Goal: Task Accomplishment & Management: Use online tool/utility

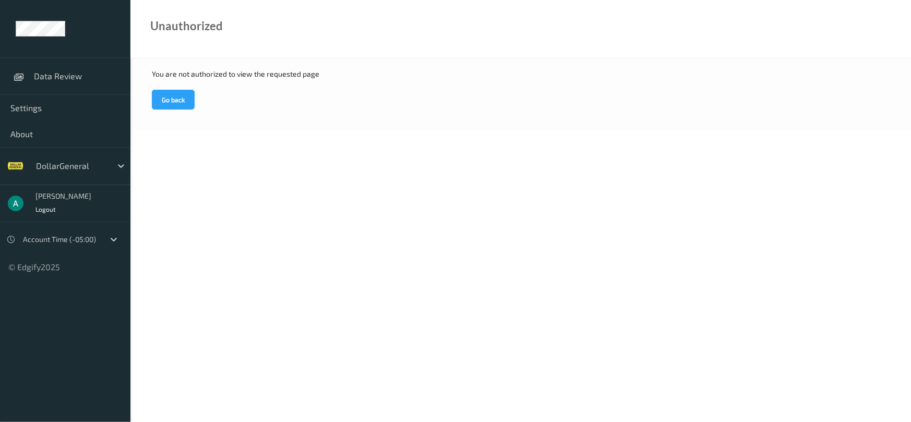
click at [260, 120] on div "You are not authorized to view the requested page Go back" at bounding box center [520, 94] width 781 height 73
click at [73, 81] on link "Data Review" at bounding box center [65, 76] width 130 height 26
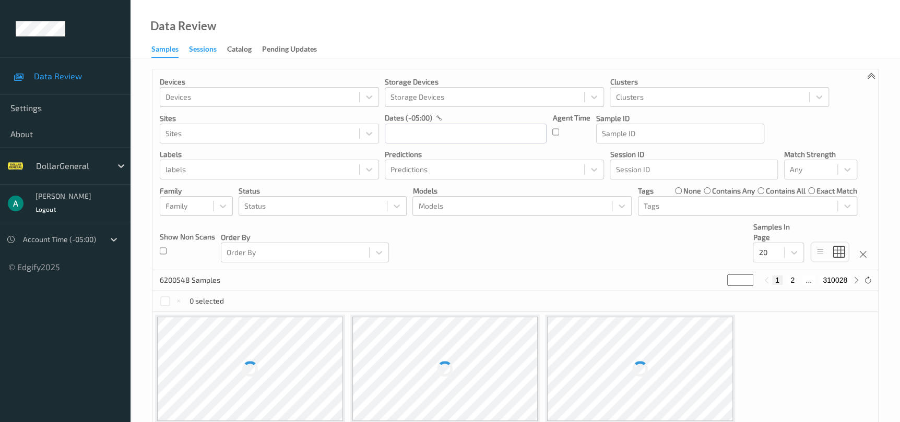
click at [211, 51] on div "Sessions" at bounding box center [203, 50] width 28 height 13
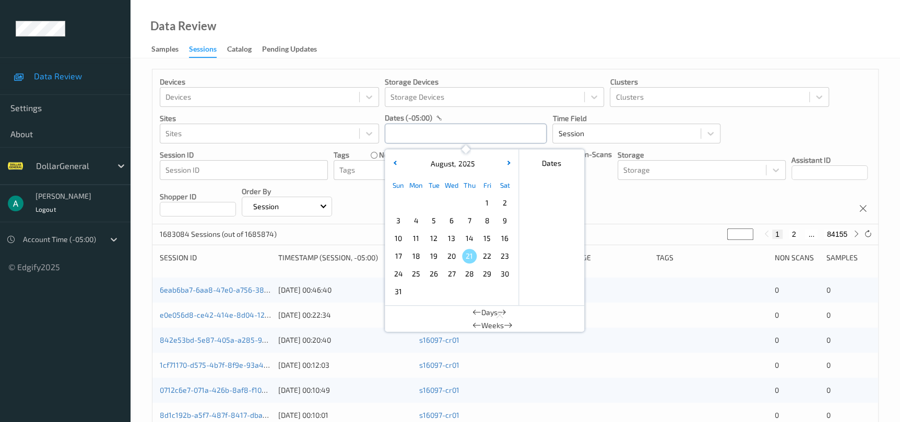
click at [430, 138] on input "text" at bounding box center [466, 134] width 162 height 20
click at [416, 222] on span "4" at bounding box center [416, 220] width 15 height 15
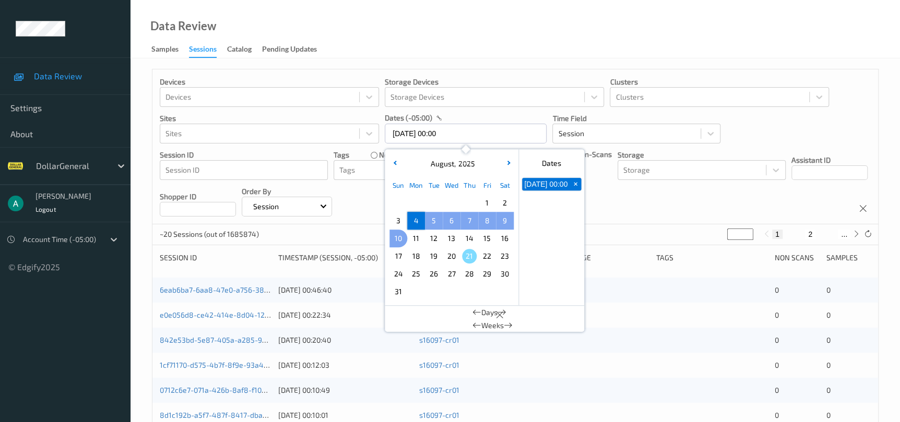
click at [401, 241] on span "10" at bounding box center [398, 238] width 15 height 15
type input "[DATE] 00:00 -> [DATE] 23:59"
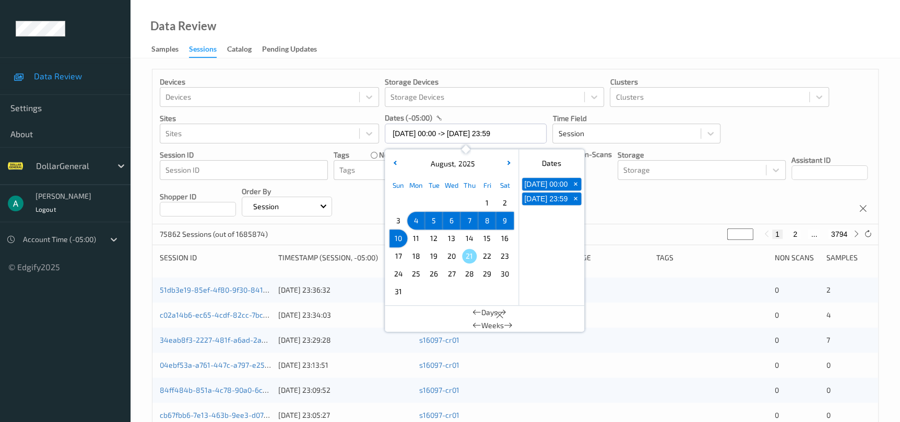
click at [466, 44] on div "Data Review Samples Sessions Catalog Pending Updates" at bounding box center [514, 29] width 769 height 58
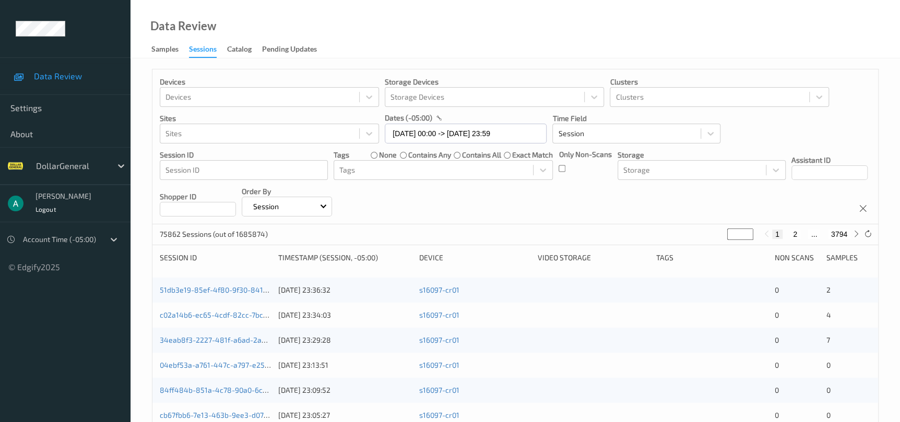
click at [565, 169] on div "Only Non-Scans" at bounding box center [584, 164] width 53 height 31
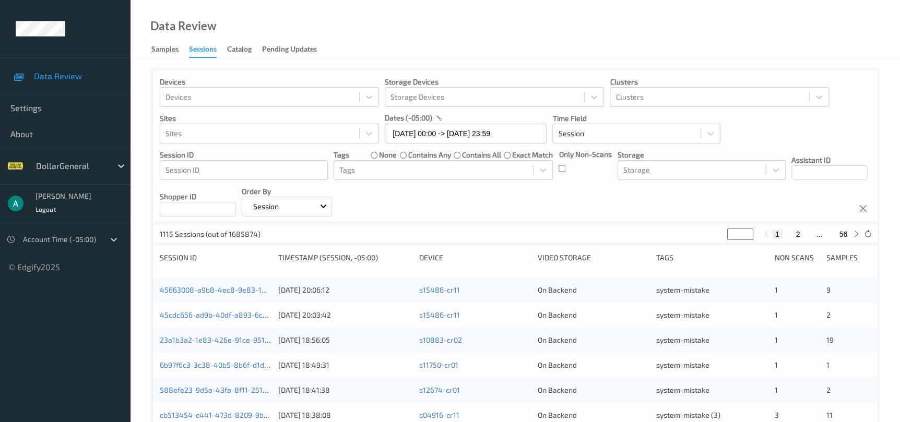
click at [736, 232] on input "*" at bounding box center [740, 234] width 26 height 11
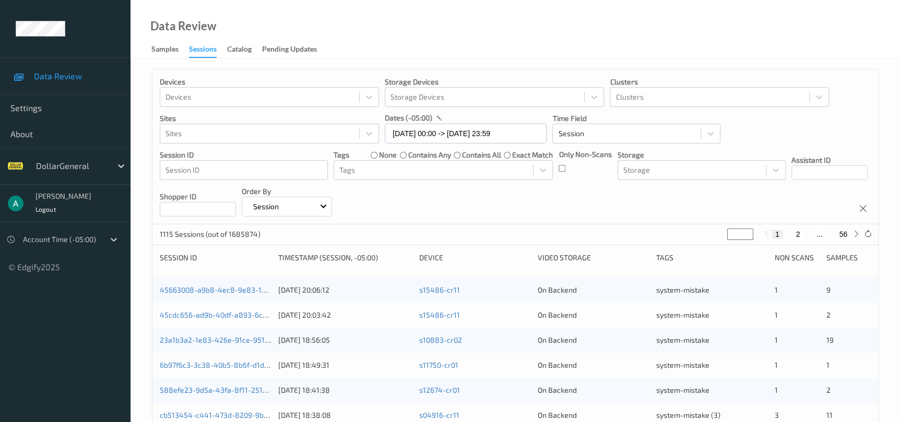
click at [736, 232] on input "*" at bounding box center [740, 234] width 26 height 11
type input "*"
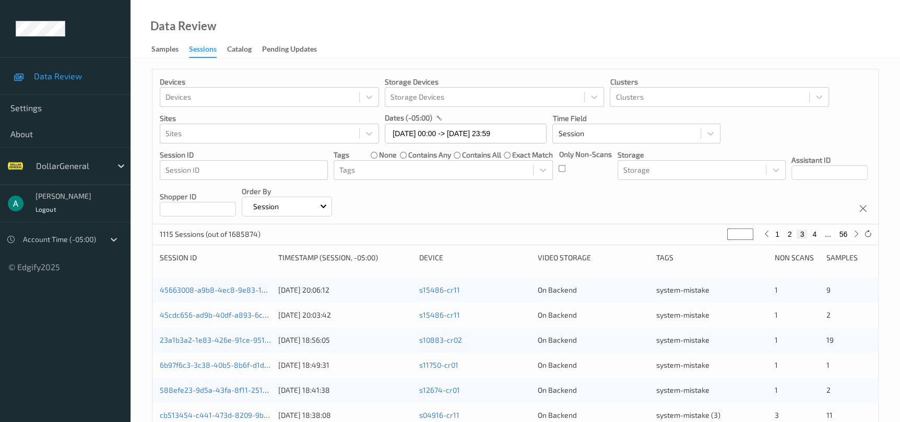
type input "**"
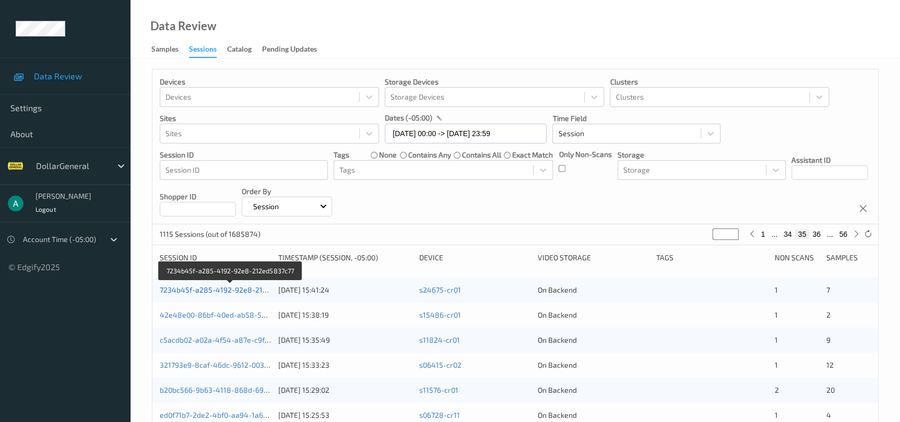
click at [228, 289] on link "7234b45f-a285-4192-92e8-212ed5837c77" at bounding box center [231, 289] width 143 height 9
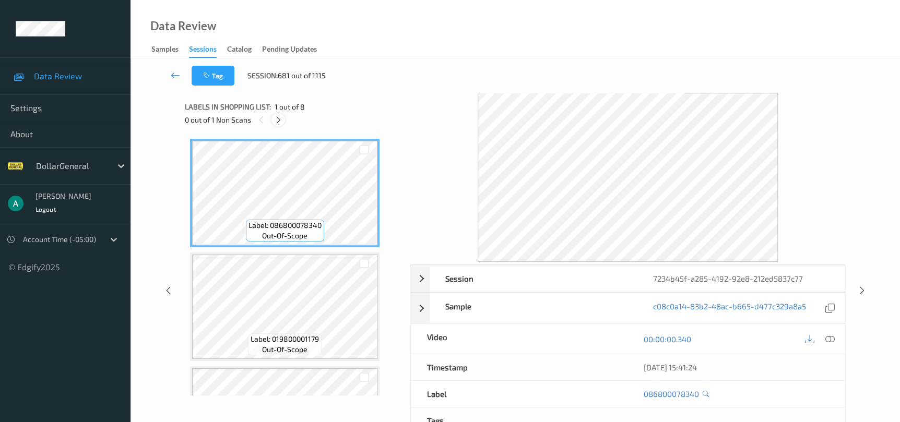
click at [280, 122] on icon at bounding box center [278, 119] width 9 height 9
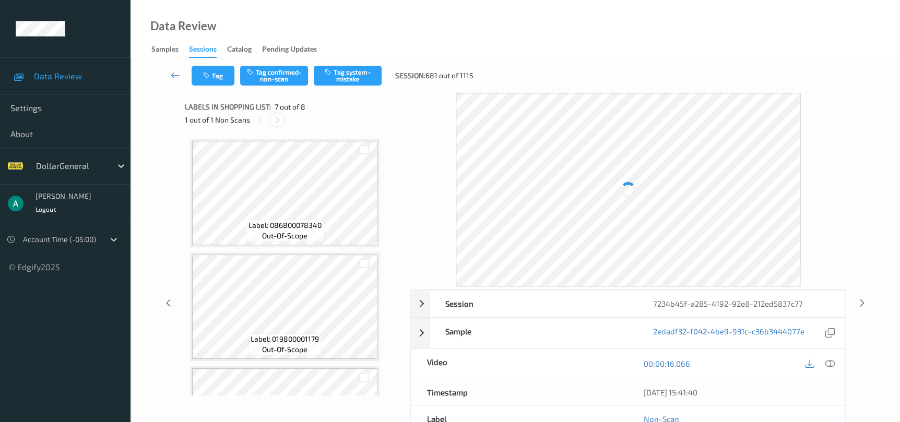
scroll to position [572, 0]
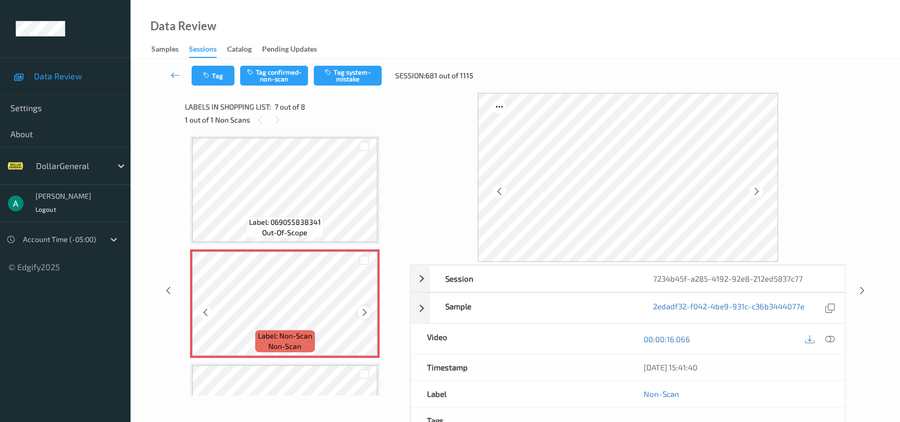
click at [367, 311] on icon at bounding box center [364, 312] width 9 height 9
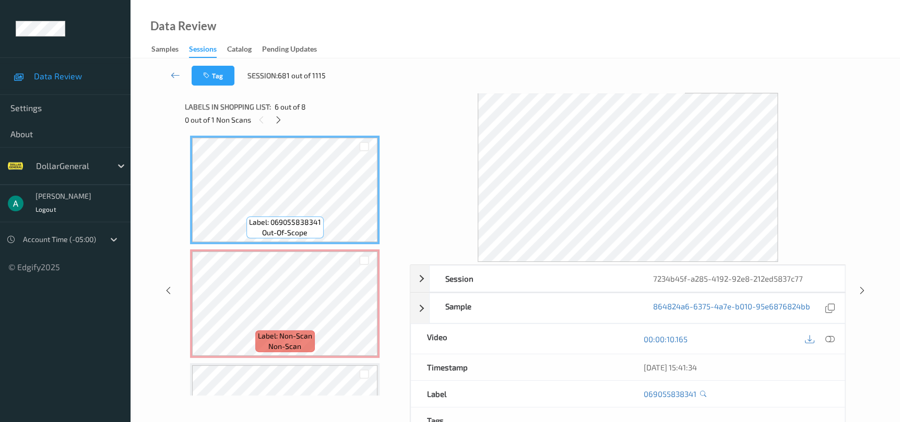
drag, startPoint x: 106, startPoint y: 250, endPoint x: 82, endPoint y: 272, distance: 32.1
drag, startPoint x: 82, startPoint y: 272, endPoint x: 400, endPoint y: 80, distance: 371.0
click at [400, 80] on div "Tag Session: 681 out of 1115" at bounding box center [515, 75] width 726 height 34
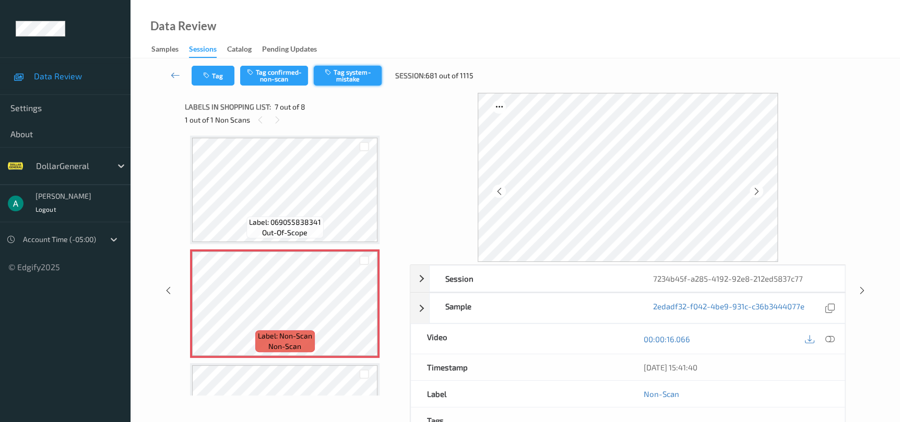
click at [343, 80] on button "Tag system-mistake" at bounding box center [348, 76] width 68 height 20
click at [860, 288] on icon at bounding box center [861, 290] width 9 height 9
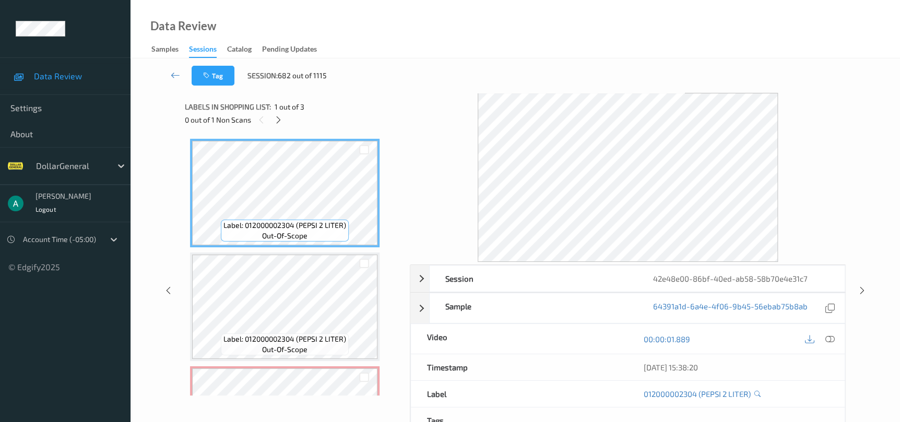
click at [280, 126] on div at bounding box center [277, 119] width 13 height 13
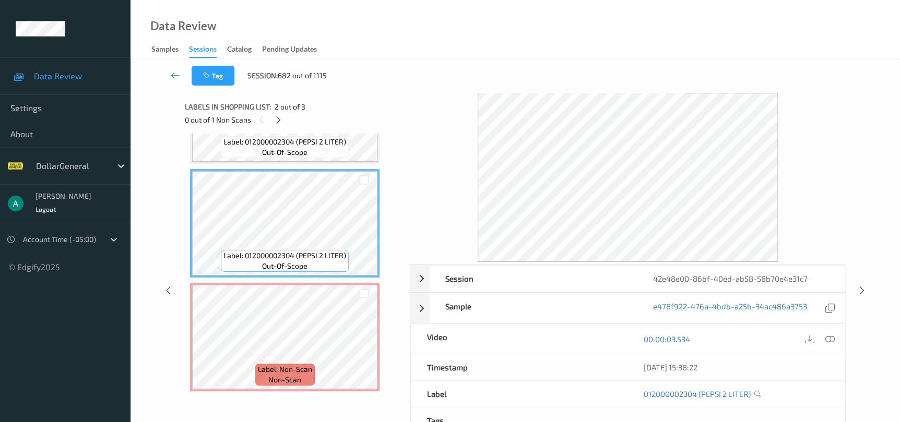
scroll to position [5, 0]
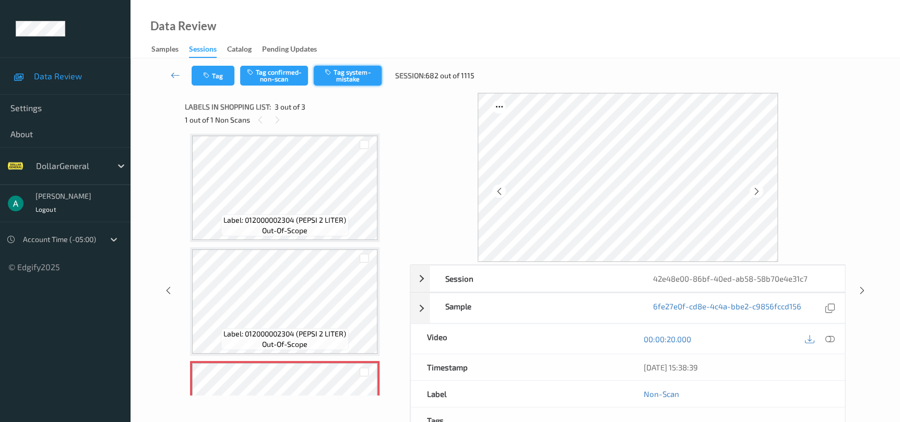
click at [344, 84] on button "Tag system-mistake" at bounding box center [348, 76] width 68 height 20
click at [861, 292] on icon at bounding box center [861, 290] width 9 height 9
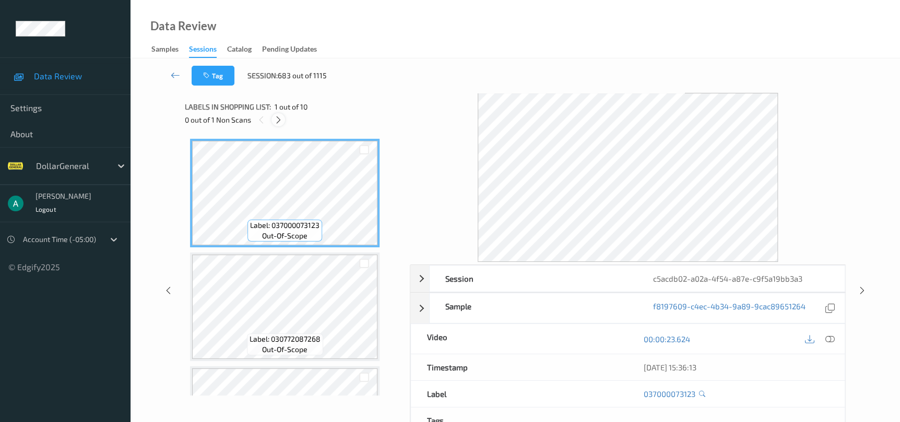
click at [277, 121] on icon at bounding box center [278, 119] width 9 height 9
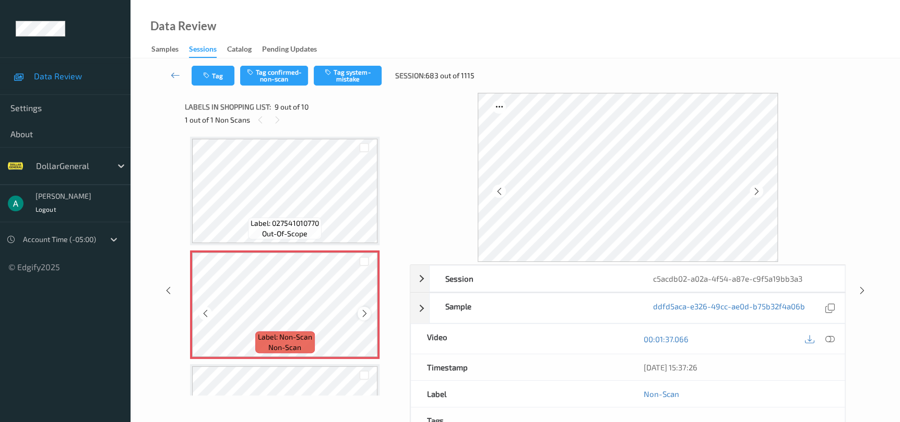
click at [363, 312] on icon at bounding box center [364, 313] width 9 height 9
click at [345, 73] on button "Tag system-mistake" at bounding box center [348, 76] width 68 height 20
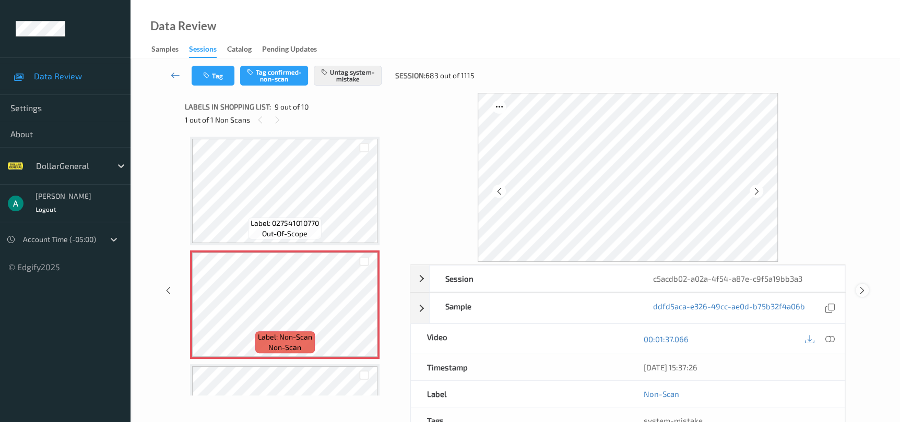
click at [859, 289] on icon at bounding box center [861, 290] width 9 height 9
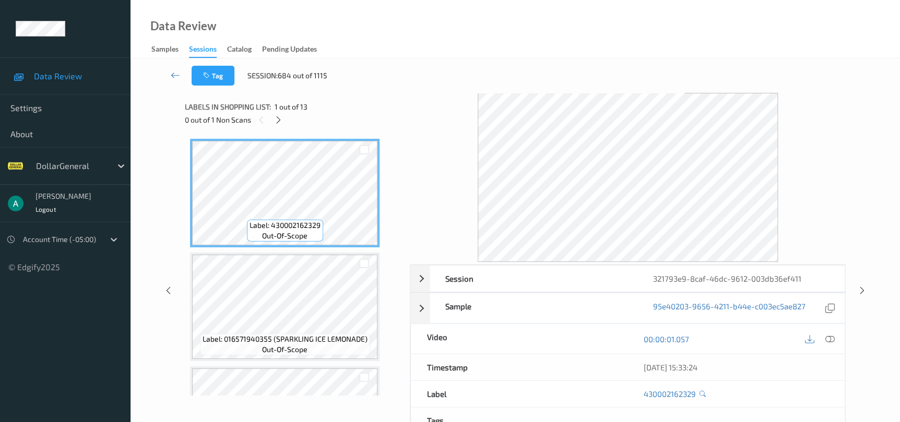
click at [286, 129] on div "Labels in shopping list: 1 out of 13 0 out of 1 Non Scans" at bounding box center [294, 113] width 218 height 41
click at [282, 123] on icon at bounding box center [278, 119] width 9 height 9
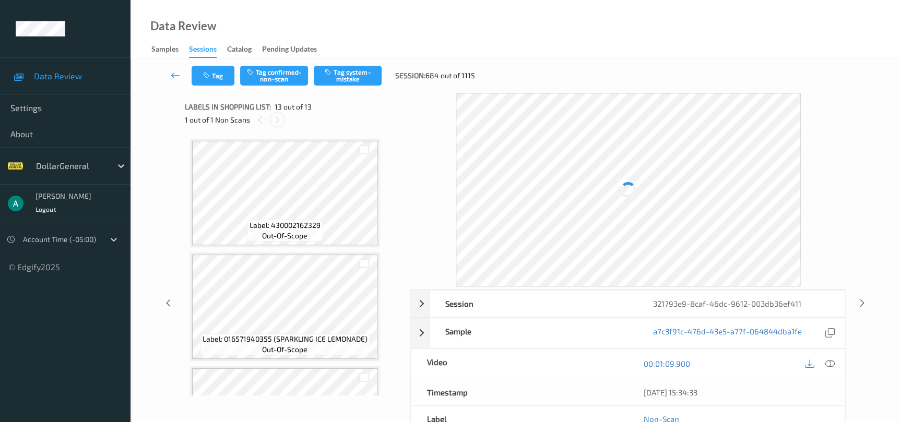
scroll to position [1217, 0]
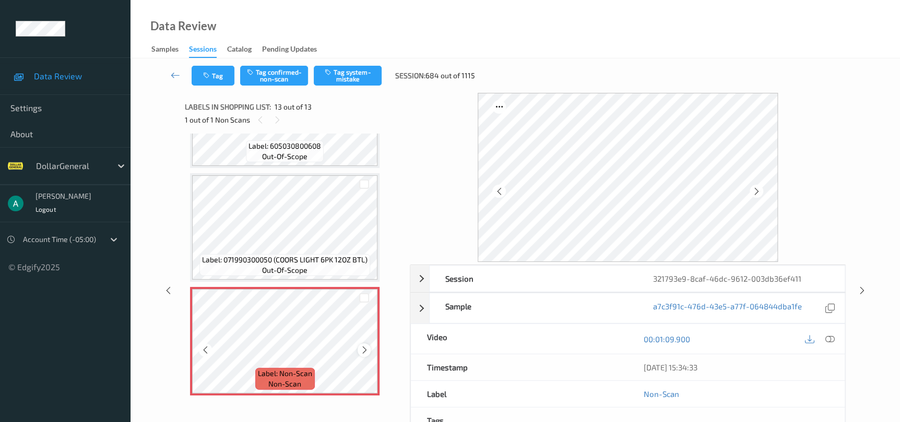
click at [365, 343] on div at bounding box center [363, 349] width 13 height 13
click at [342, 68] on button "Tag system-mistake" at bounding box center [348, 76] width 68 height 20
click at [858, 289] on icon at bounding box center [861, 290] width 9 height 9
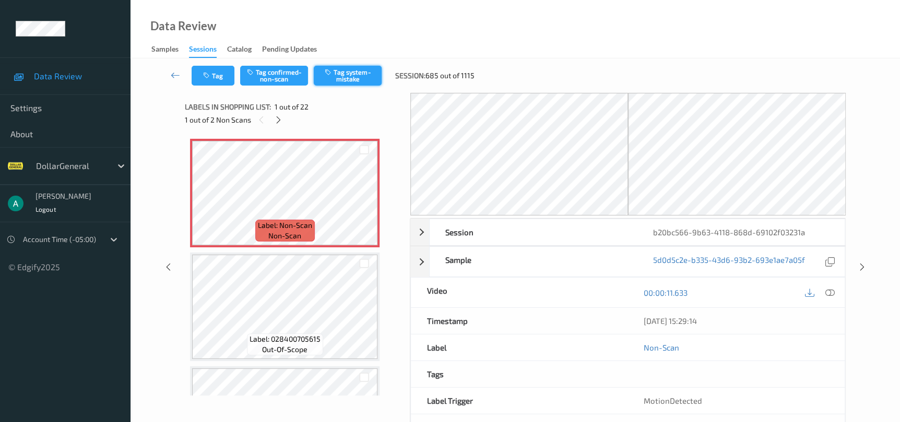
click at [352, 77] on button "Tag system-mistake" at bounding box center [348, 76] width 68 height 20
click at [282, 117] on div at bounding box center [277, 119] width 13 height 13
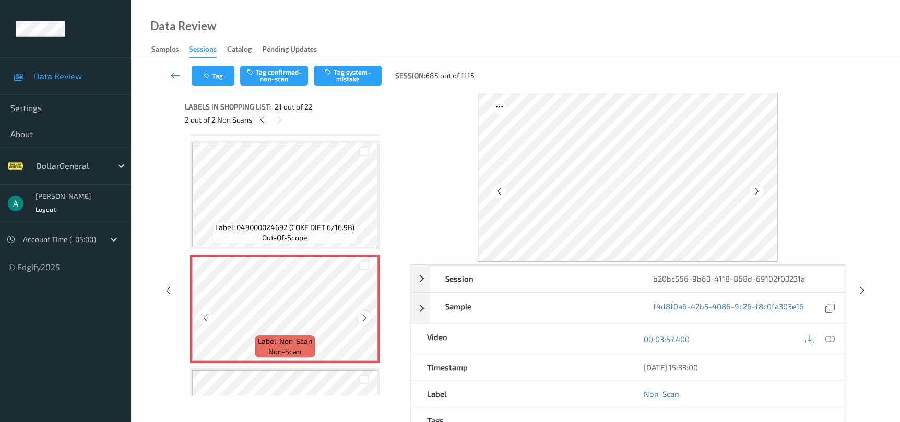
click at [363, 311] on div at bounding box center [363, 317] width 13 height 13
click at [360, 75] on button "Tag system-mistake" at bounding box center [348, 76] width 68 height 20
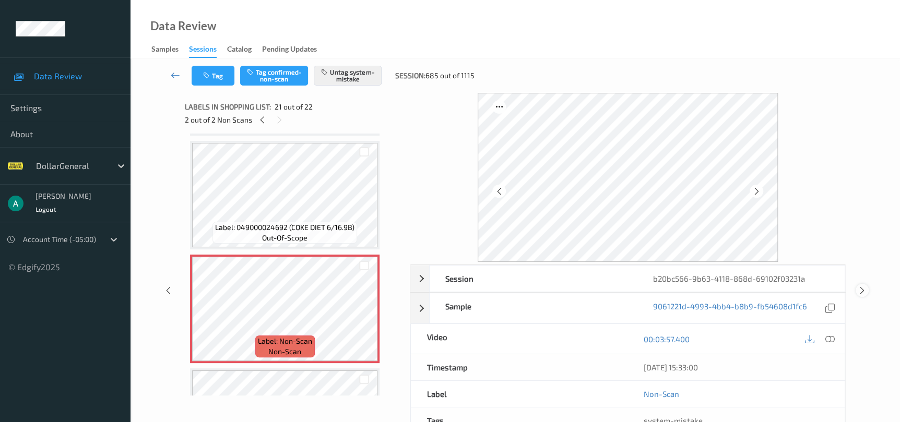
click at [860, 289] on icon at bounding box center [861, 290] width 9 height 9
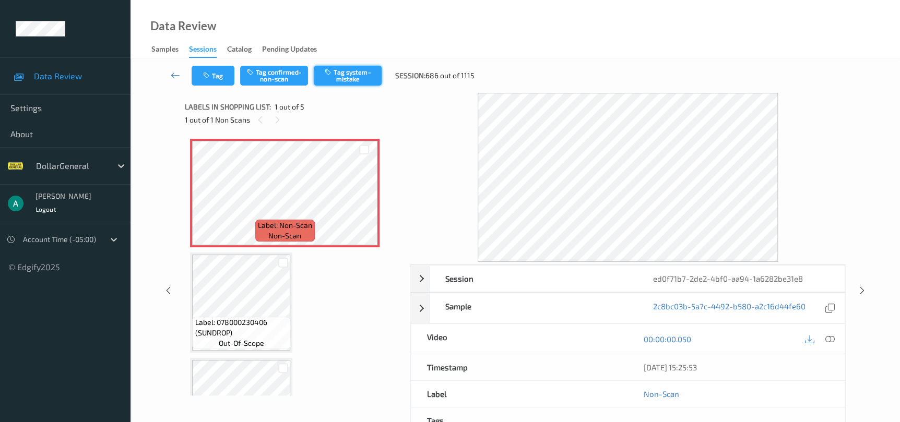
click at [357, 76] on button "Tag system-mistake" at bounding box center [348, 76] width 68 height 20
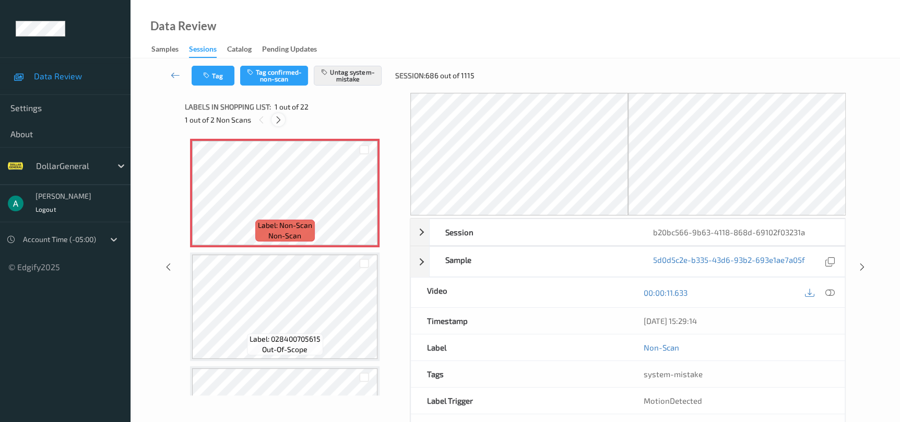
click at [282, 124] on div at bounding box center [277, 119] width 13 height 13
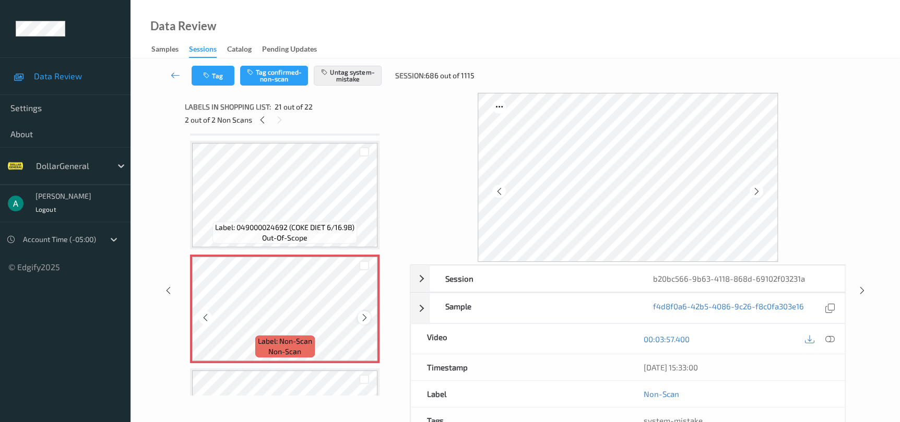
click at [360, 315] on div at bounding box center [363, 317] width 13 height 13
click at [861, 292] on icon at bounding box center [861, 290] width 9 height 9
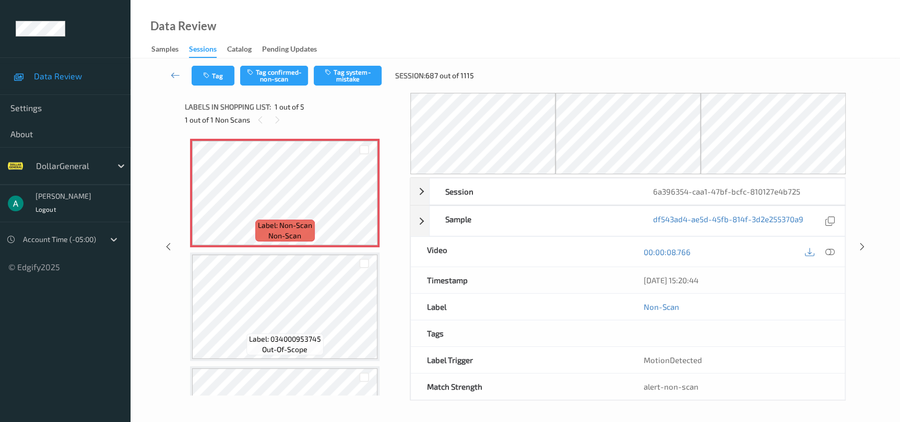
click at [336, 86] on div "Tag Tag confirmed-non-scan Tag system-mistake Session: 687 out of 1115" at bounding box center [515, 75] width 726 height 34
click at [338, 75] on button "Tag system-mistake" at bounding box center [348, 76] width 68 height 20
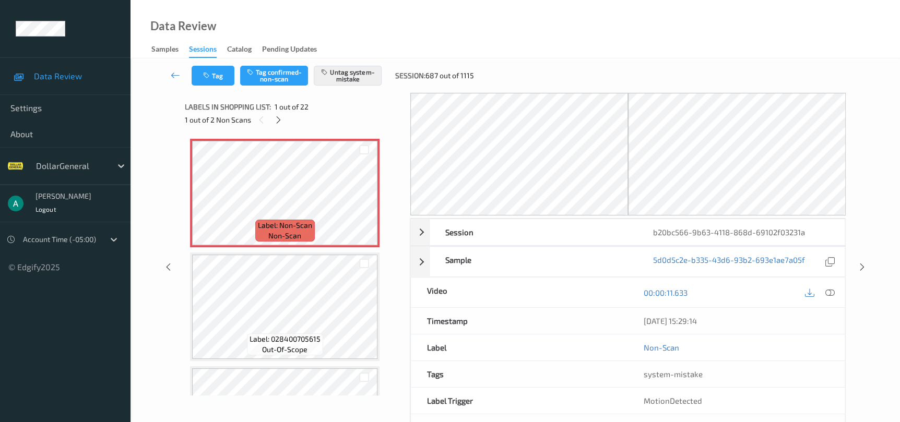
click at [268, 114] on div "1 out of 2 Non Scans" at bounding box center [294, 119] width 218 height 13
click at [277, 120] on icon at bounding box center [278, 119] width 9 height 9
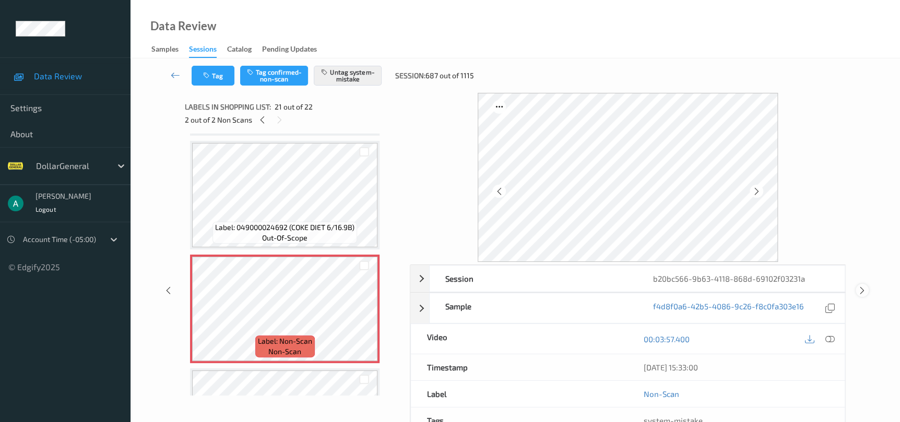
click at [861, 294] on icon at bounding box center [861, 290] width 9 height 9
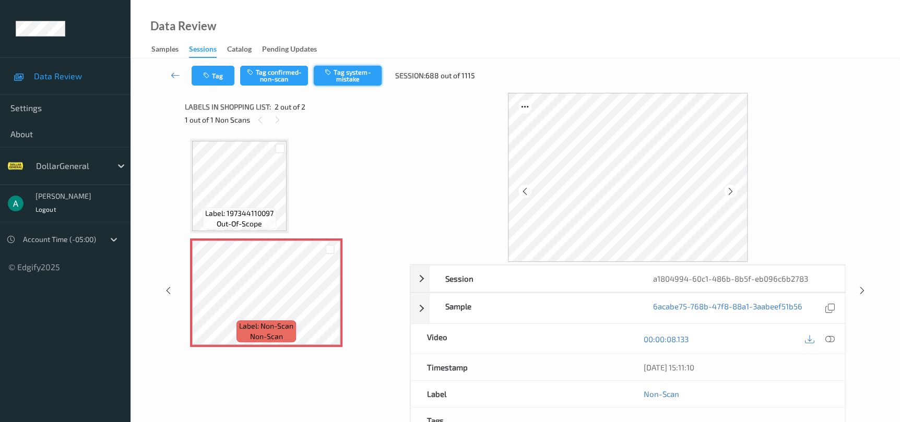
click at [342, 80] on button "Tag system-mistake" at bounding box center [348, 76] width 68 height 20
click at [858, 289] on icon at bounding box center [861, 290] width 9 height 9
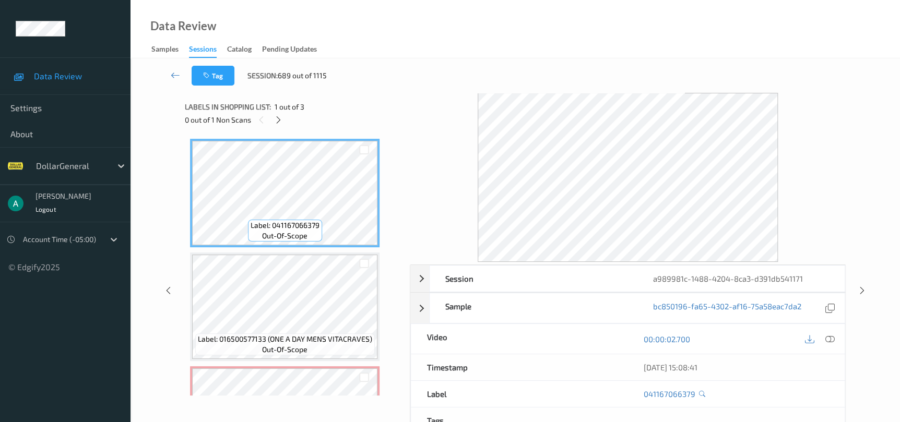
click at [284, 123] on div "0 out of 1 Non Scans" at bounding box center [294, 119] width 218 height 13
click at [278, 118] on icon at bounding box center [278, 119] width 9 height 9
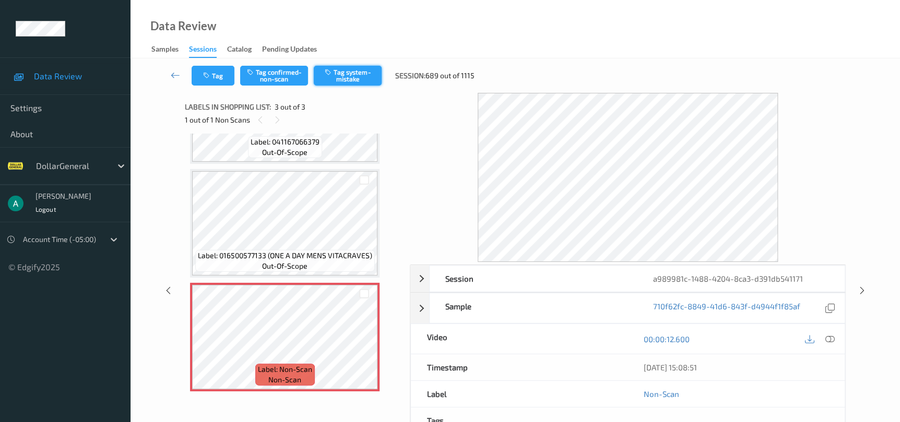
drag, startPoint x: 361, startPoint y: 57, endPoint x: 367, endPoint y: 75, distance: 19.3
click at [362, 59] on div "Data Review Samples Sessions Catalog Pending Updates Tag Tag confirmed-non-scan…" at bounding box center [514, 225] width 769 height 451
click at [367, 77] on button "Tag system-mistake" at bounding box center [348, 76] width 68 height 20
click at [830, 232] on div at bounding box center [627, 177] width 435 height 169
click at [864, 284] on div at bounding box center [861, 290] width 13 height 13
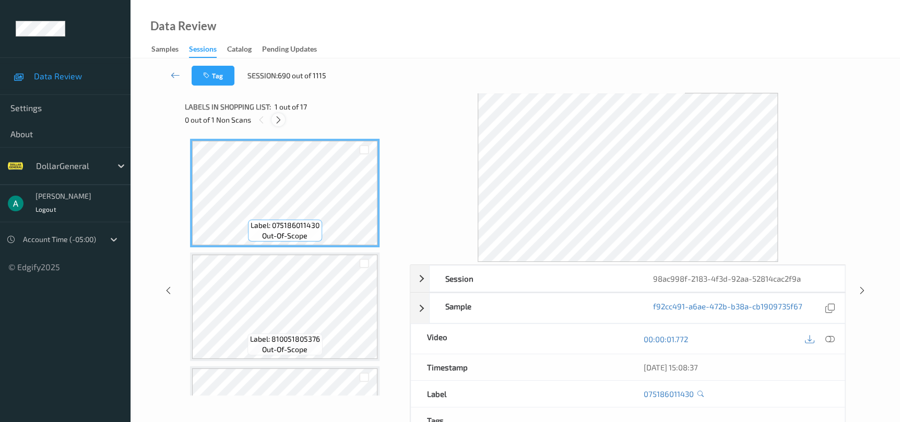
click at [280, 122] on icon at bounding box center [278, 119] width 9 height 9
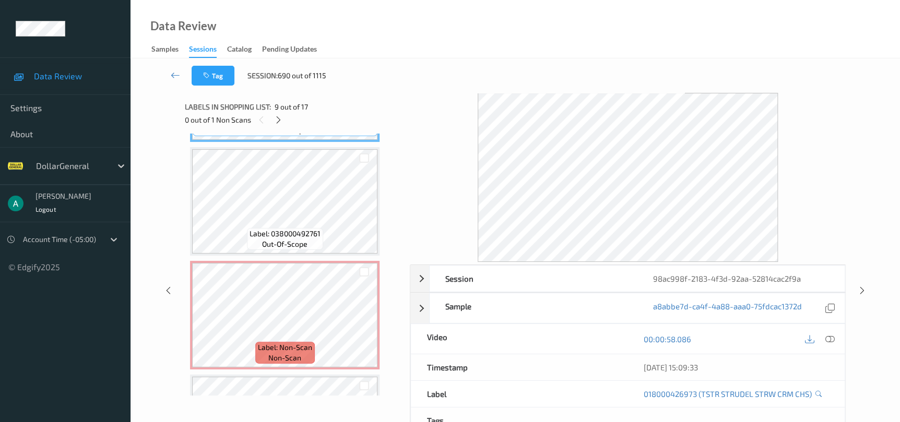
scroll to position [1104, 0]
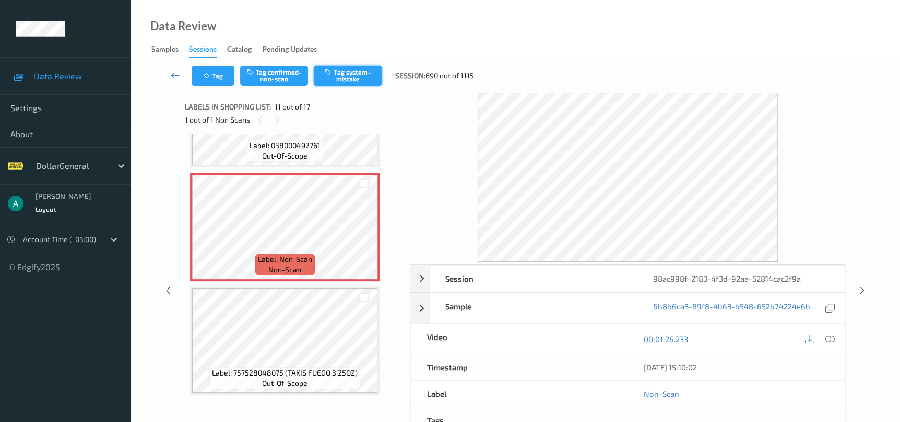
click at [345, 81] on button "Tag system-mistake" at bounding box center [348, 76] width 68 height 20
click at [857, 286] on icon at bounding box center [861, 290] width 9 height 9
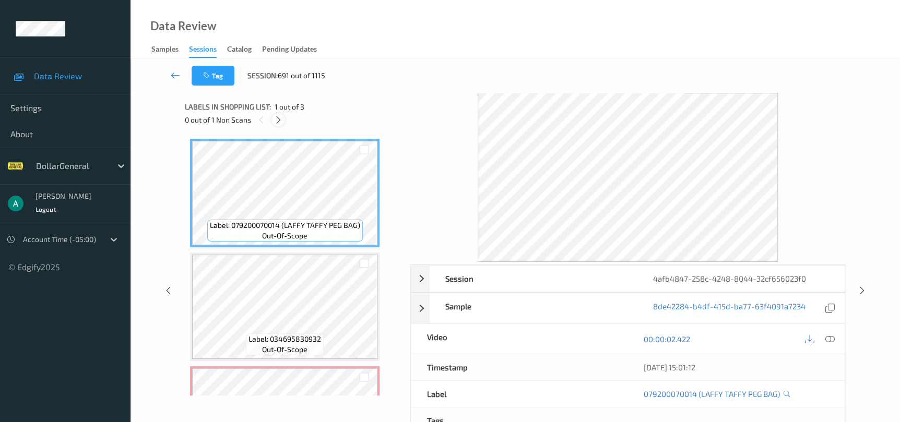
click at [281, 118] on icon at bounding box center [278, 119] width 9 height 9
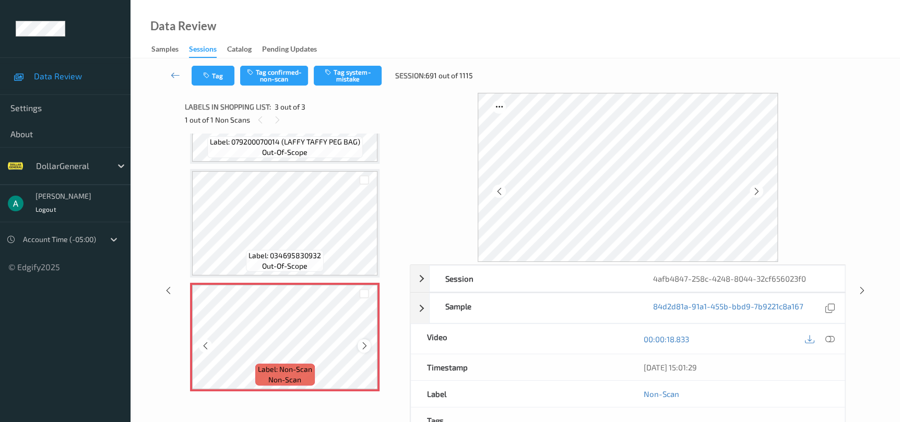
click at [362, 345] on icon at bounding box center [364, 345] width 9 height 9
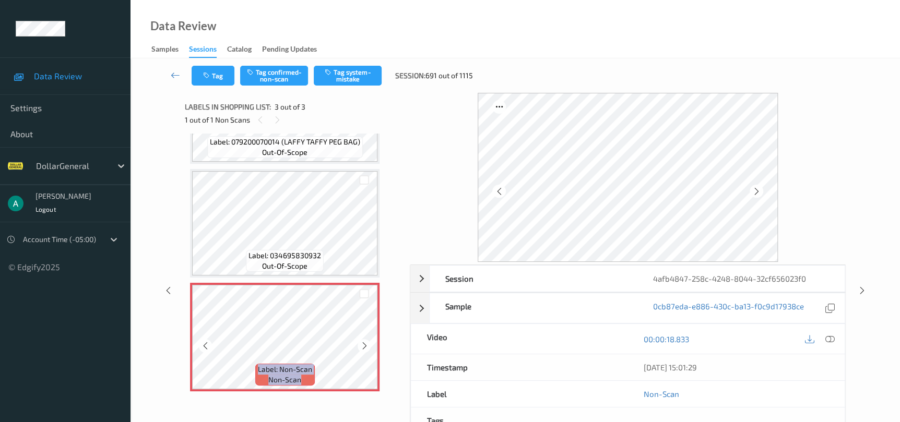
click at [362, 345] on icon at bounding box center [364, 345] width 9 height 9
click at [355, 80] on button "Tag system-mistake" at bounding box center [348, 76] width 68 height 20
click at [857, 289] on icon at bounding box center [861, 290] width 9 height 9
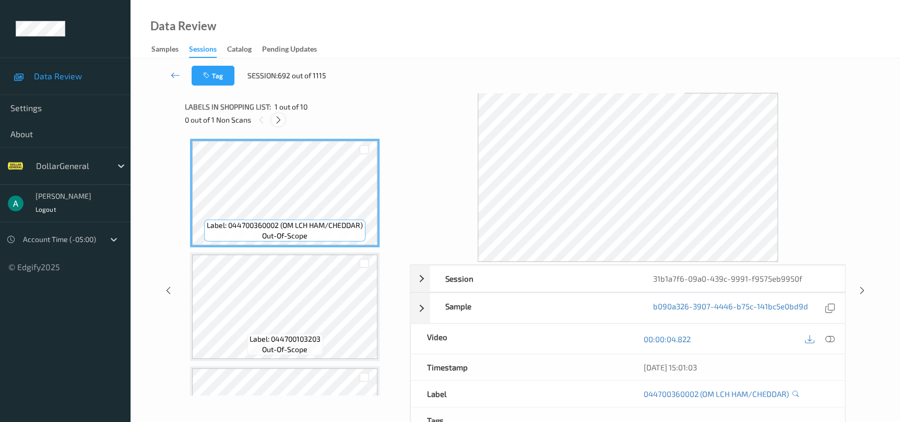
click at [279, 116] on icon at bounding box center [278, 119] width 9 height 9
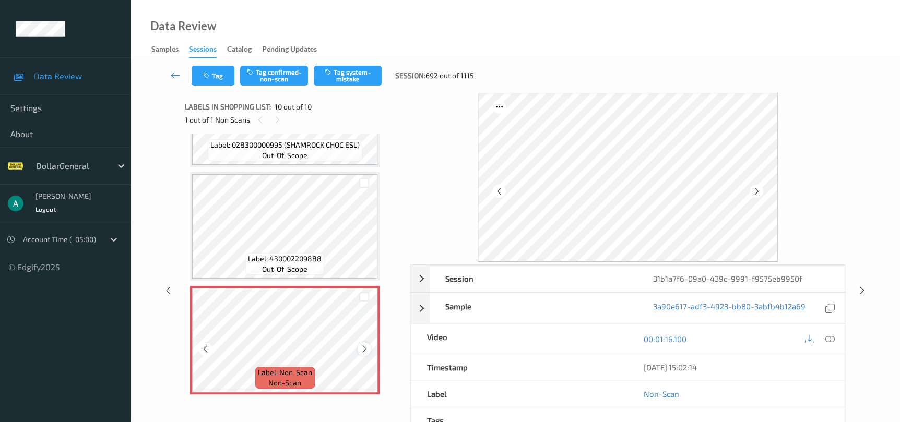
click at [365, 344] on icon at bounding box center [364, 348] width 9 height 9
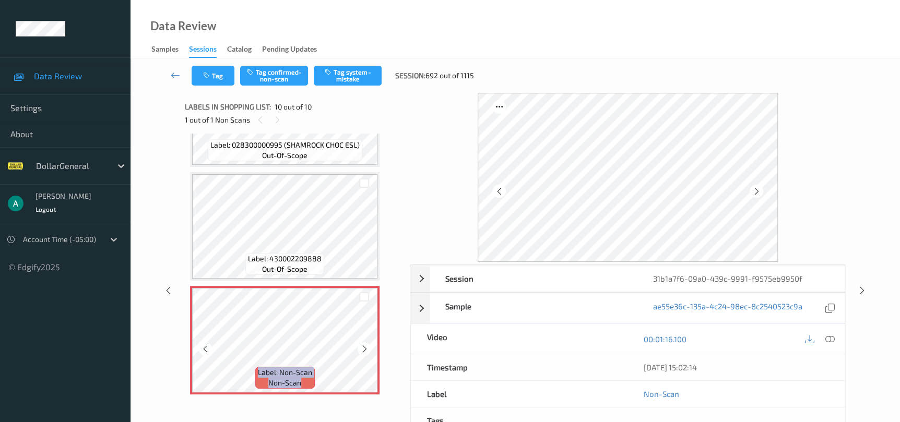
click at [365, 344] on icon at bounding box center [364, 348] width 9 height 9
click at [352, 79] on button "Tag system-mistake" at bounding box center [348, 76] width 68 height 20
click at [862, 289] on icon at bounding box center [861, 290] width 9 height 9
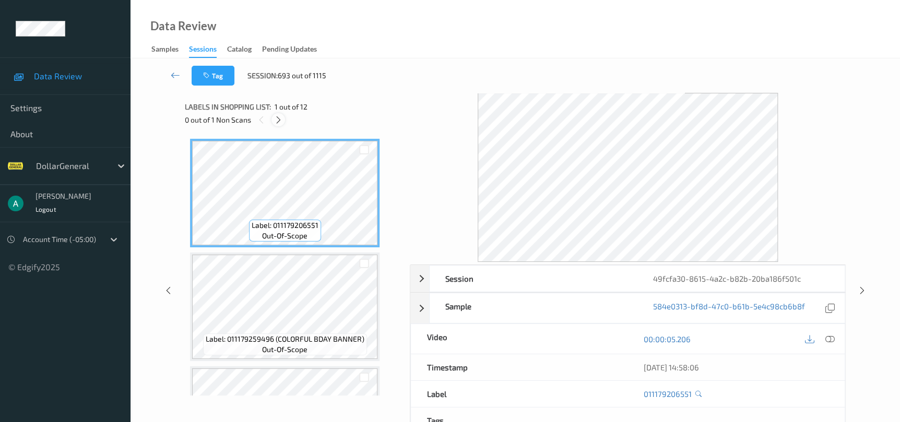
click at [276, 122] on icon at bounding box center [278, 119] width 9 height 9
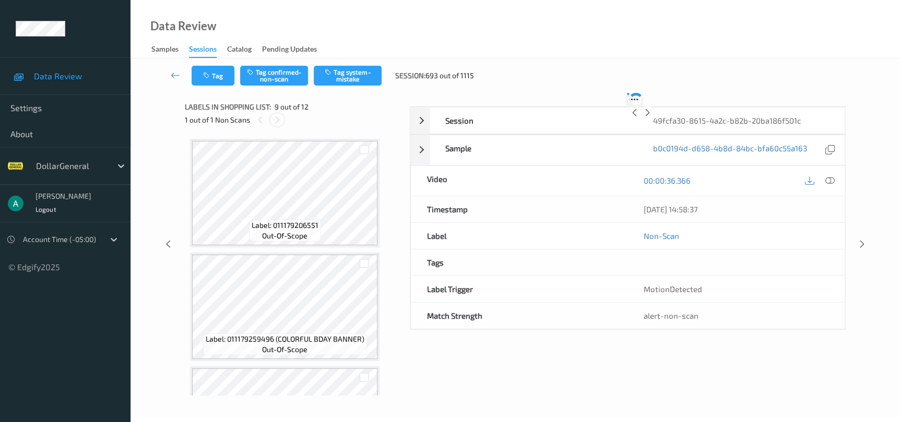
scroll to position [798, 0]
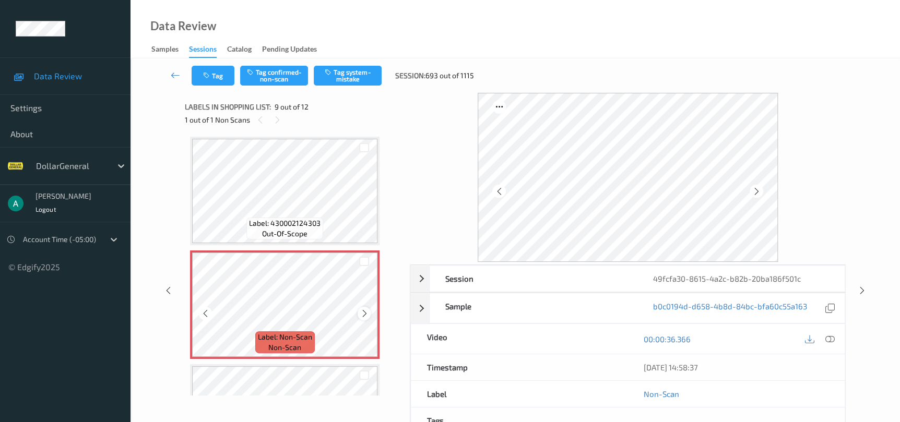
click at [360, 309] on icon at bounding box center [364, 313] width 9 height 9
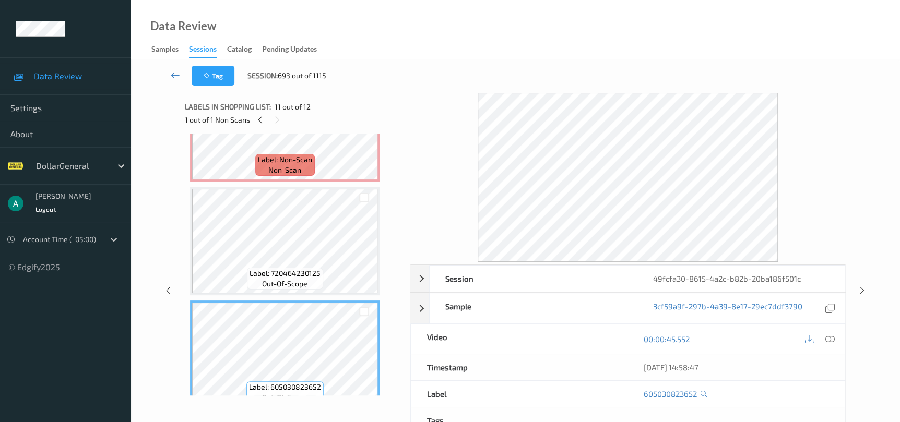
scroll to position [869, 0]
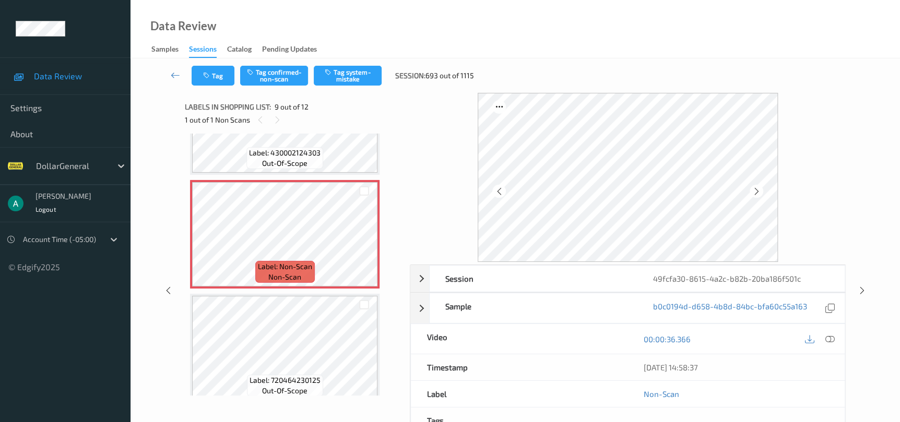
click at [351, 86] on div "Tag Tag confirmed-non-scan Tag system-mistake Session: 693 out of 1115" at bounding box center [515, 75] width 726 height 34
click at [350, 75] on button "Tag system-mistake" at bounding box center [348, 76] width 68 height 20
click at [862, 290] on icon at bounding box center [861, 290] width 9 height 9
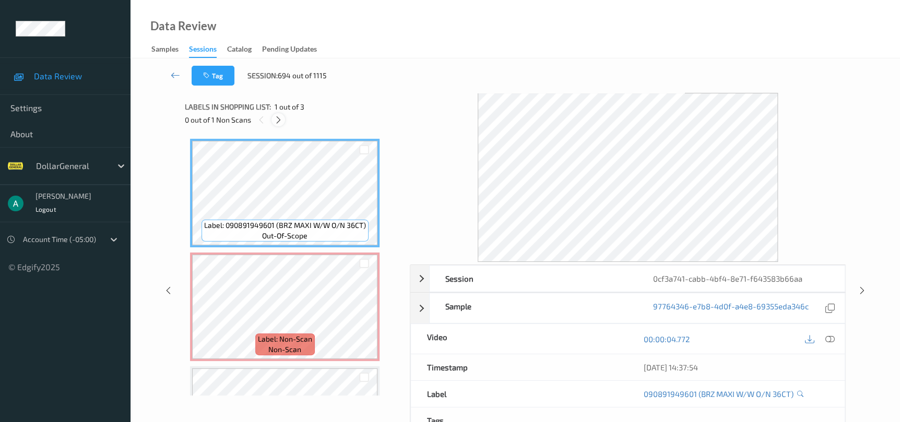
click at [277, 121] on icon at bounding box center [278, 119] width 9 height 9
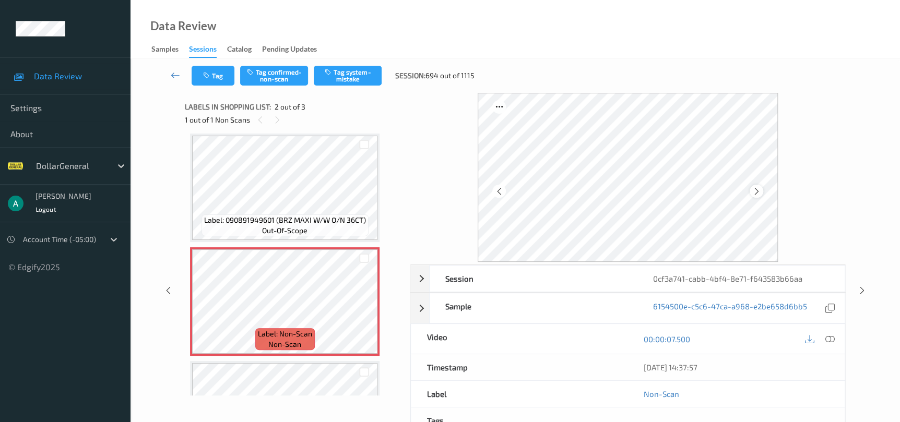
click at [758, 193] on icon at bounding box center [756, 191] width 9 height 9
click at [365, 306] on icon at bounding box center [364, 310] width 9 height 9
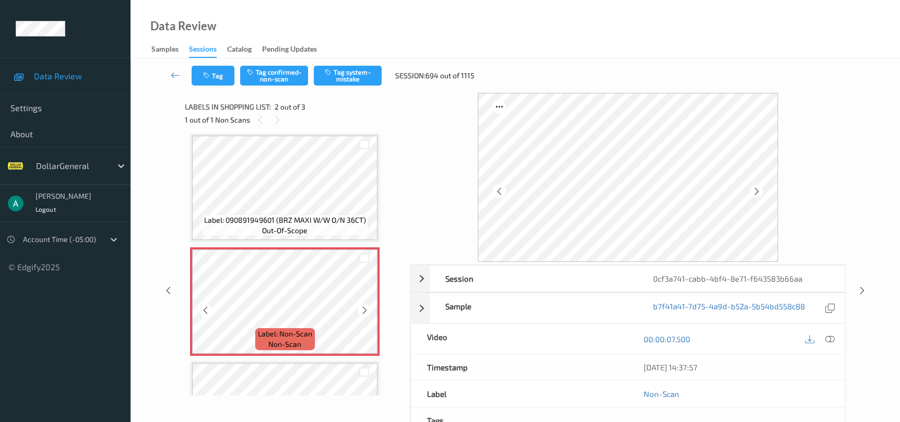
click at [365, 306] on icon at bounding box center [364, 310] width 9 height 9
click at [338, 75] on button "Tag system-mistake" at bounding box center [348, 76] width 68 height 20
click at [859, 291] on icon at bounding box center [861, 290] width 9 height 9
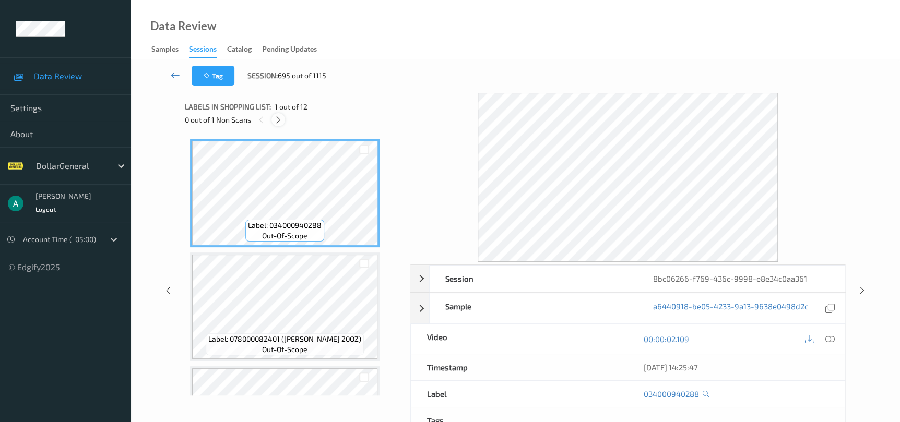
click at [280, 122] on icon at bounding box center [278, 119] width 9 height 9
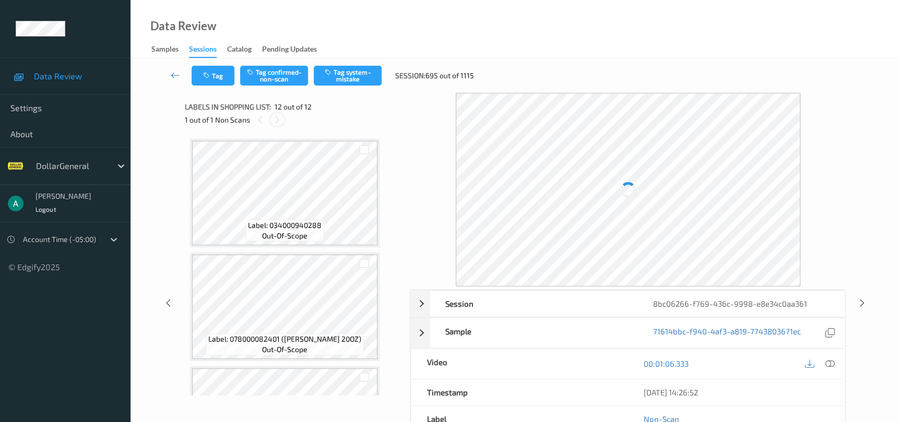
scroll to position [1104, 0]
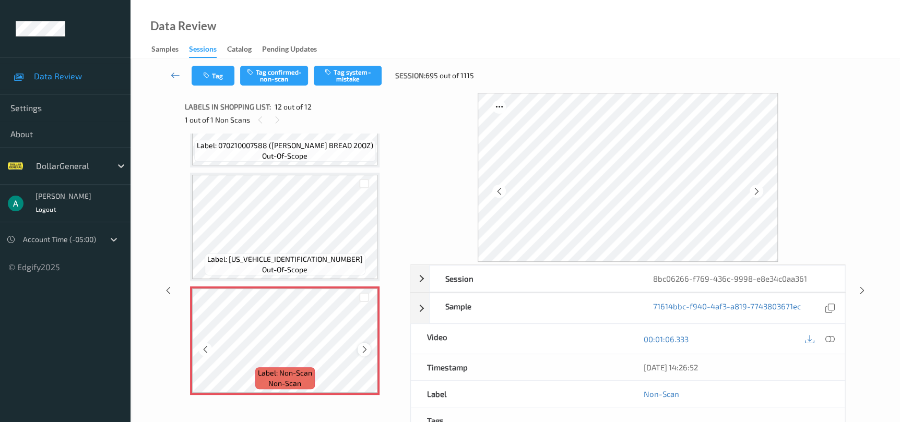
click at [364, 345] on icon at bounding box center [364, 349] width 9 height 9
click at [360, 345] on icon at bounding box center [364, 349] width 9 height 9
click at [356, 75] on button "Tag system-mistake" at bounding box center [348, 76] width 68 height 20
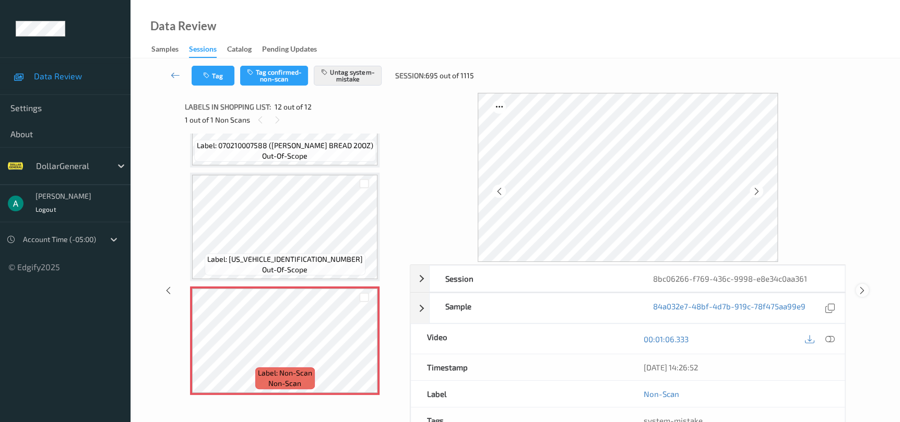
click at [861, 293] on icon at bounding box center [861, 290] width 9 height 9
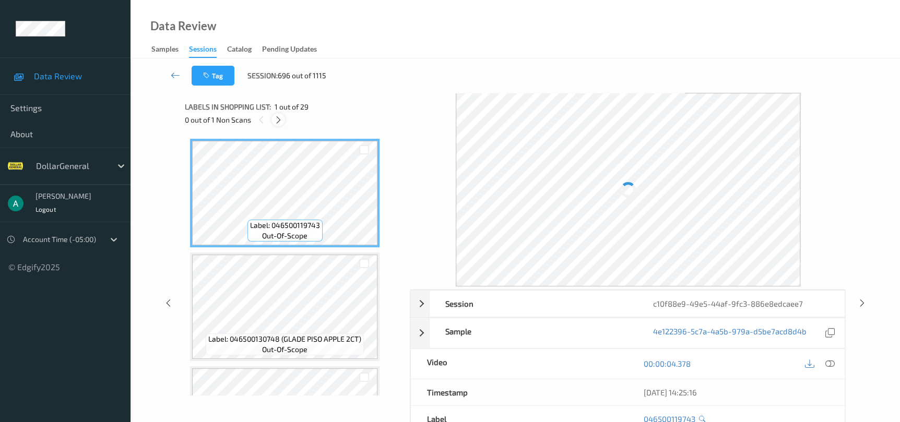
click at [282, 120] on icon at bounding box center [278, 119] width 9 height 9
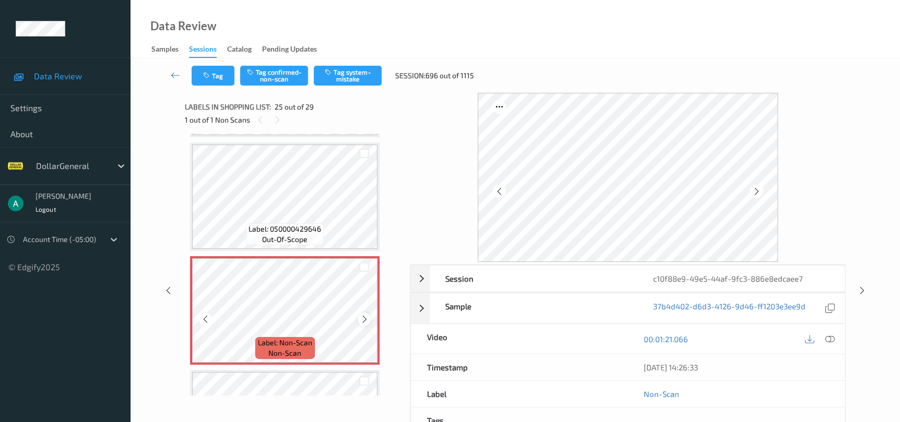
click at [367, 315] on icon at bounding box center [364, 319] width 9 height 9
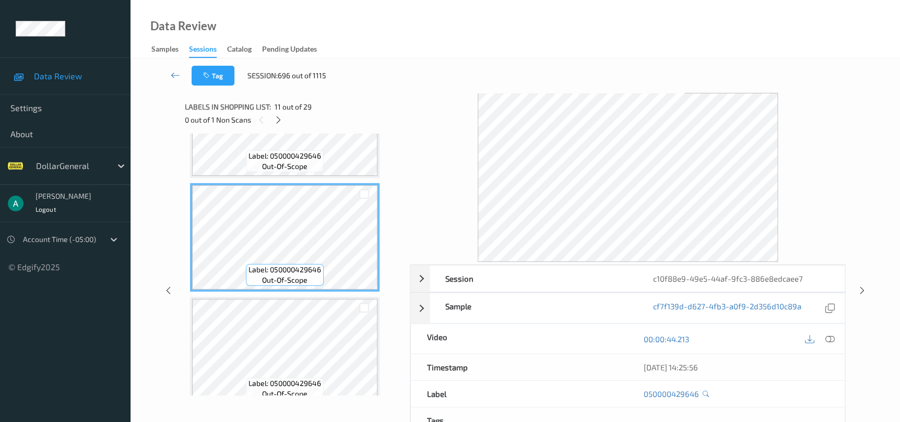
scroll to position [1074, 0]
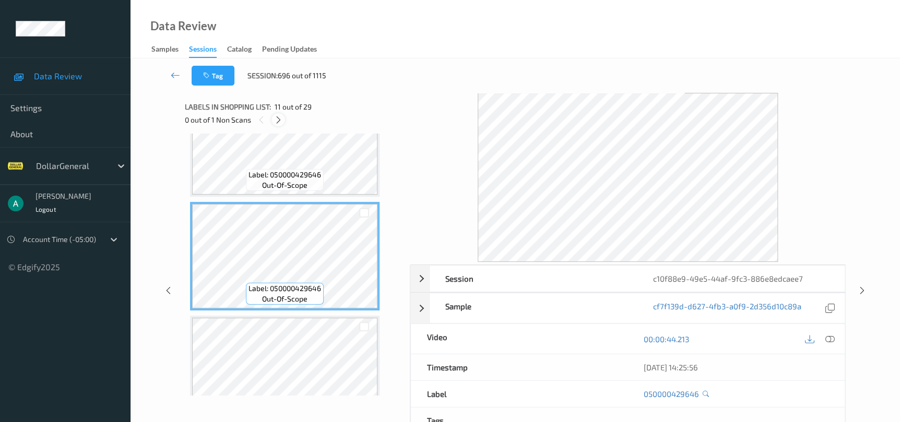
click at [276, 123] on icon at bounding box center [278, 119] width 9 height 9
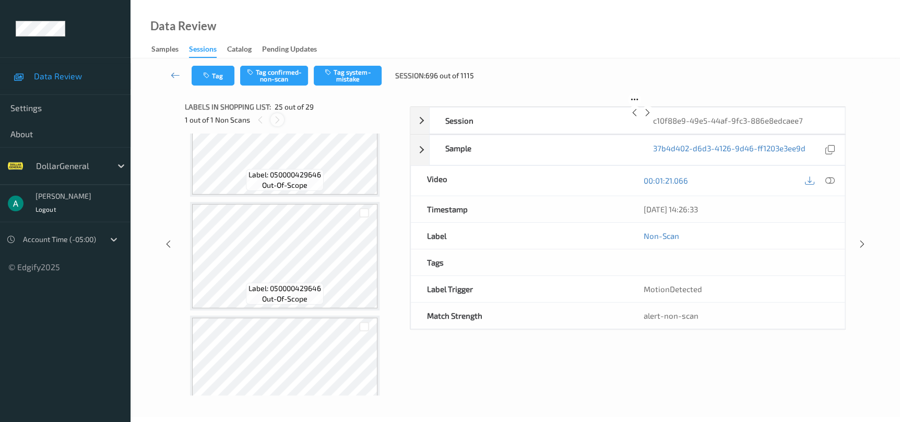
scroll to position [2613, 0]
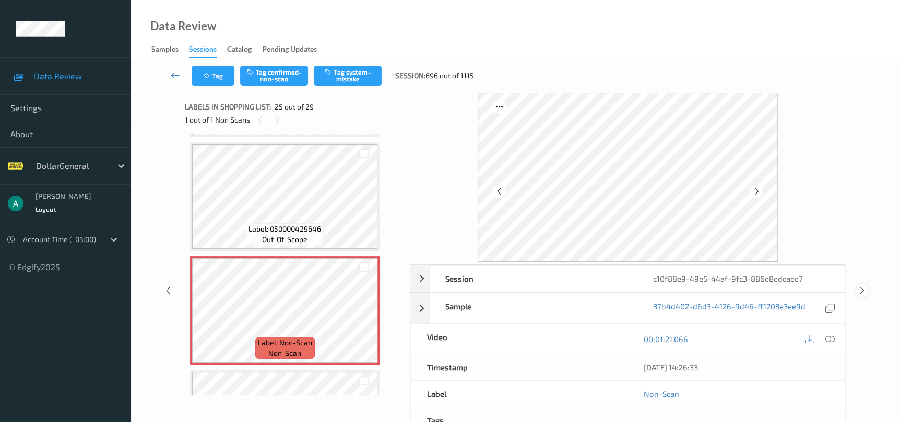
click at [859, 293] on icon at bounding box center [861, 290] width 9 height 9
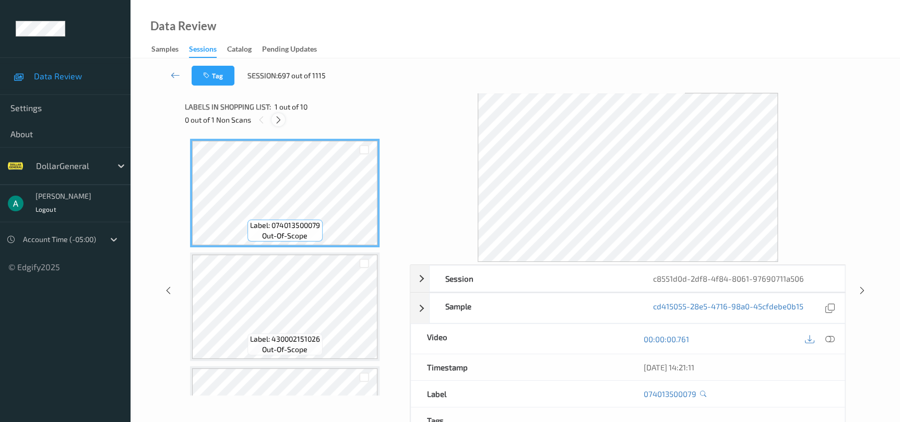
click at [276, 117] on icon at bounding box center [278, 119] width 9 height 9
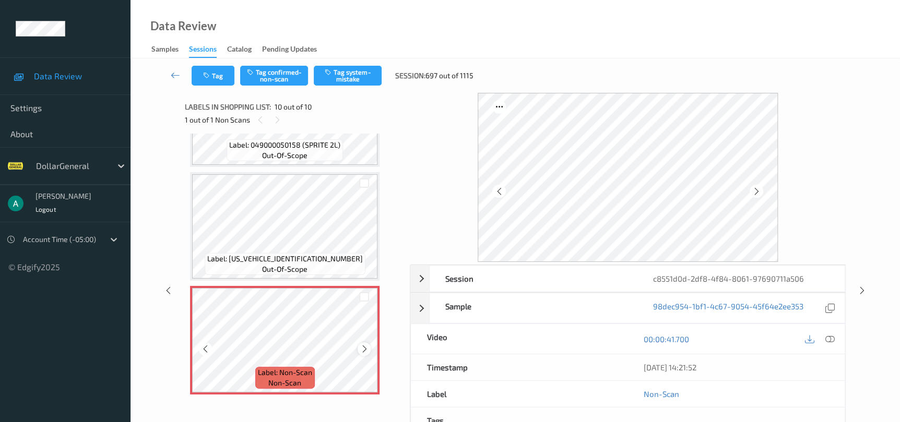
click at [366, 342] on div at bounding box center [363, 348] width 13 height 13
click at [340, 75] on button "Tag system-mistake" at bounding box center [348, 76] width 68 height 20
click at [856, 291] on div at bounding box center [861, 290] width 13 height 13
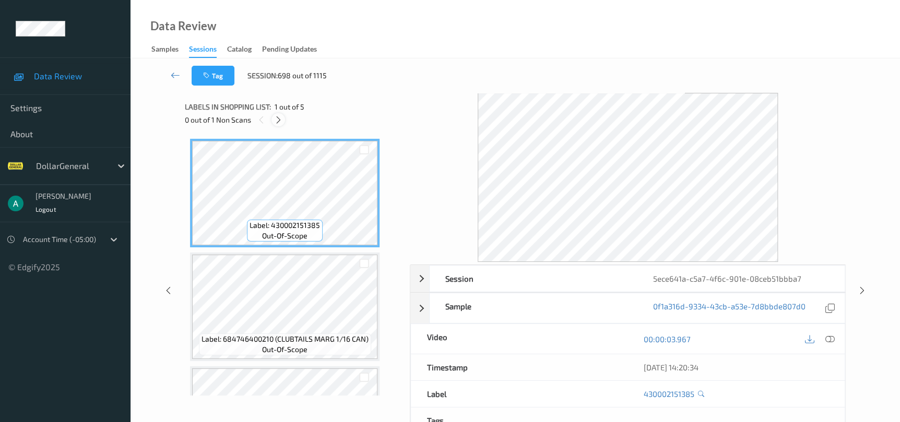
click at [279, 120] on icon at bounding box center [278, 119] width 9 height 9
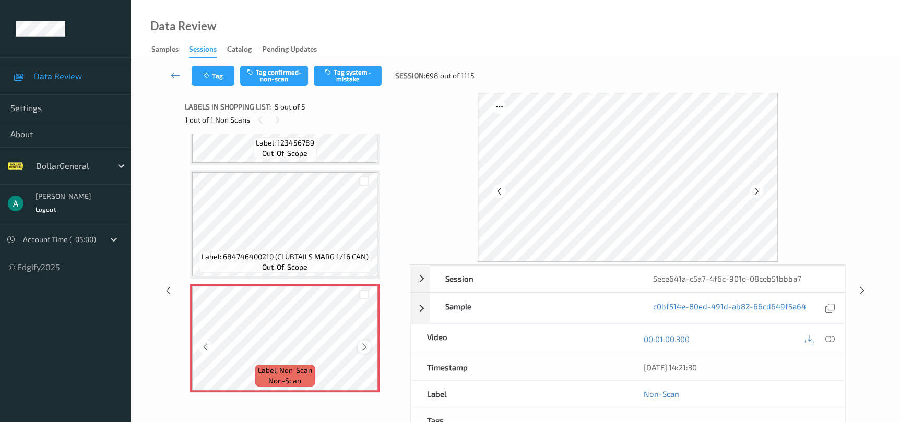
click at [367, 343] on icon at bounding box center [364, 346] width 9 height 9
click at [360, 74] on button "Tag system-mistake" at bounding box center [348, 76] width 68 height 20
click at [860, 283] on div "Session 5ece641a-c5a7-4f6c-901e-08ceb51bbba7 Session ID 5ece641a-c5a7-4f6c-901e…" at bounding box center [515, 290] width 726 height 395
click at [861, 288] on icon at bounding box center [861, 290] width 9 height 9
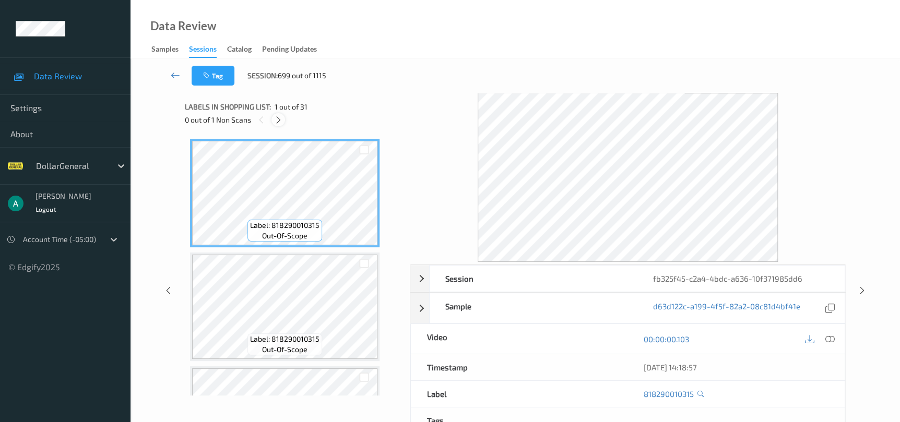
click at [280, 122] on icon at bounding box center [278, 119] width 9 height 9
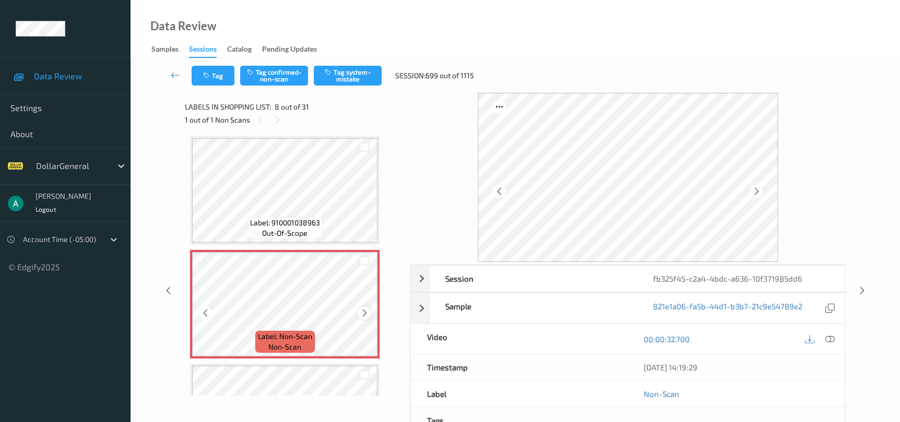
click at [362, 306] on div at bounding box center [363, 312] width 13 height 13
click at [334, 76] on button "Tag system-mistake" at bounding box center [348, 76] width 68 height 20
click at [857, 290] on icon at bounding box center [861, 290] width 9 height 9
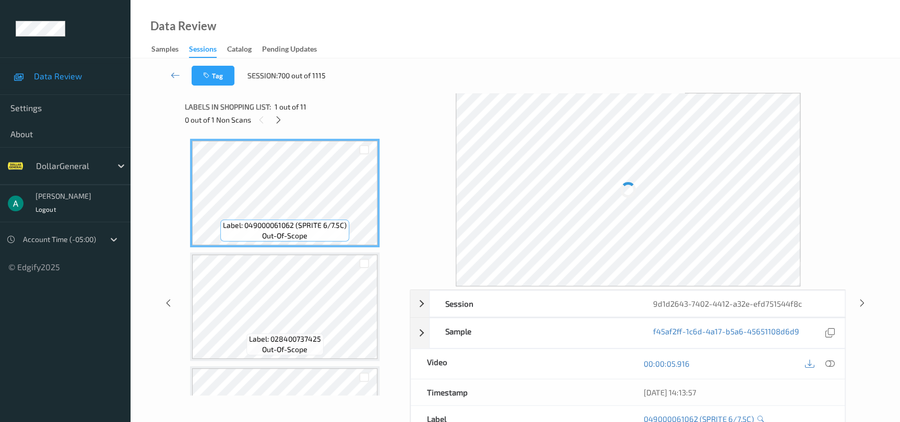
click at [280, 126] on div at bounding box center [277, 119] width 13 height 13
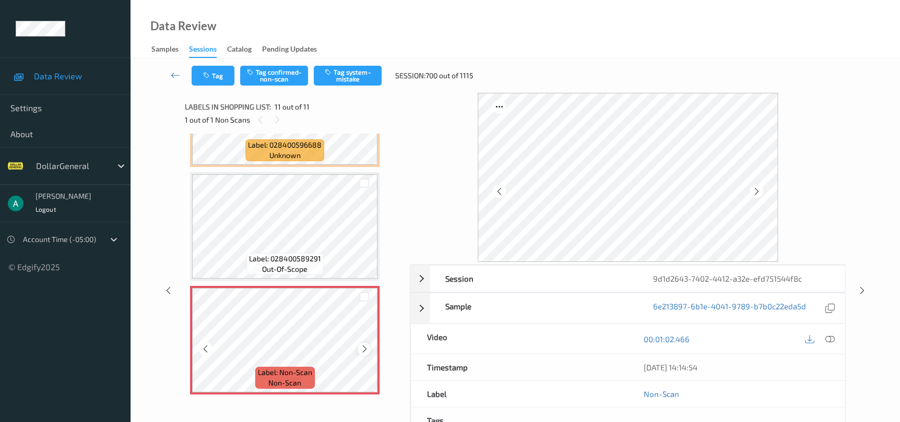
click at [363, 347] on icon at bounding box center [364, 348] width 9 height 9
click at [328, 75] on icon "button" at bounding box center [329, 71] width 9 height 7
click at [859, 290] on icon at bounding box center [861, 290] width 9 height 9
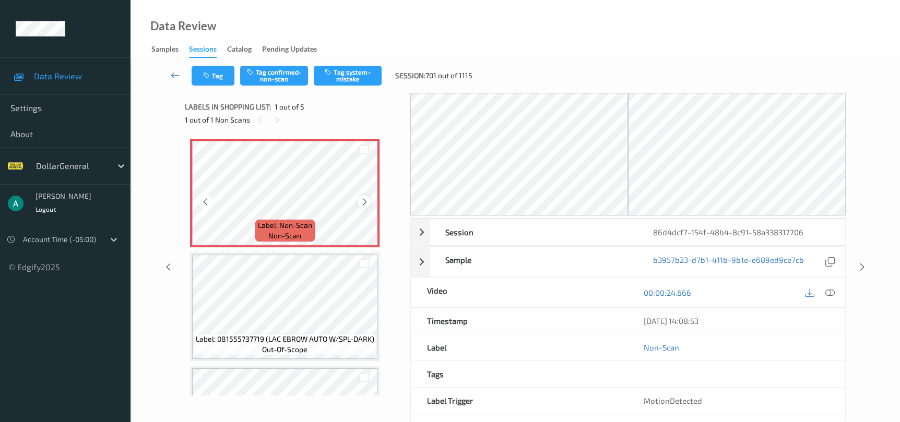
click at [366, 203] on icon at bounding box center [364, 201] width 9 height 9
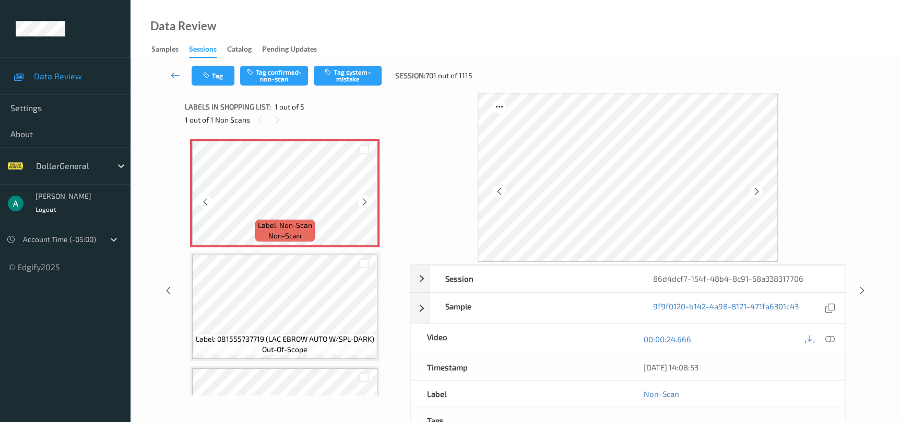
click at [366, 203] on icon at bounding box center [364, 201] width 9 height 9
drag, startPoint x: 378, startPoint y: 209, endPoint x: 368, endPoint y: 202, distance: 12.3
click at [368, 202] on div at bounding box center [363, 201] width 13 height 13
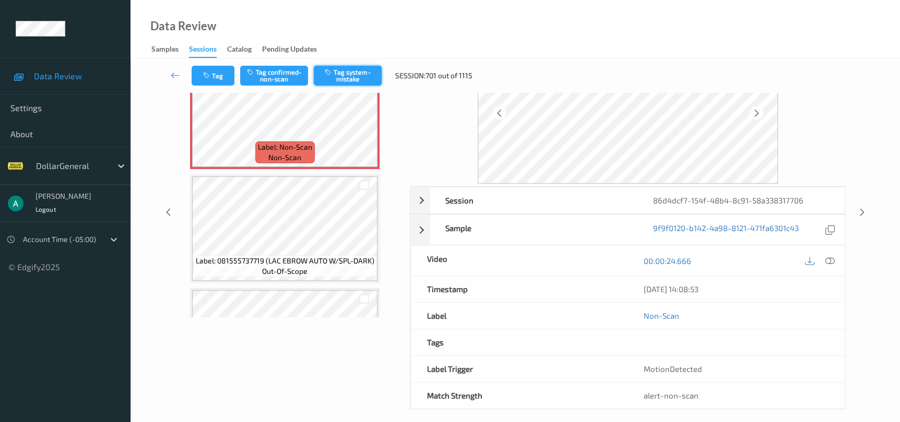
click at [341, 74] on button "Tag system-mistake" at bounding box center [348, 76] width 68 height 20
click at [857, 214] on icon at bounding box center [861, 212] width 9 height 9
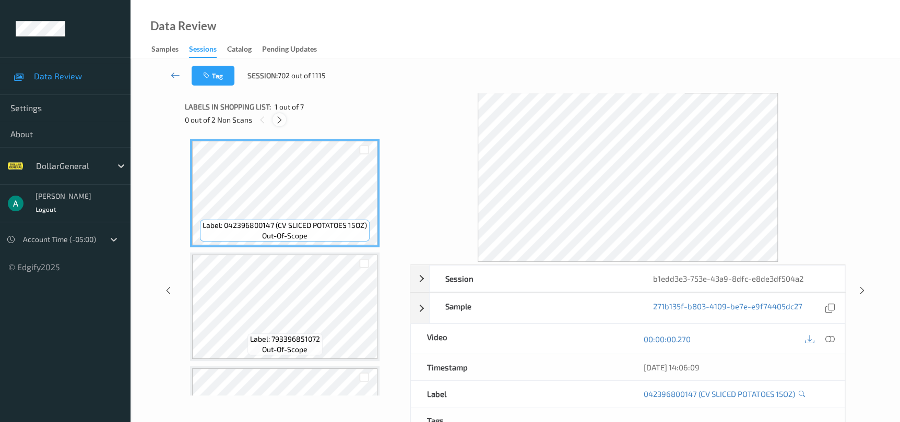
click at [281, 120] on icon at bounding box center [279, 119] width 9 height 9
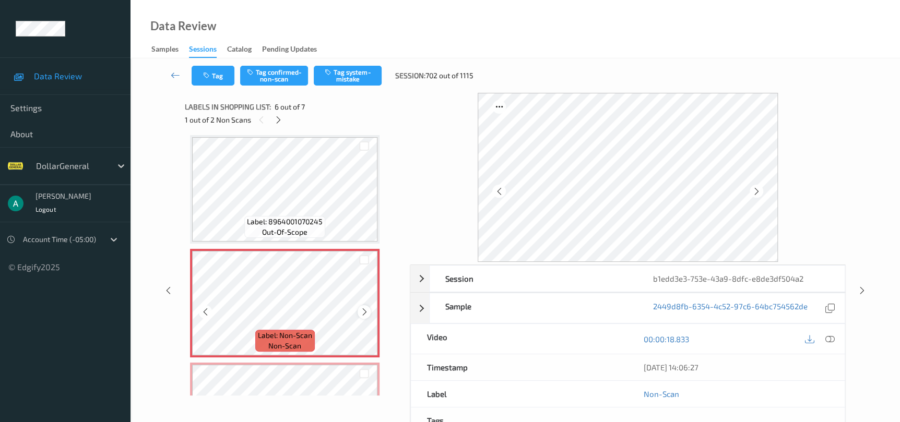
click at [365, 311] on icon at bounding box center [364, 311] width 9 height 9
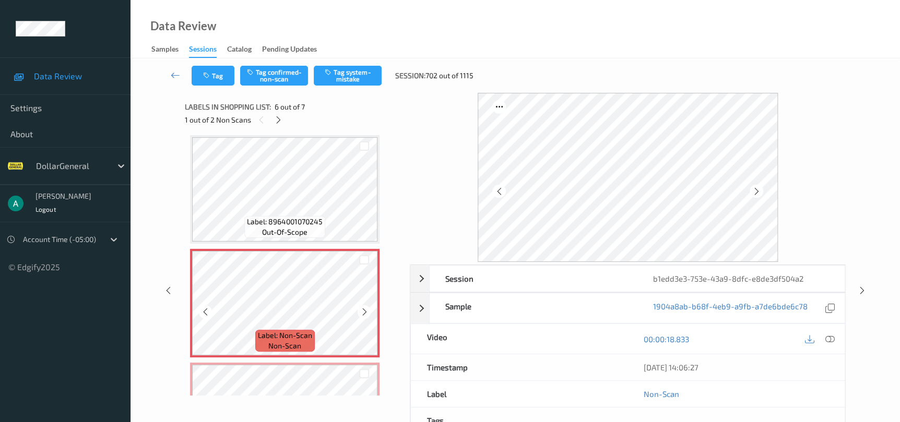
click at [365, 311] on icon at bounding box center [364, 311] width 9 height 9
click at [342, 79] on button "Tag system-mistake" at bounding box center [348, 76] width 68 height 20
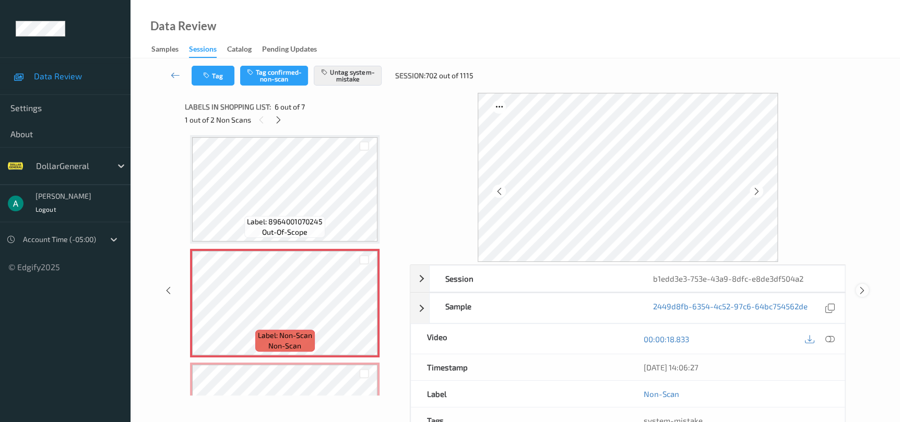
click at [862, 291] on icon at bounding box center [861, 290] width 9 height 9
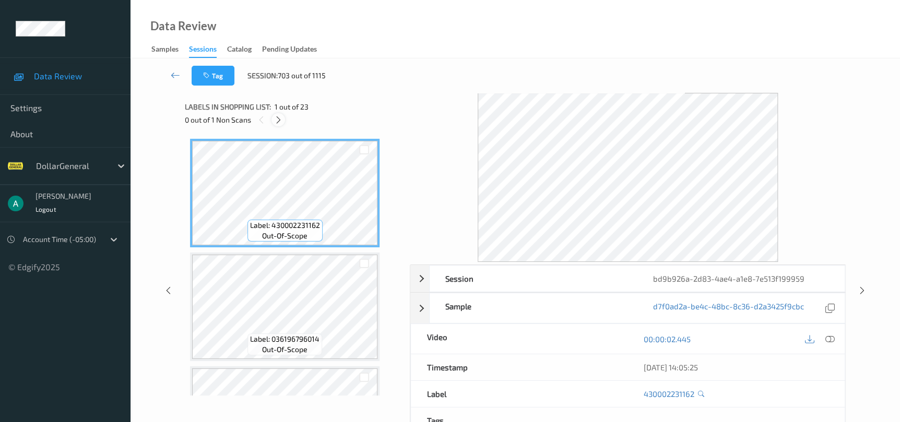
click at [281, 118] on icon at bounding box center [278, 119] width 9 height 9
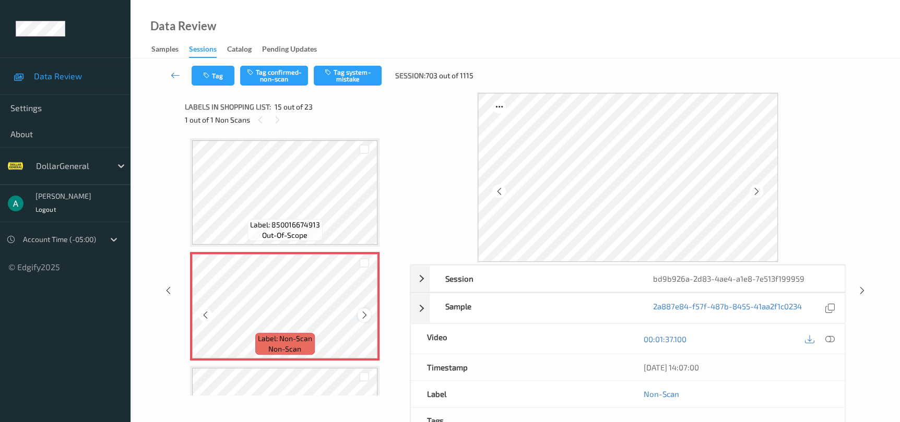
click at [365, 313] on icon at bounding box center [364, 314] width 9 height 9
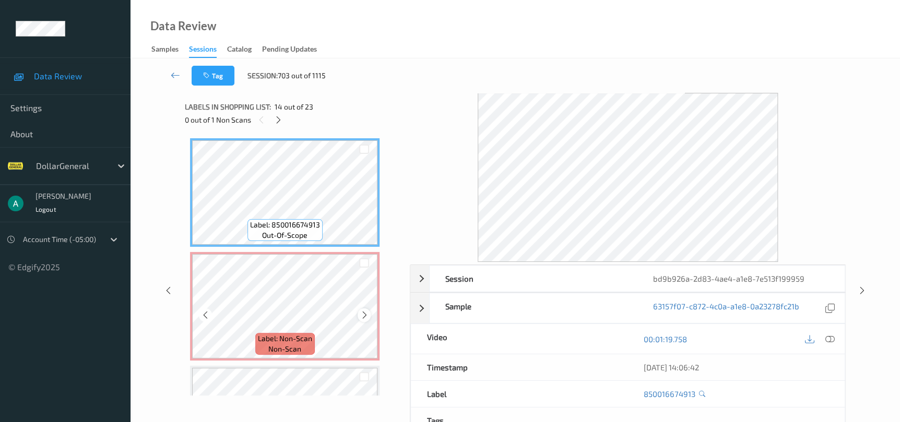
click at [368, 308] on div at bounding box center [363, 314] width 13 height 13
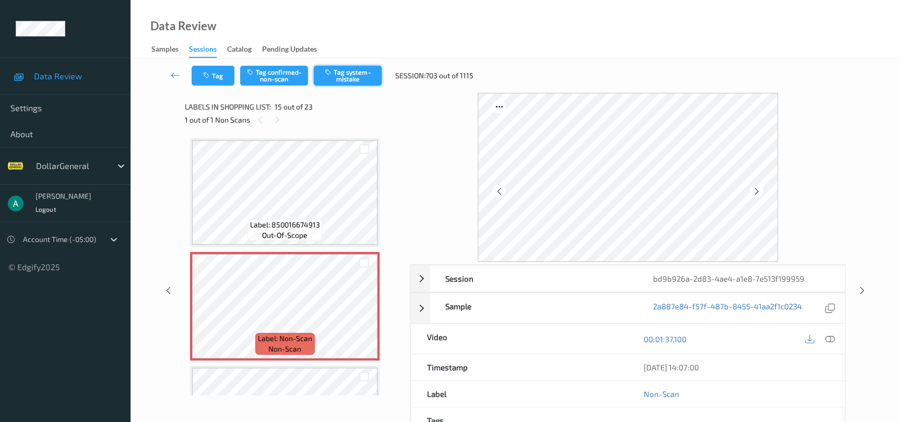
click at [363, 72] on button "Tag system-mistake" at bounding box center [348, 76] width 68 height 20
click at [860, 289] on icon at bounding box center [861, 290] width 9 height 9
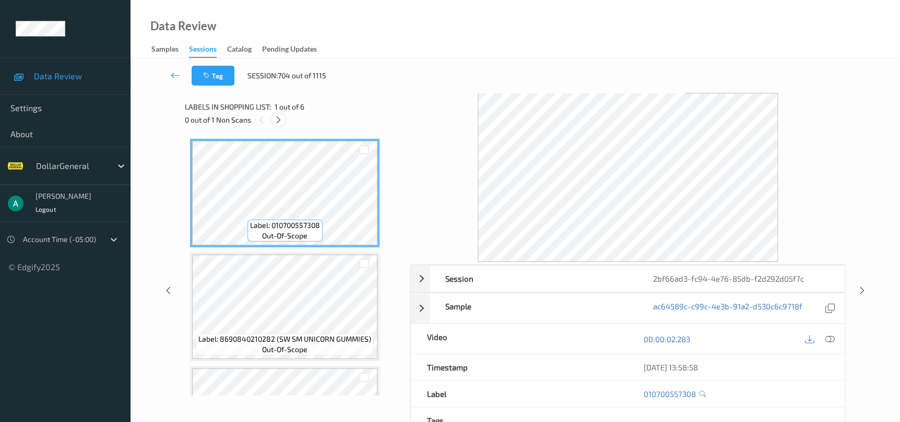
click at [274, 121] on icon at bounding box center [278, 119] width 9 height 9
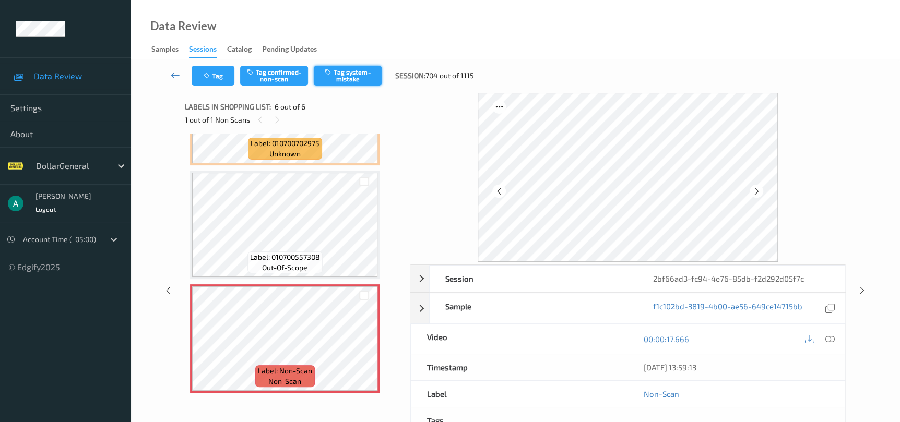
click at [342, 68] on button "Tag system-mistake" at bounding box center [348, 76] width 68 height 20
click at [864, 289] on icon at bounding box center [861, 290] width 9 height 9
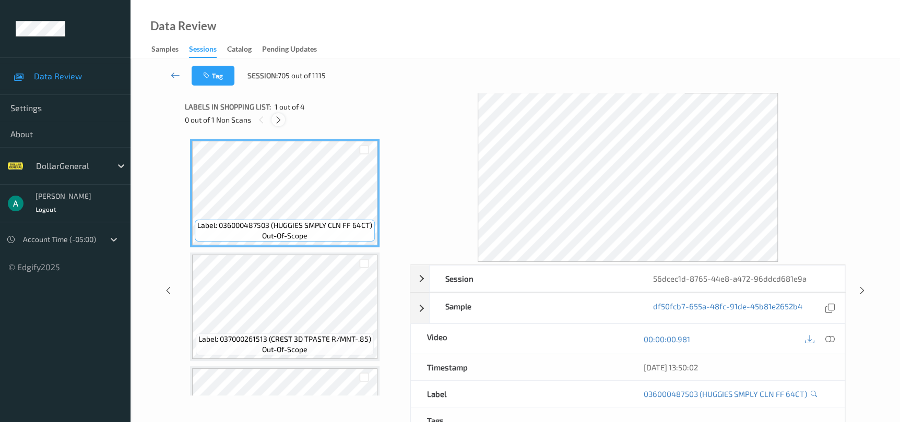
click at [283, 124] on div at bounding box center [277, 119] width 13 height 13
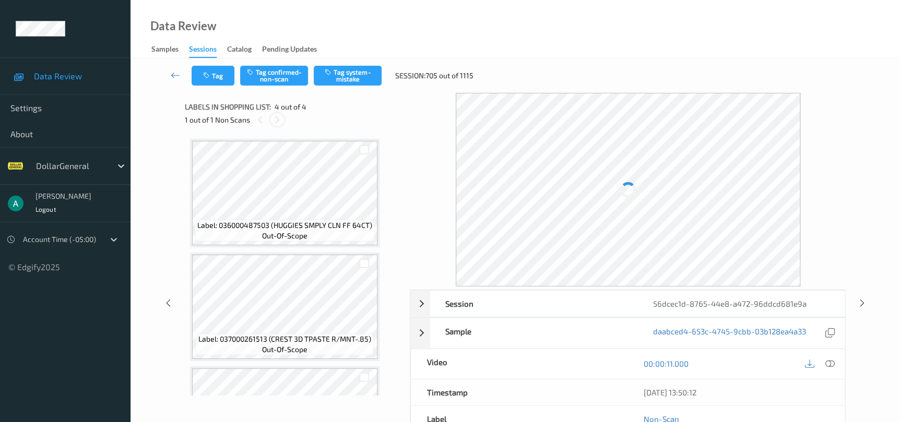
scroll to position [197, 0]
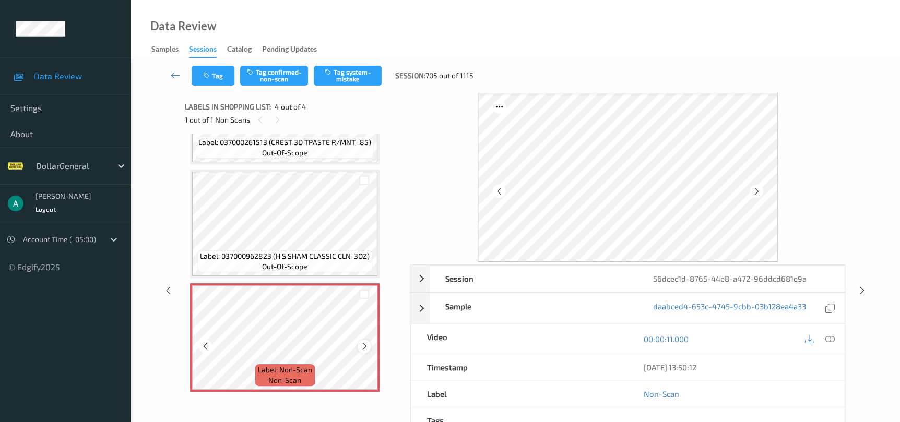
click at [363, 349] on icon at bounding box center [364, 346] width 9 height 9
click at [365, 340] on div at bounding box center [363, 346] width 13 height 13
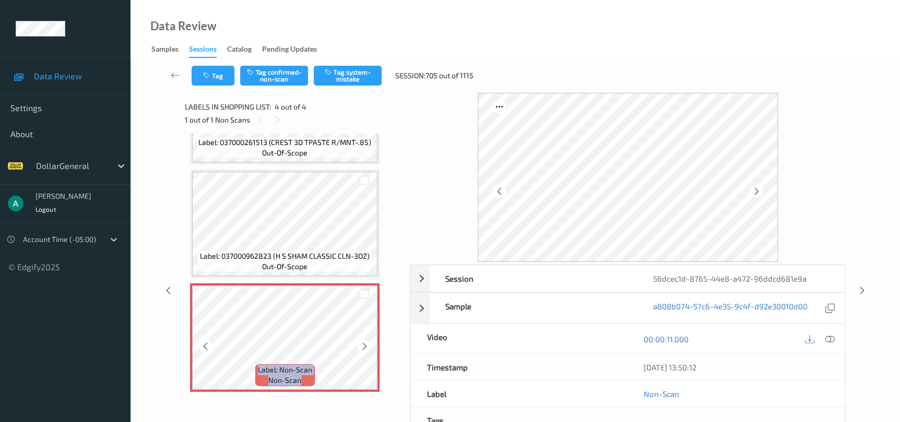
click at [365, 340] on div at bounding box center [363, 346] width 13 height 13
click at [349, 75] on button "Tag system-mistake" at bounding box center [348, 76] width 68 height 20
click at [861, 287] on icon at bounding box center [861, 290] width 9 height 9
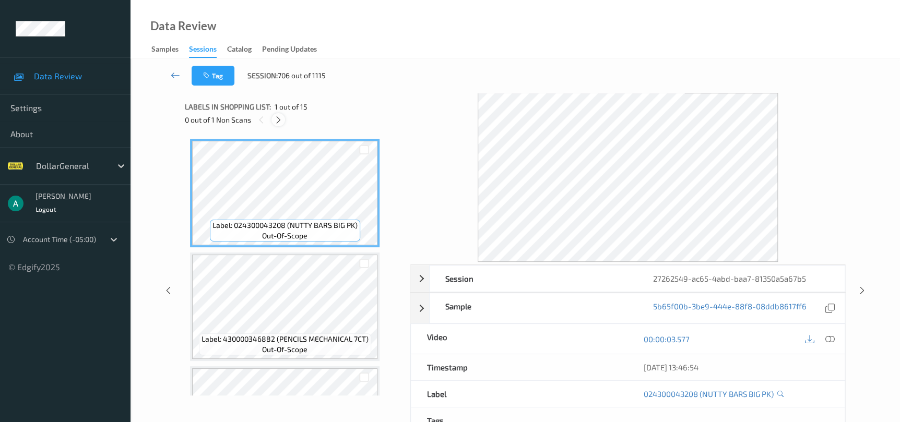
click at [282, 122] on icon at bounding box center [278, 119] width 9 height 9
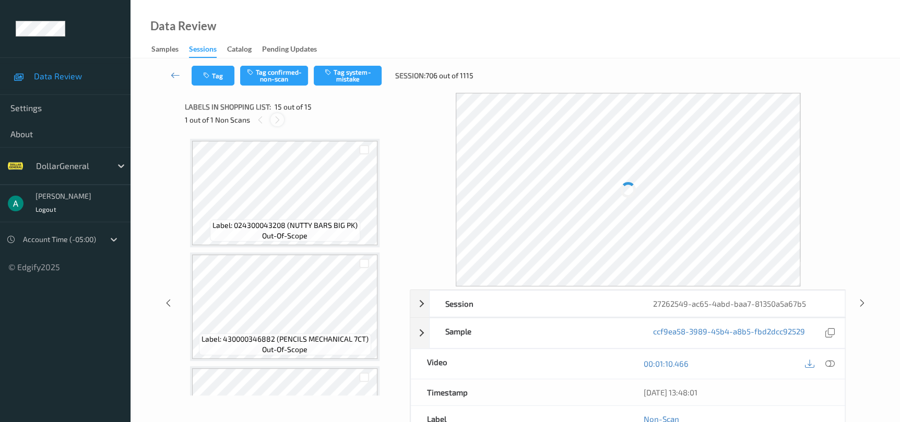
scroll to position [1444, 0]
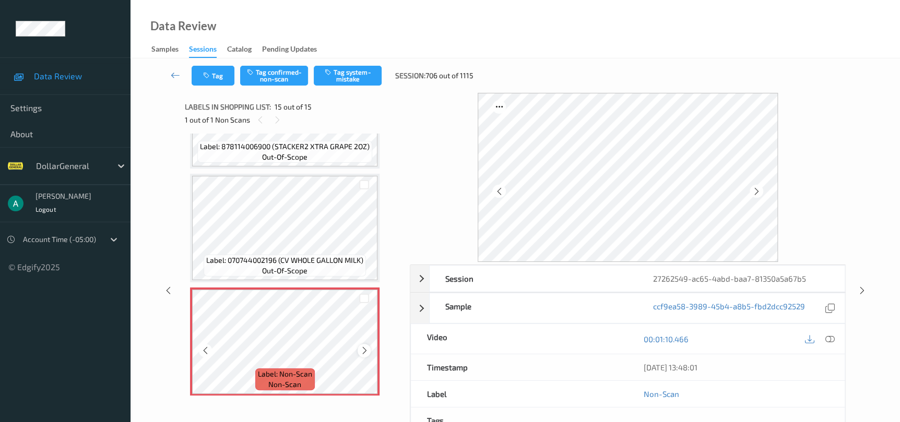
click at [362, 346] on icon at bounding box center [364, 350] width 9 height 9
click at [338, 68] on button "Tag system-mistake" at bounding box center [348, 76] width 68 height 20
click at [861, 293] on icon at bounding box center [861, 290] width 9 height 9
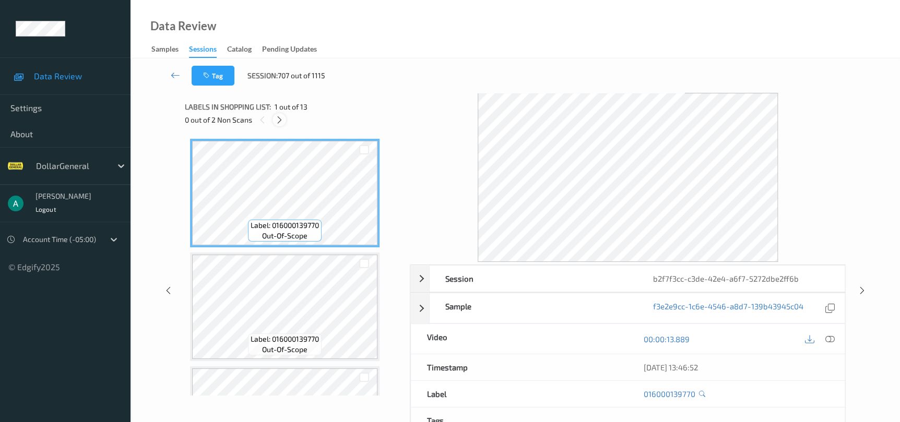
click at [281, 118] on icon at bounding box center [279, 119] width 9 height 9
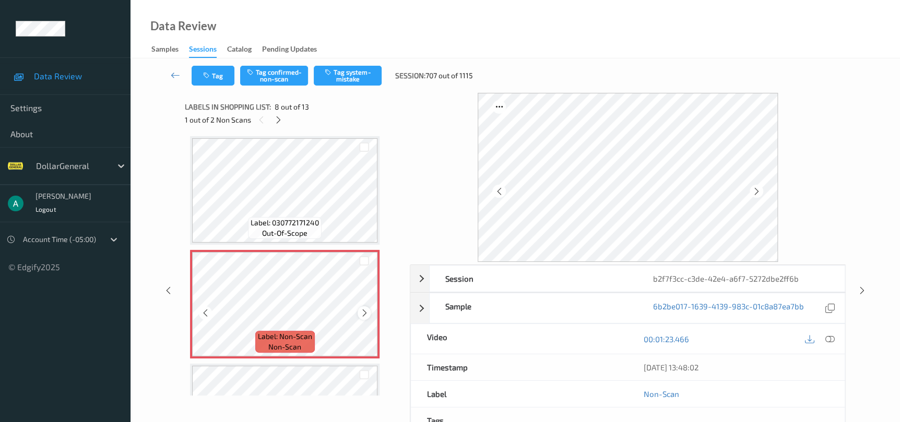
click at [359, 310] on div at bounding box center [363, 312] width 13 height 13
click at [356, 75] on button "Tag system-mistake" at bounding box center [348, 76] width 68 height 20
click at [859, 292] on icon at bounding box center [861, 290] width 9 height 9
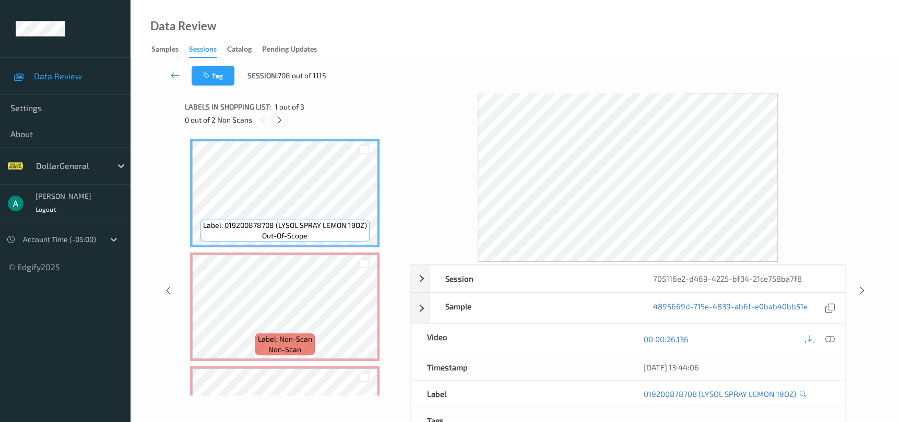
click at [282, 121] on icon at bounding box center [279, 119] width 9 height 9
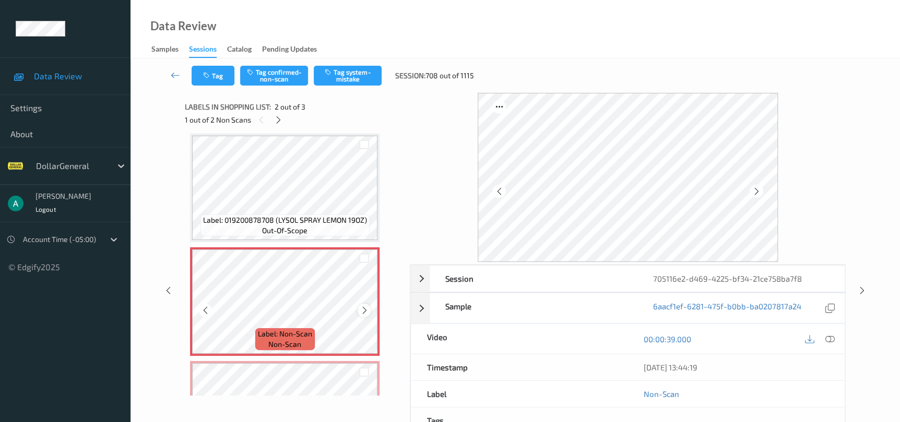
click at [369, 308] on div at bounding box center [363, 310] width 13 height 13
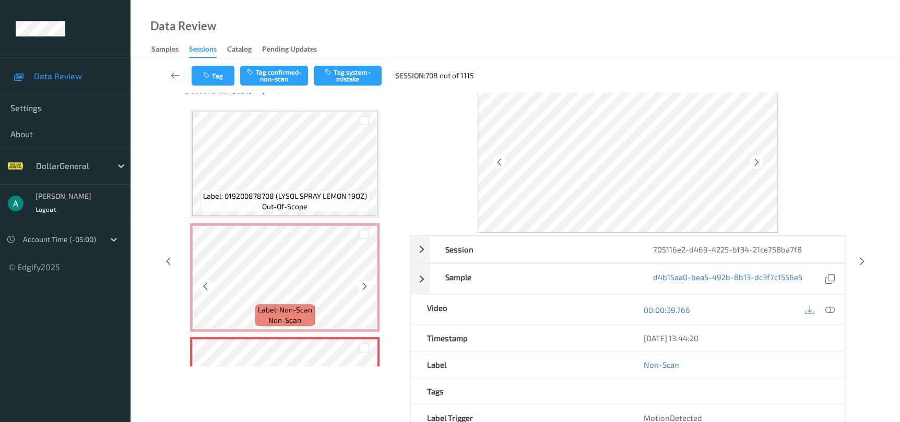
scroll to position [8, 0]
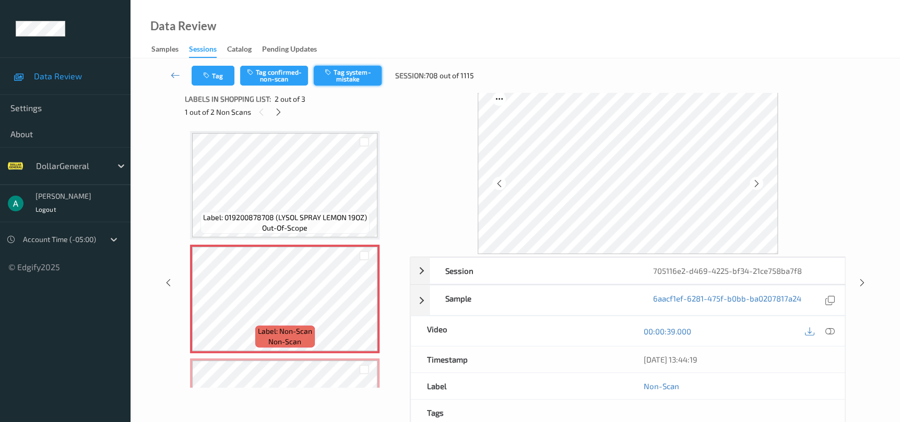
click at [337, 83] on button "Tag system-mistake" at bounding box center [348, 76] width 68 height 20
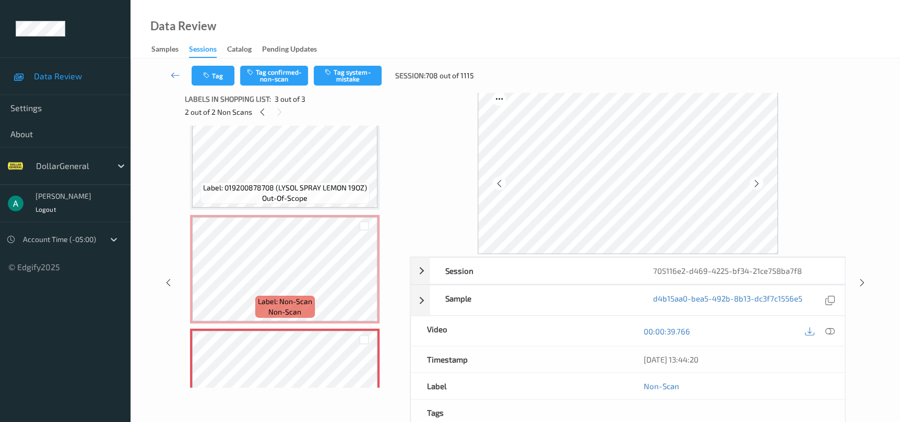
scroll to position [0, 0]
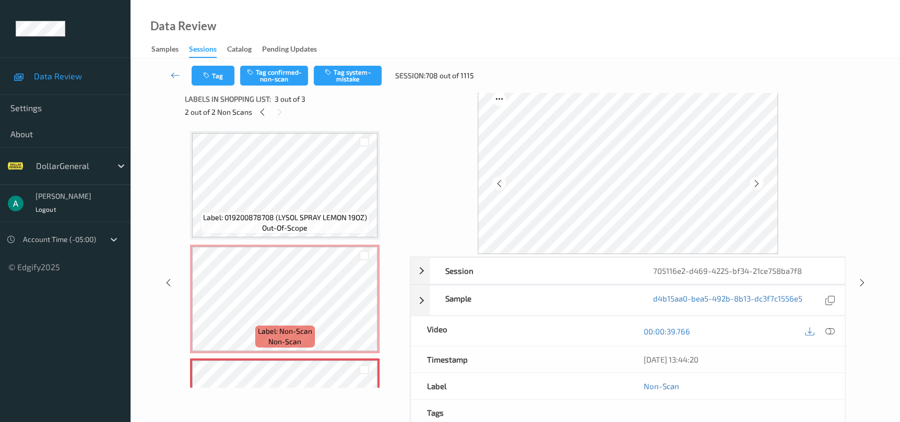
click at [483, 47] on div "Data Review Samples Sessions Catalog Pending Updates" at bounding box center [514, 29] width 769 height 58
click at [861, 282] on icon at bounding box center [861, 282] width 9 height 9
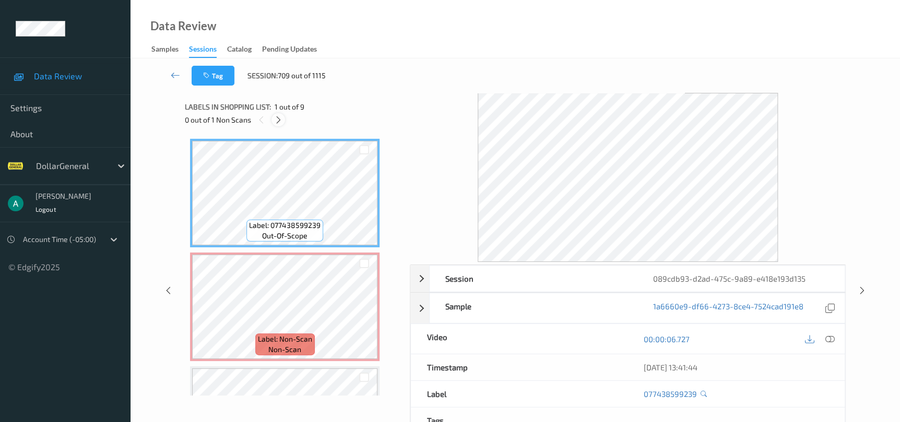
click at [275, 123] on icon at bounding box center [278, 119] width 9 height 9
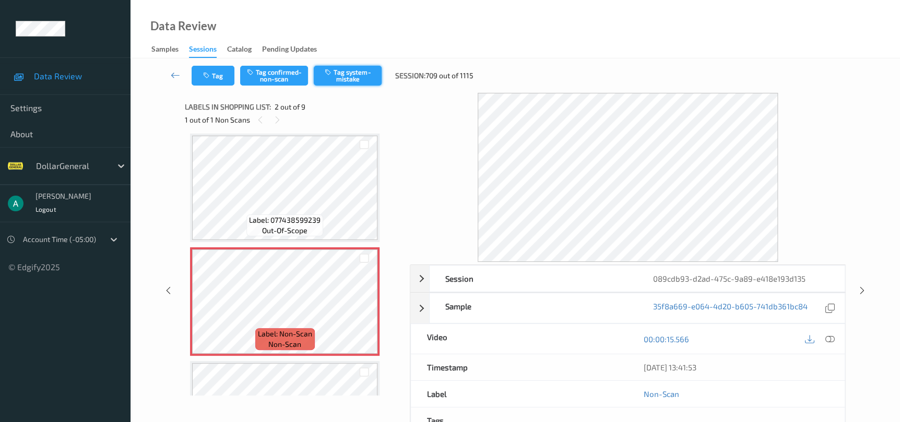
click at [351, 74] on button "Tag system-mistake" at bounding box center [348, 76] width 68 height 20
click at [858, 289] on icon at bounding box center [861, 290] width 9 height 9
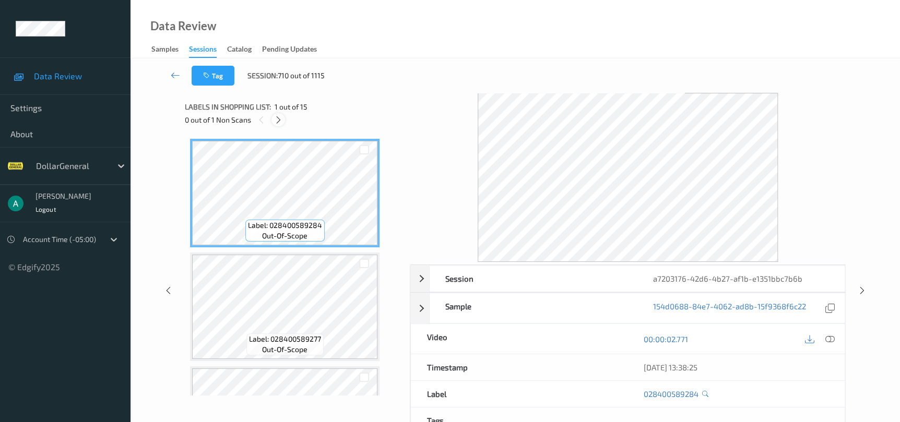
click at [280, 123] on icon at bounding box center [278, 119] width 9 height 9
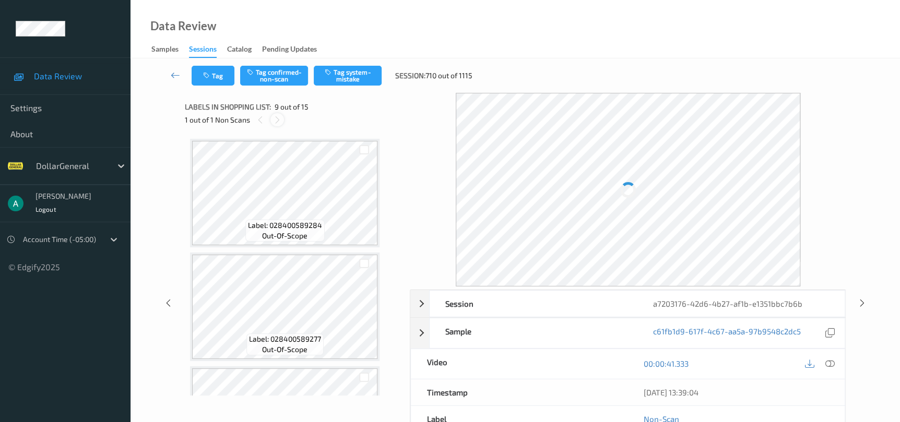
scroll to position [798, 0]
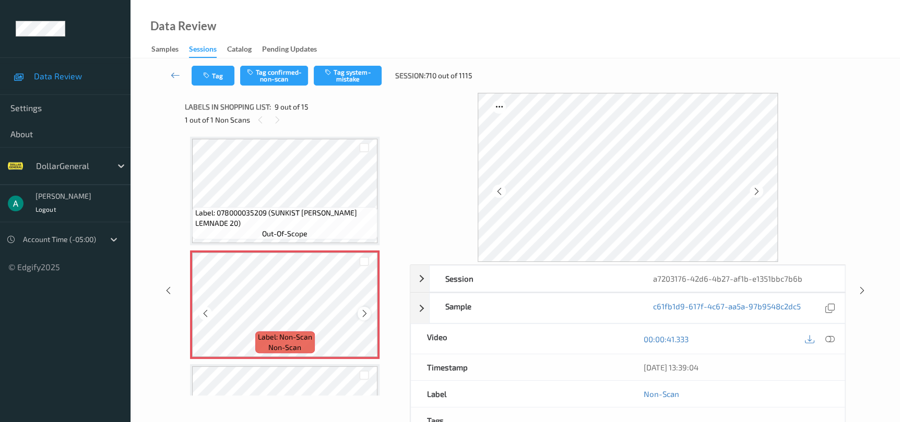
click at [365, 313] on icon at bounding box center [364, 313] width 9 height 9
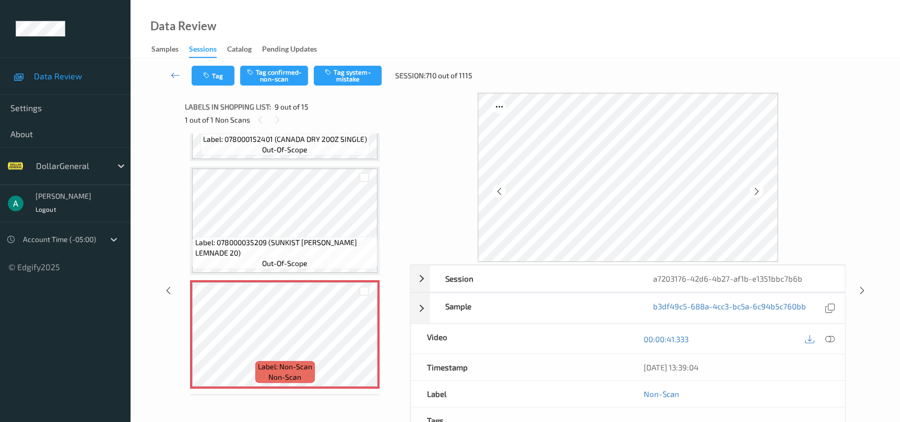
scroll to position [877, 0]
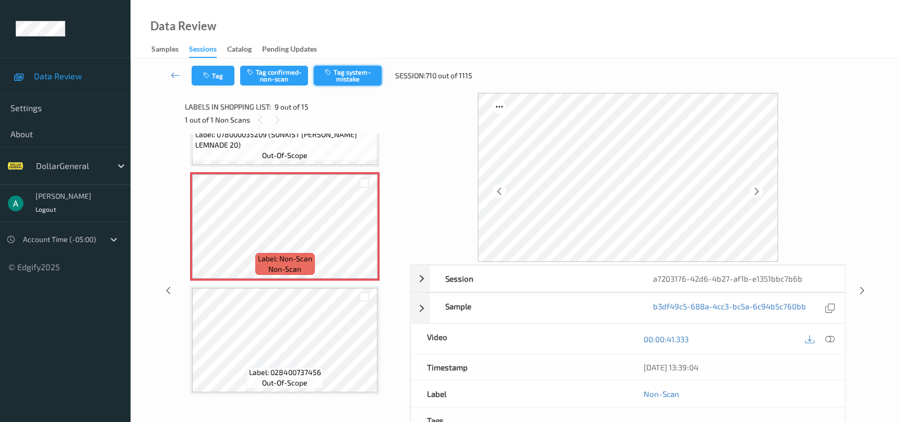
click at [344, 75] on button "Tag system-mistake" at bounding box center [348, 76] width 68 height 20
click at [863, 288] on icon at bounding box center [861, 290] width 9 height 9
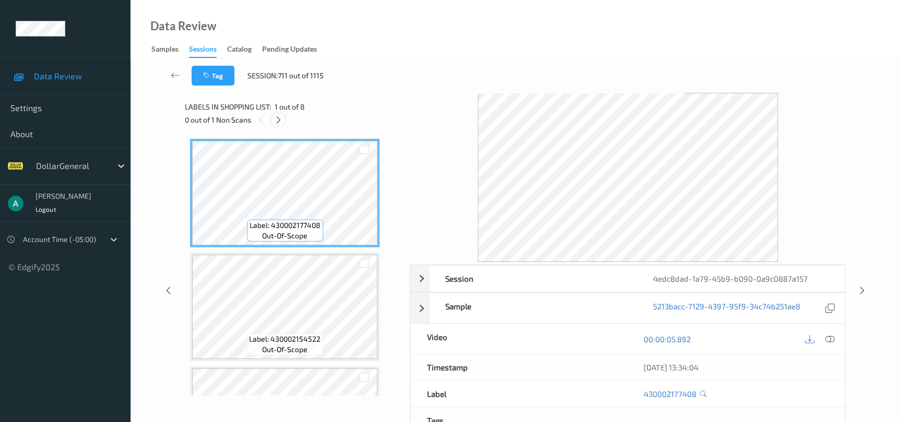
click at [276, 124] on div at bounding box center [277, 119] width 13 height 13
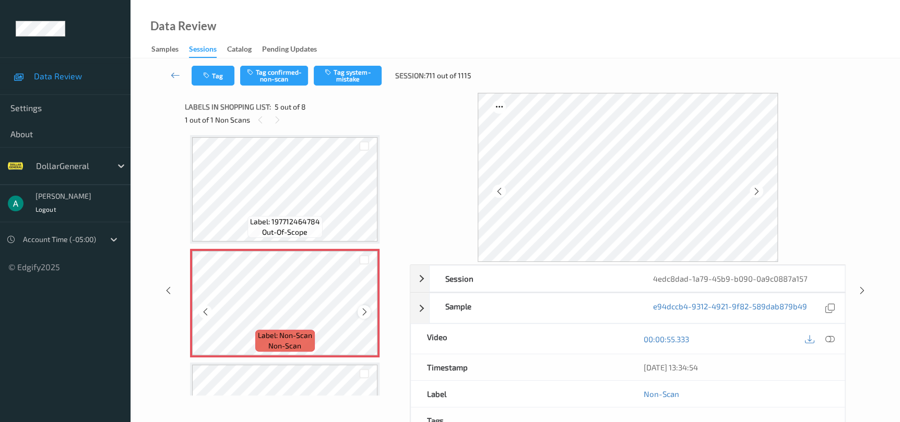
click at [364, 308] on icon at bounding box center [364, 311] width 9 height 9
click at [367, 316] on div at bounding box center [363, 311] width 13 height 13
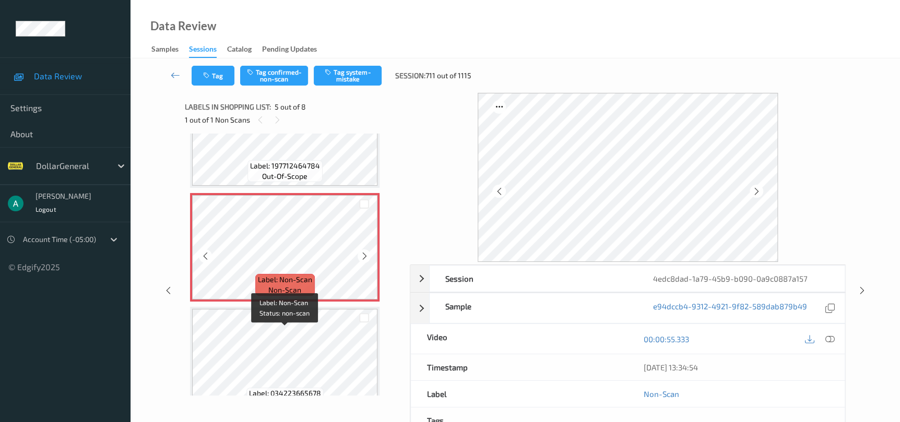
scroll to position [423, 0]
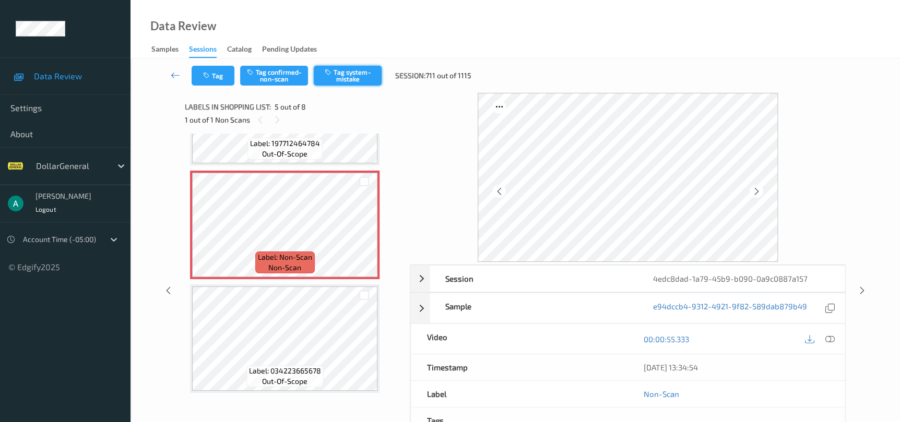
click at [340, 80] on button "Tag system-mistake" at bounding box center [348, 76] width 68 height 20
click at [857, 289] on icon at bounding box center [861, 290] width 9 height 9
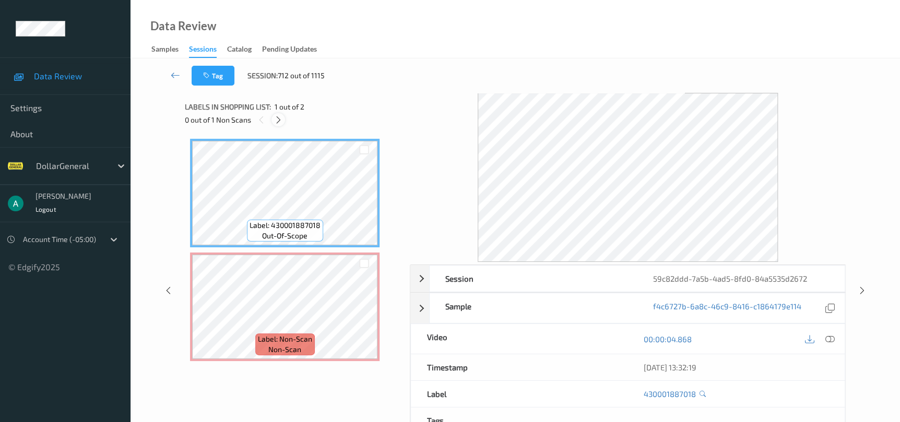
click at [282, 120] on icon at bounding box center [278, 119] width 9 height 9
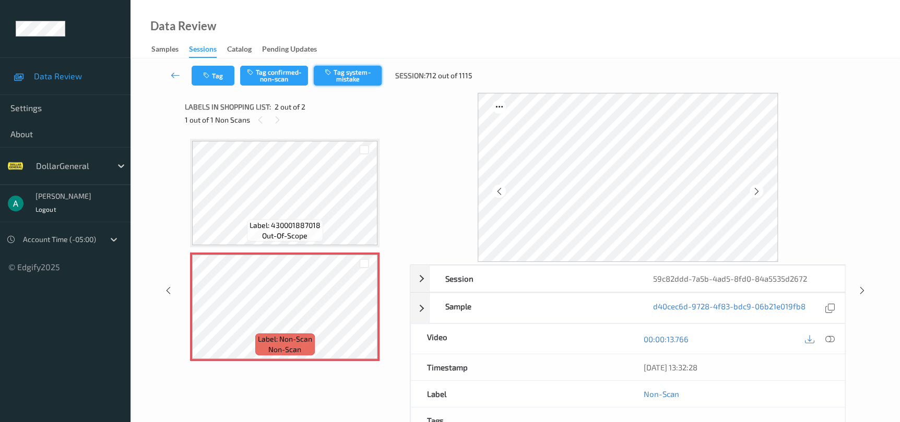
click at [340, 74] on button "Tag system-mistake" at bounding box center [348, 76] width 68 height 20
click at [861, 295] on div at bounding box center [861, 290] width 13 height 13
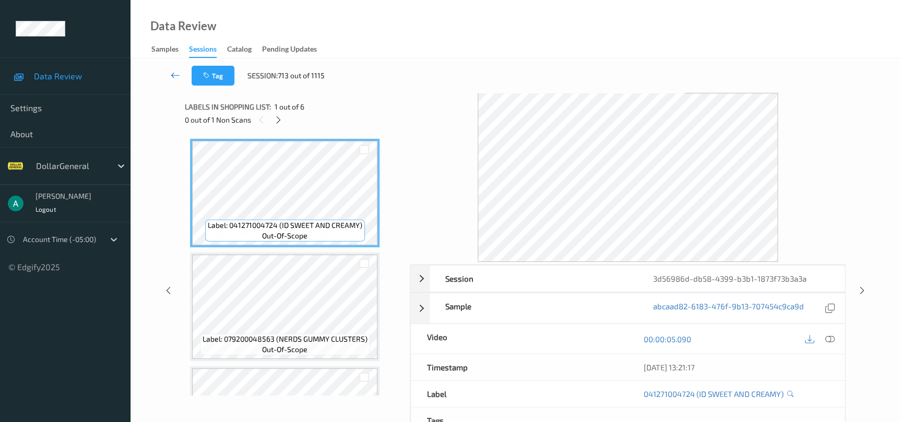
click at [174, 77] on icon at bounding box center [175, 75] width 9 height 10
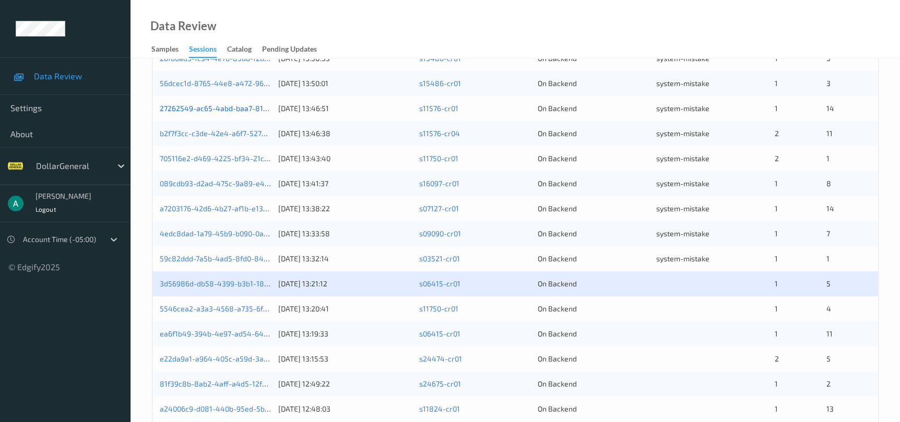
scroll to position [313, 0]
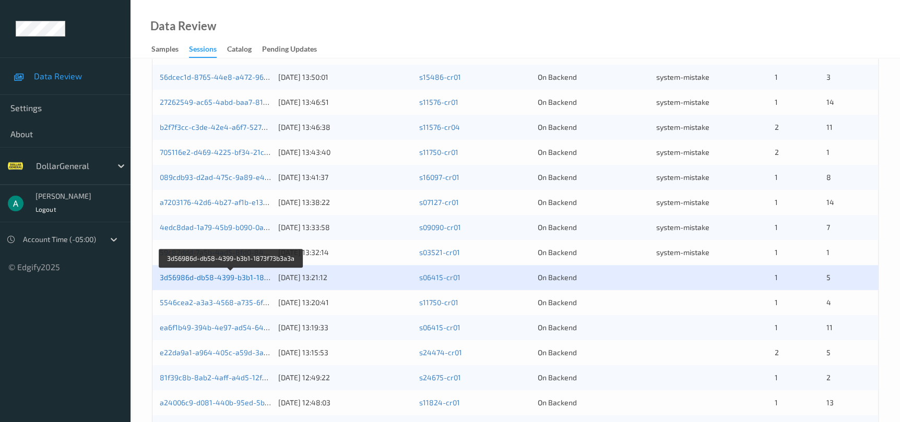
click at [243, 272] on div "3d56986d-db58-4399-b3b1-1873f73b3a3a" at bounding box center [215, 277] width 111 height 10
click at [244, 278] on link "3d56986d-db58-4399-b3b1-1873f73b3a3a" at bounding box center [232, 277] width 144 height 9
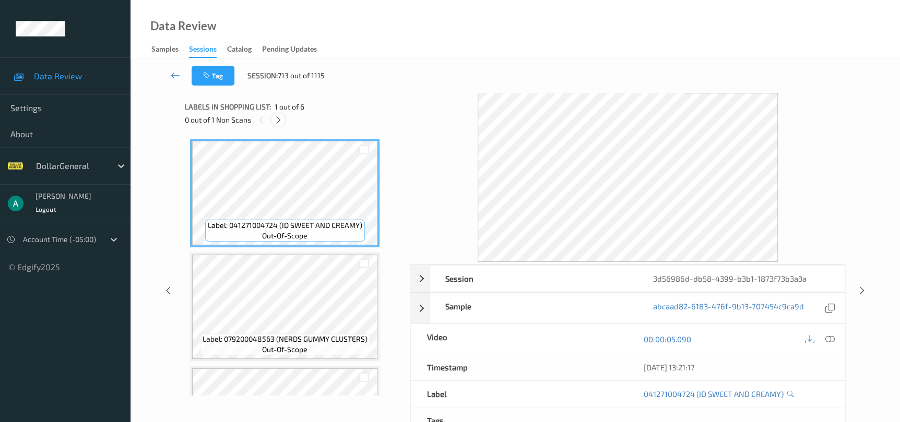
click at [280, 120] on icon at bounding box center [278, 119] width 9 height 9
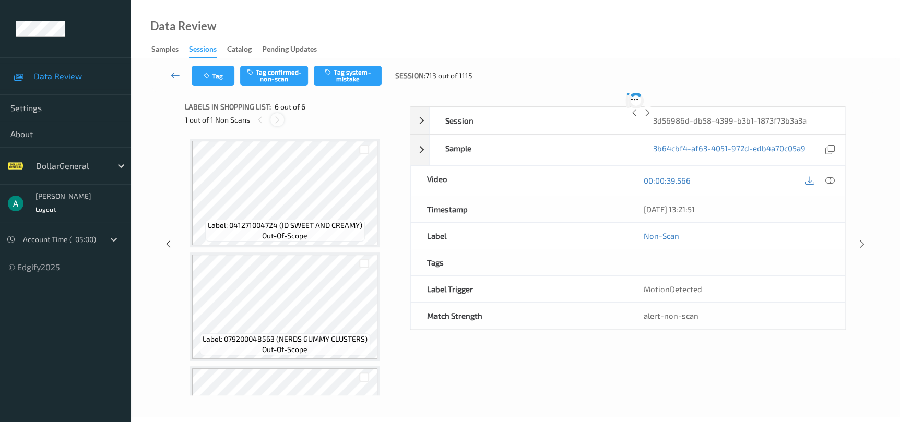
scroll to position [423, 0]
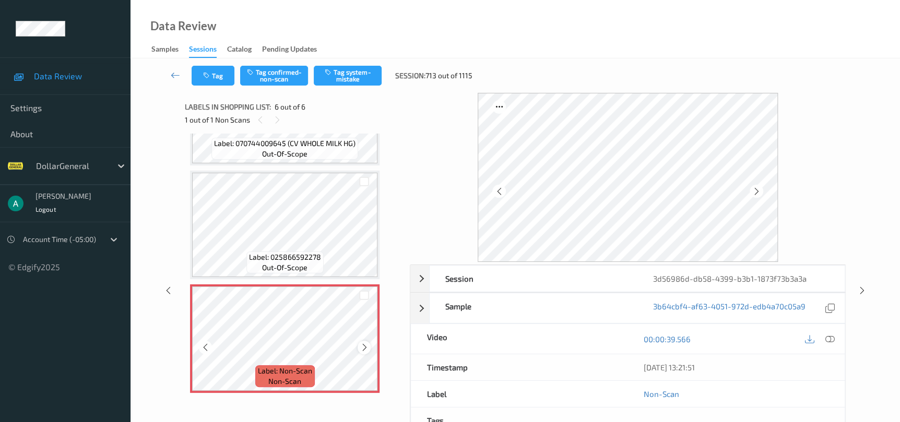
click at [360, 347] on icon at bounding box center [364, 347] width 9 height 9
click at [342, 73] on button "Tag system-mistake" at bounding box center [348, 76] width 68 height 20
click at [861, 286] on icon at bounding box center [861, 290] width 9 height 9
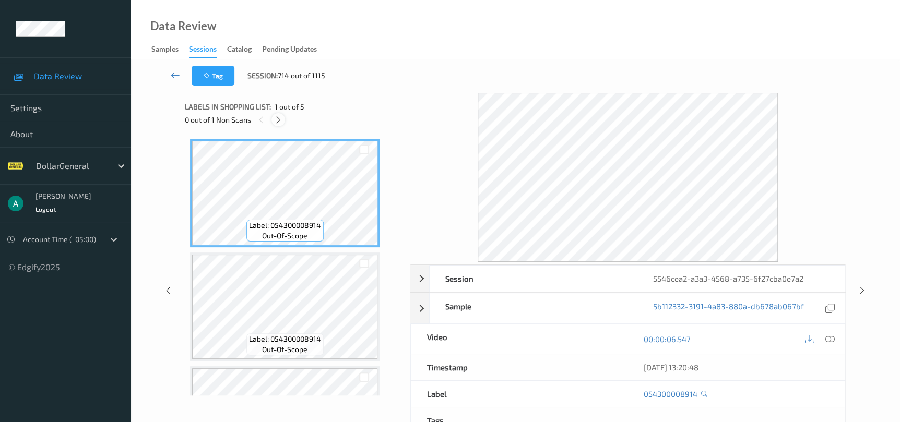
click at [277, 116] on icon at bounding box center [278, 119] width 9 height 9
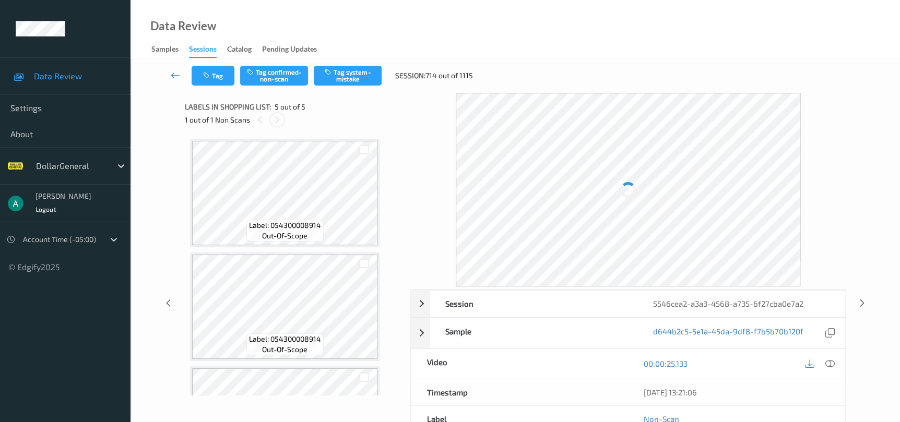
scroll to position [310, 0]
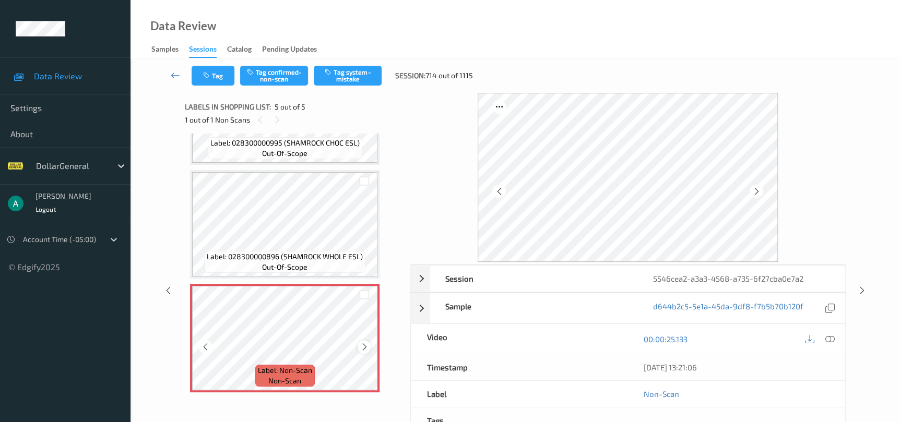
click at [361, 342] on icon at bounding box center [364, 346] width 9 height 9
click at [362, 342] on icon at bounding box center [364, 346] width 9 height 9
click at [344, 71] on button "Tag system-mistake" at bounding box center [348, 76] width 68 height 20
click at [368, 341] on div at bounding box center [363, 346] width 13 height 13
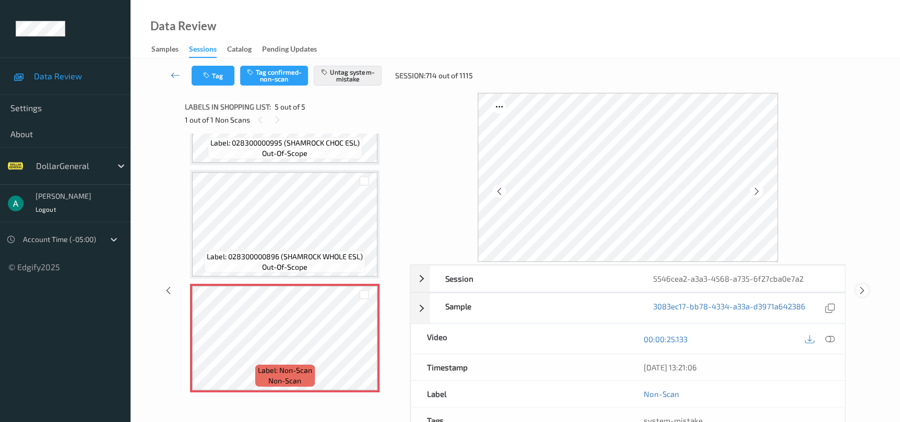
click at [859, 291] on icon at bounding box center [861, 290] width 9 height 9
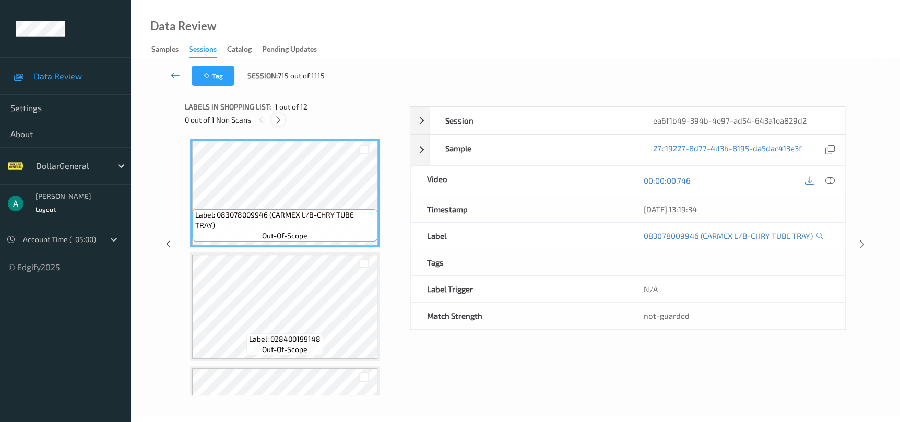
click at [277, 120] on icon at bounding box center [278, 119] width 9 height 9
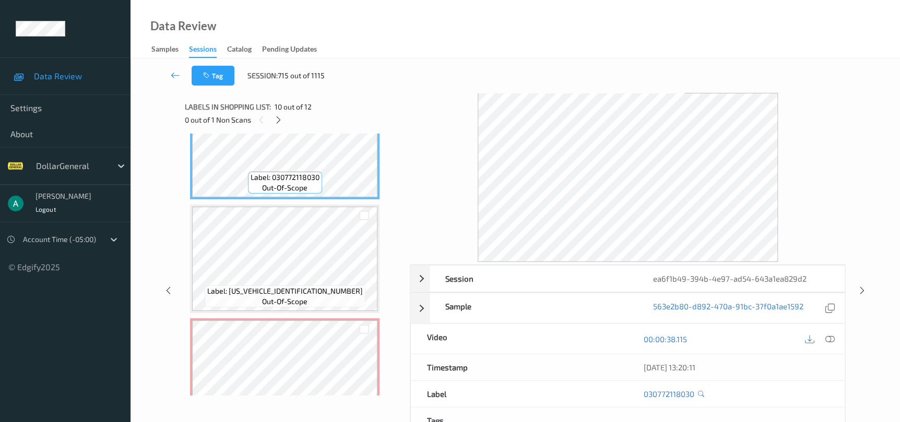
scroll to position [1104, 0]
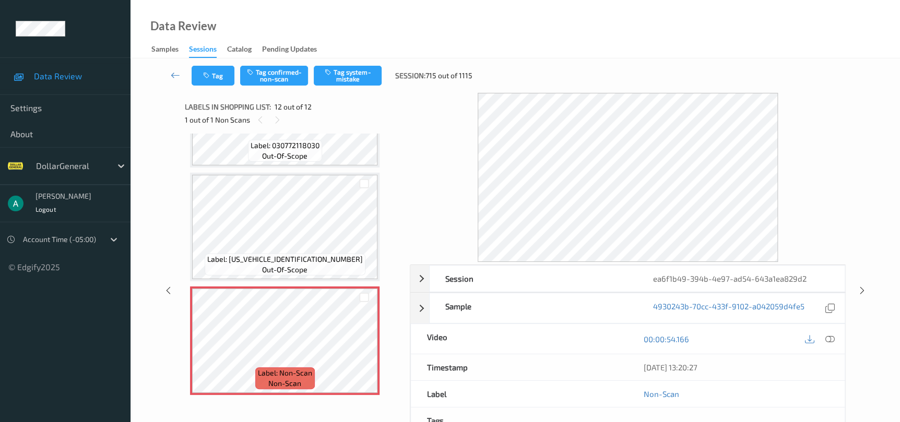
click at [395, 21] on div "Data Review Samples Sessions Catalog Pending Updates" at bounding box center [514, 29] width 769 height 58
click at [863, 293] on icon at bounding box center [861, 290] width 9 height 9
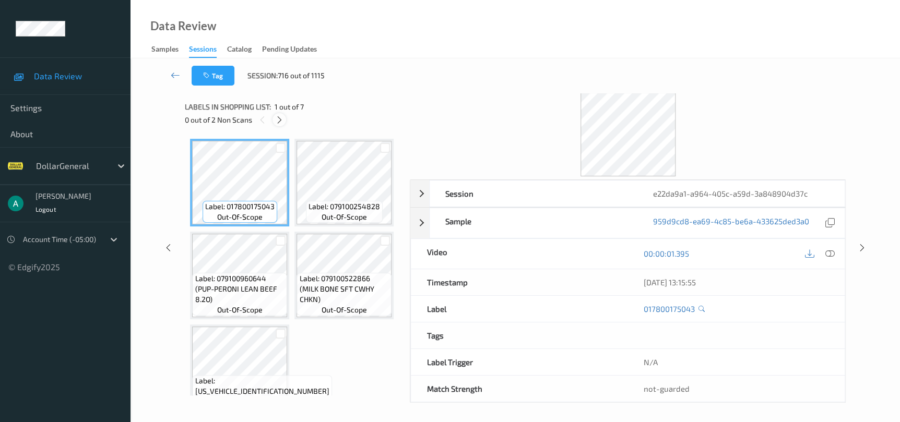
click at [285, 119] on div at bounding box center [278, 119] width 13 height 13
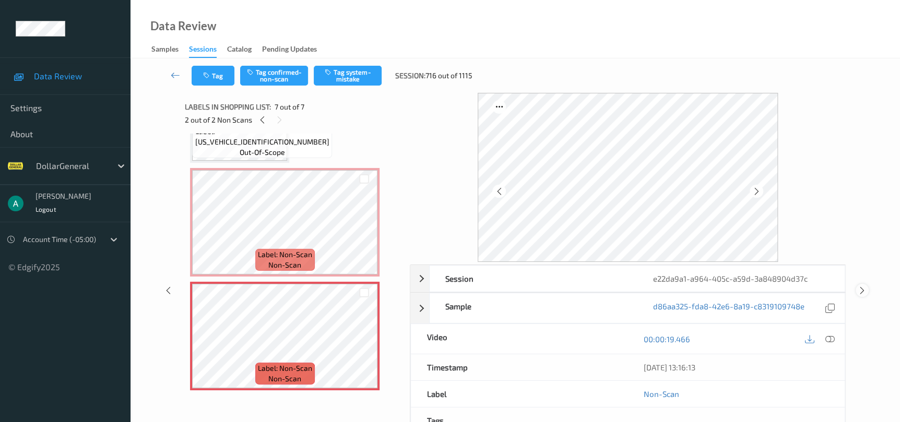
click at [855, 290] on div "Session e22da9a1-a964-405c-a59d-3a848904d37c Session ID e22da9a1-a964-405c-a59d…" at bounding box center [515, 290] width 726 height 395
click at [857, 291] on div at bounding box center [861, 290] width 13 height 13
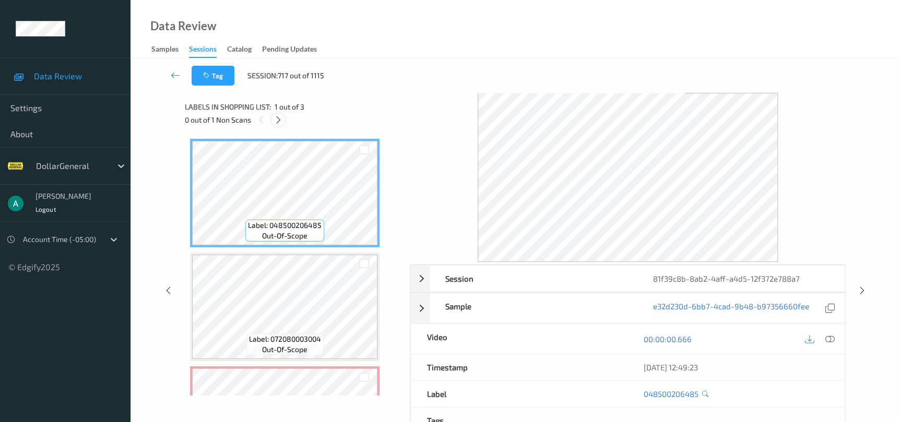
click at [278, 123] on icon at bounding box center [278, 119] width 9 height 9
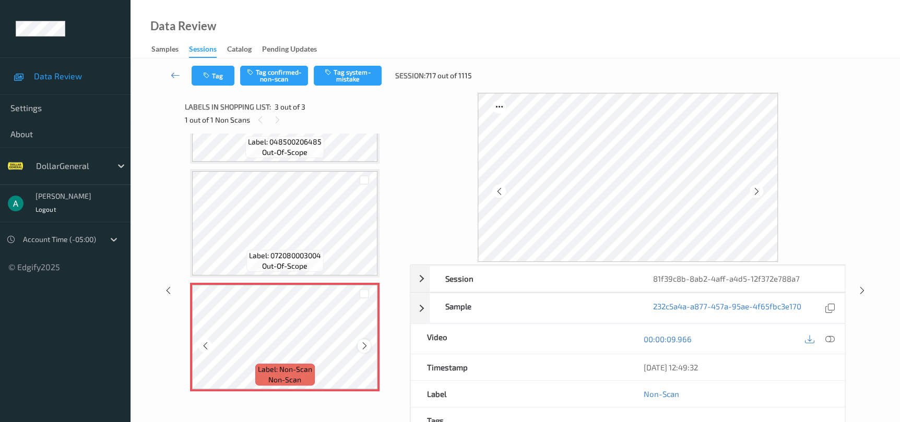
click at [365, 342] on icon at bounding box center [364, 345] width 9 height 9
click at [359, 344] on div at bounding box center [363, 345] width 13 height 13
click at [360, 344] on icon at bounding box center [364, 345] width 9 height 9
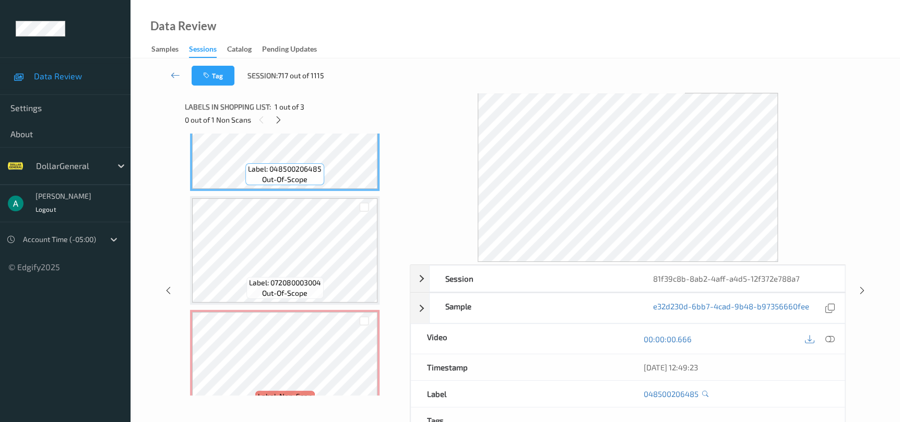
scroll to position [78, 0]
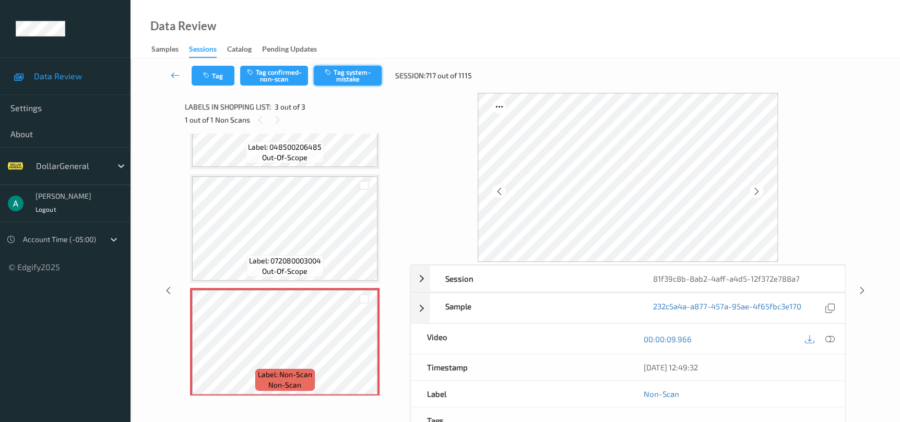
click at [343, 71] on button "Tag system-mistake" at bounding box center [348, 76] width 68 height 20
click at [861, 284] on div at bounding box center [861, 290] width 13 height 13
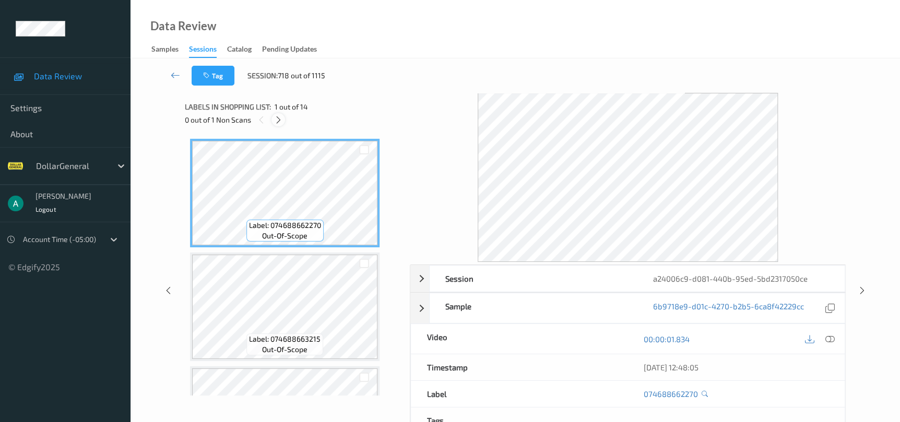
click at [277, 124] on icon at bounding box center [278, 119] width 9 height 9
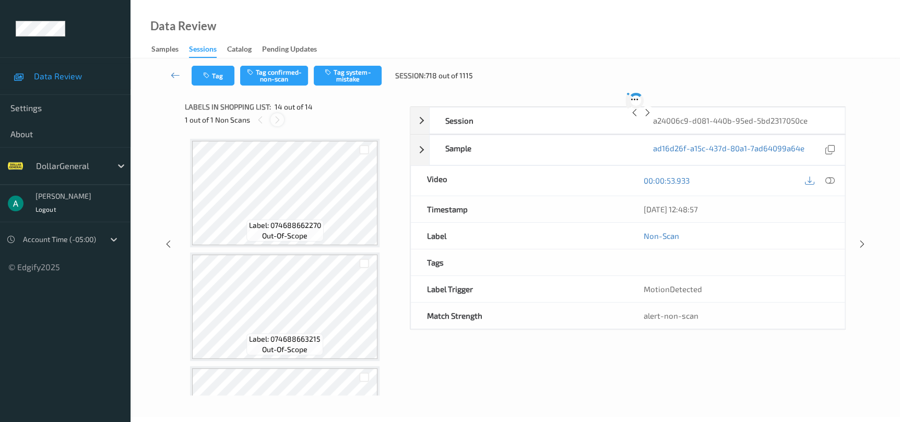
scroll to position [1331, 0]
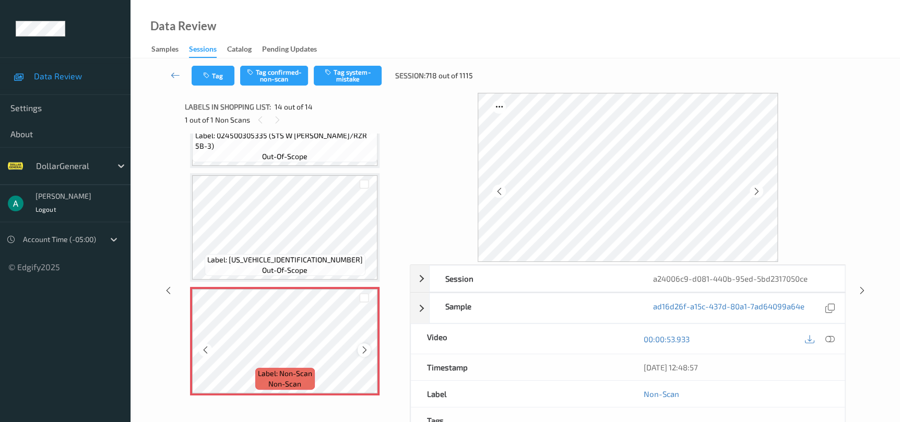
click at [357, 344] on div at bounding box center [363, 349] width 13 height 13
click at [360, 346] on icon at bounding box center [364, 349] width 9 height 9
click at [363, 74] on button "Tag system-mistake" at bounding box center [348, 76] width 68 height 20
click at [866, 293] on icon at bounding box center [861, 290] width 9 height 9
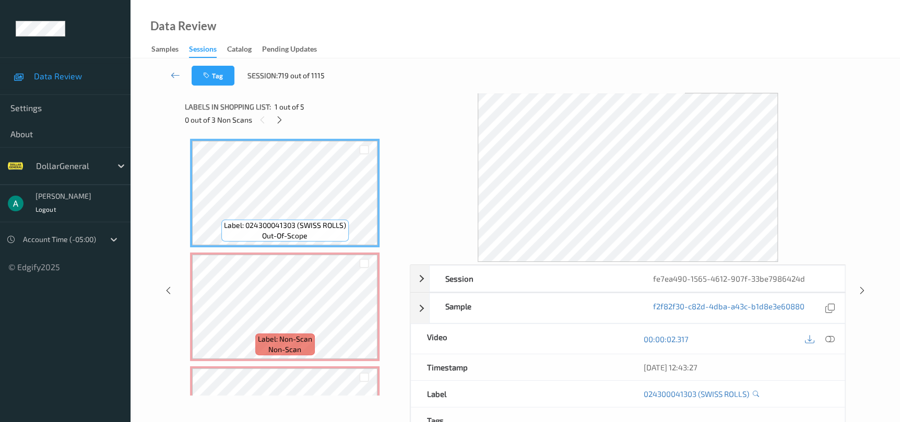
click at [286, 123] on div "0 out of 3 Non Scans" at bounding box center [294, 119] width 218 height 13
click at [284, 122] on div at bounding box center [278, 119] width 13 height 13
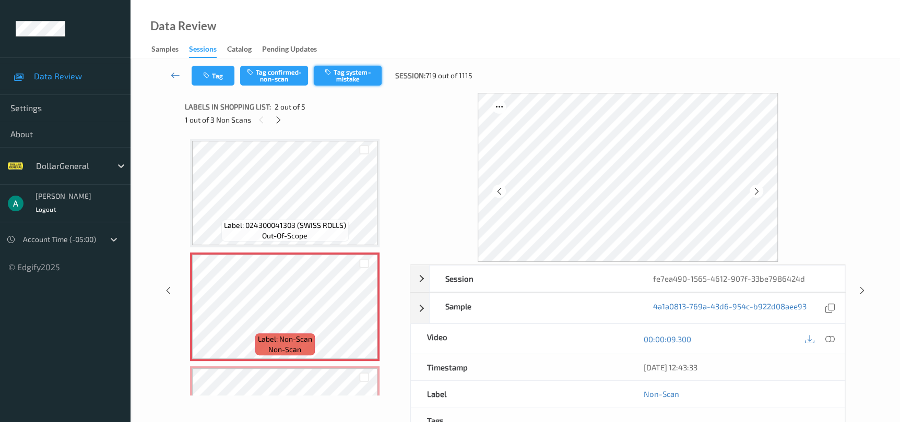
click at [356, 81] on button "Tag system-mistake" at bounding box center [348, 76] width 68 height 20
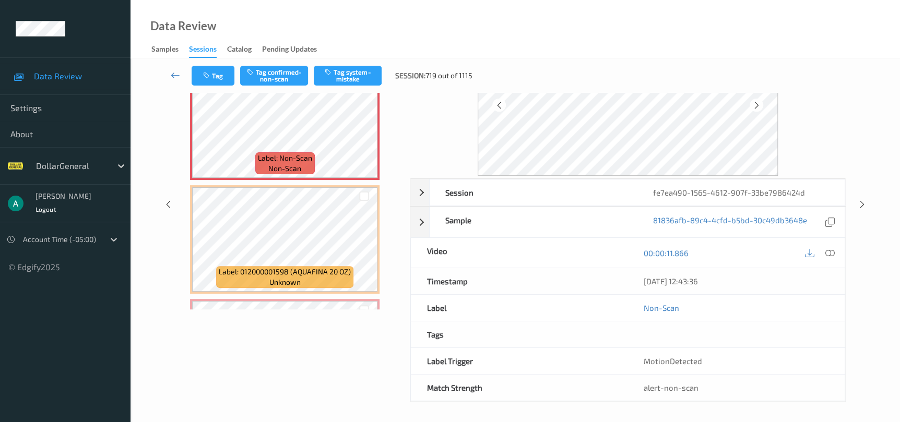
scroll to position [153, 0]
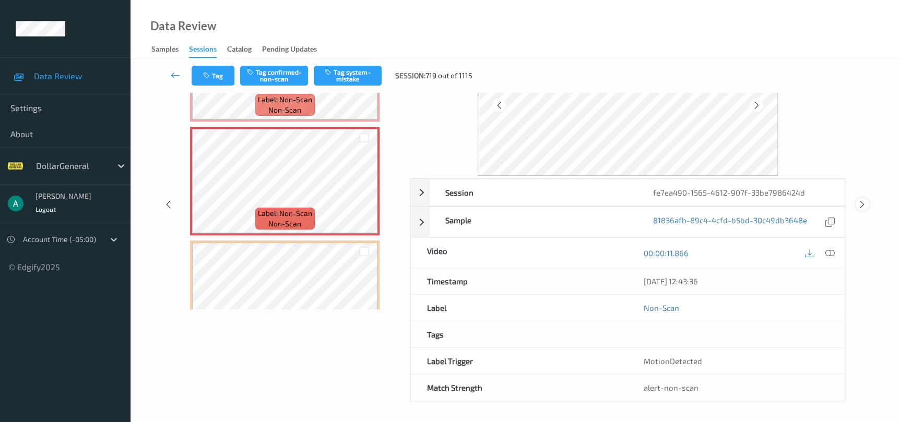
click at [859, 207] on icon at bounding box center [861, 204] width 9 height 9
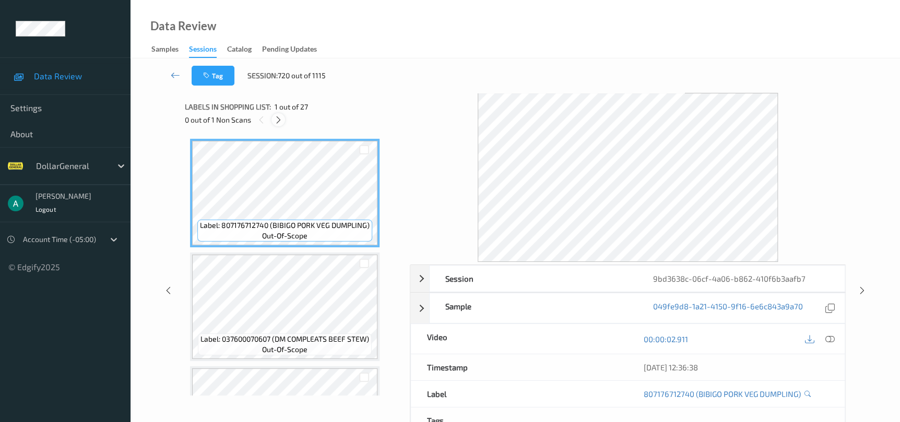
click at [279, 114] on div at bounding box center [277, 119] width 13 height 13
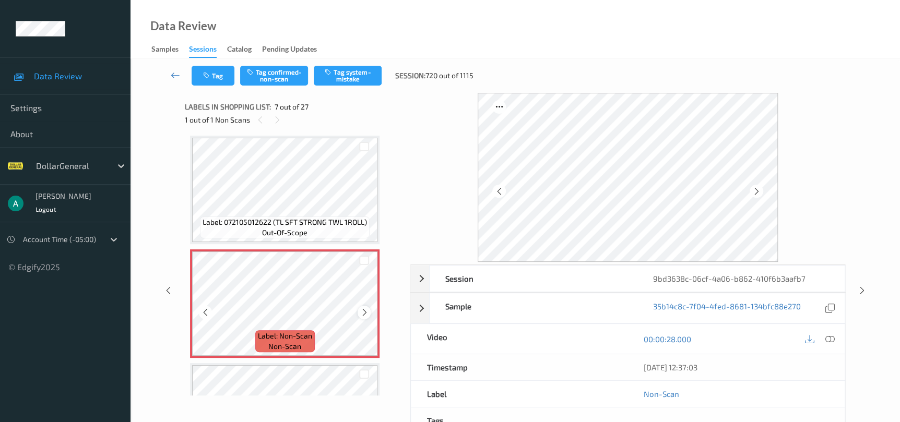
click at [362, 310] on icon at bounding box center [364, 312] width 9 height 9
click at [364, 71] on button "Tag system-mistake" at bounding box center [348, 76] width 68 height 20
click at [857, 291] on icon at bounding box center [861, 290] width 9 height 9
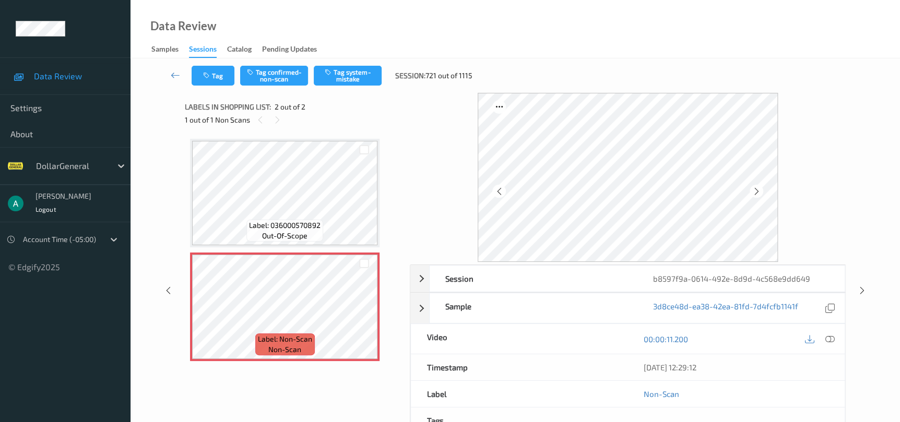
click at [421, 163] on div at bounding box center [627, 177] width 435 height 169
click at [862, 288] on icon at bounding box center [861, 290] width 9 height 9
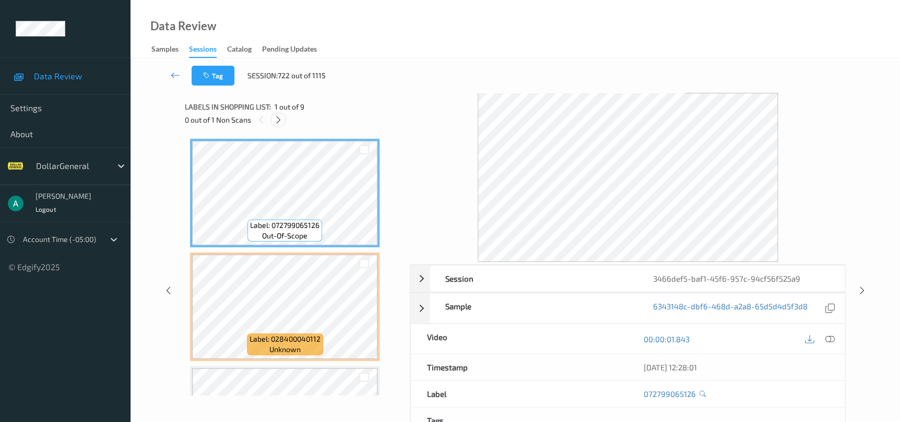
click at [278, 120] on icon at bounding box center [278, 119] width 9 height 9
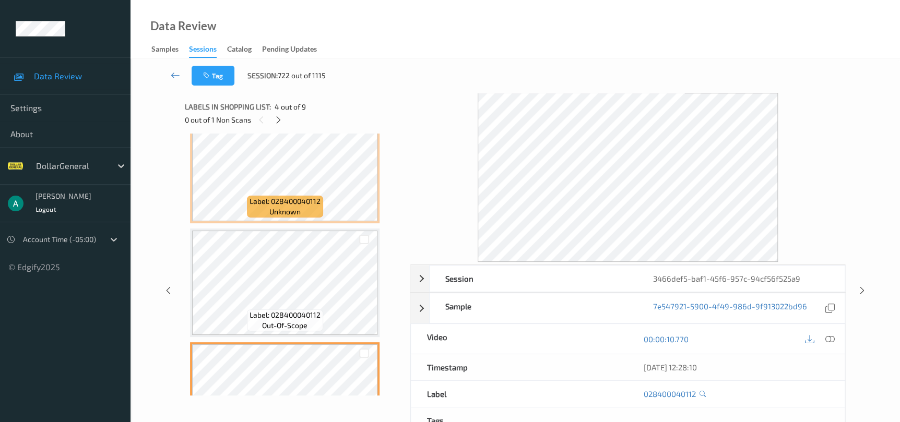
scroll to position [137, 0]
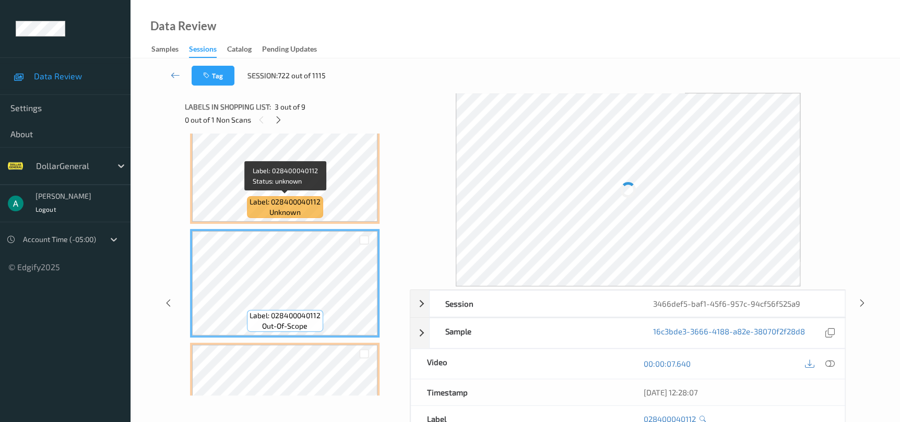
click at [302, 197] on span "Label: 028400040112" at bounding box center [284, 202] width 71 height 10
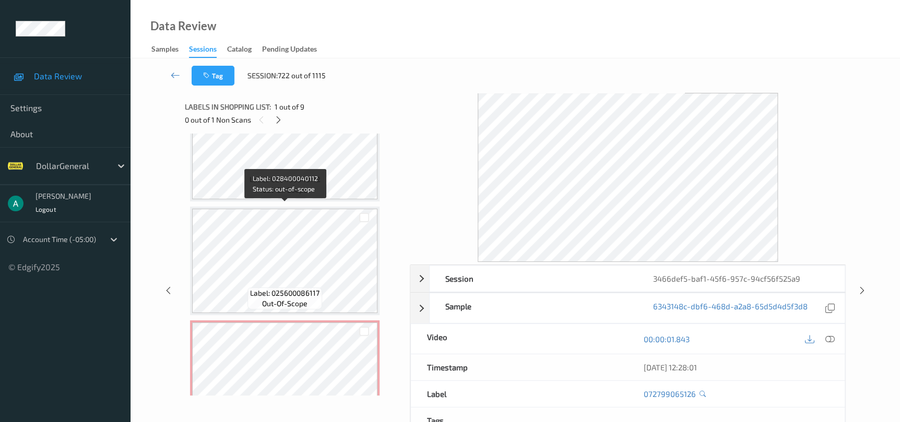
scroll to position [763, 0]
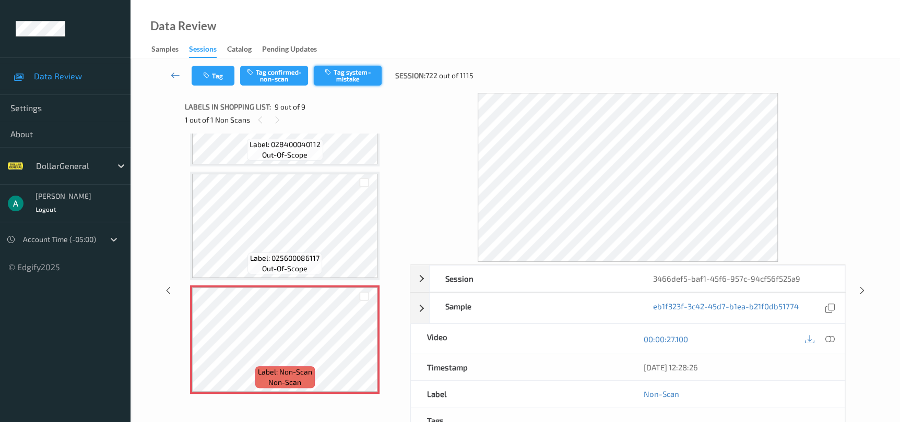
click at [339, 66] on button "Tag system-mistake" at bounding box center [348, 76] width 68 height 20
click at [862, 286] on icon at bounding box center [861, 290] width 9 height 9
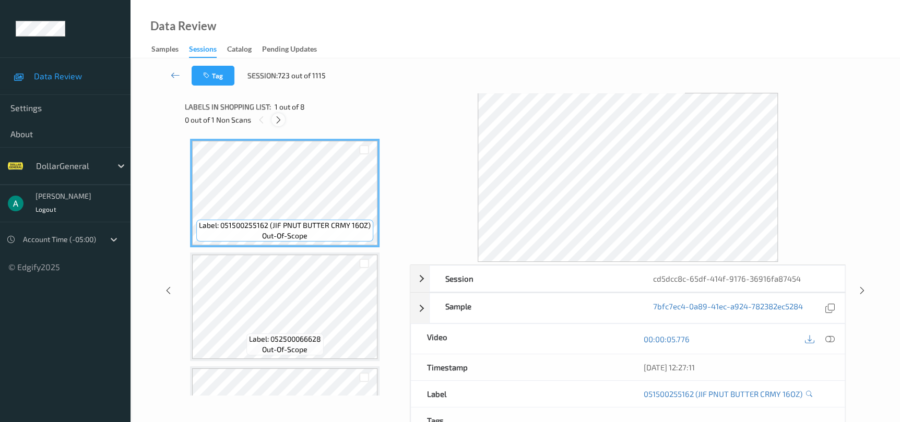
click at [274, 125] on div at bounding box center [277, 119] width 13 height 13
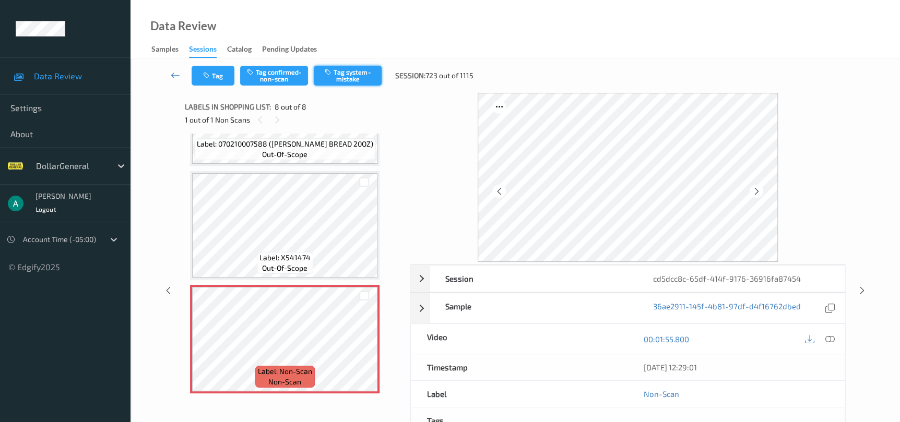
click at [350, 65] on div "Tag Tag confirmed-non-scan Tag system-mistake Session: 723 out of 1115" at bounding box center [515, 75] width 726 height 34
click at [350, 71] on button "Tag system-mistake" at bounding box center [348, 76] width 68 height 20
click at [857, 291] on icon at bounding box center [861, 290] width 9 height 9
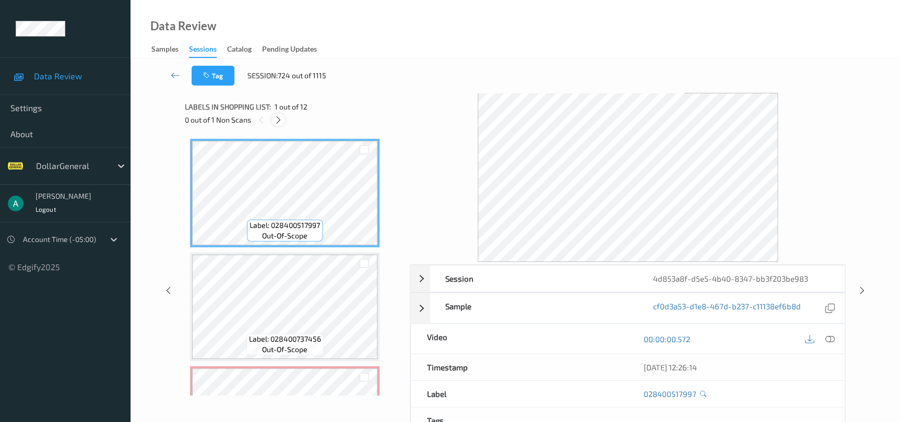
click at [277, 123] on icon at bounding box center [278, 119] width 9 height 9
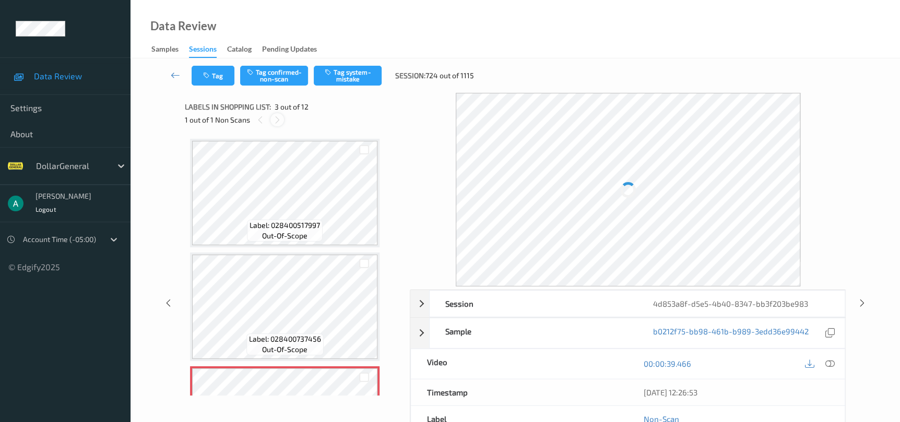
scroll to position [118, 0]
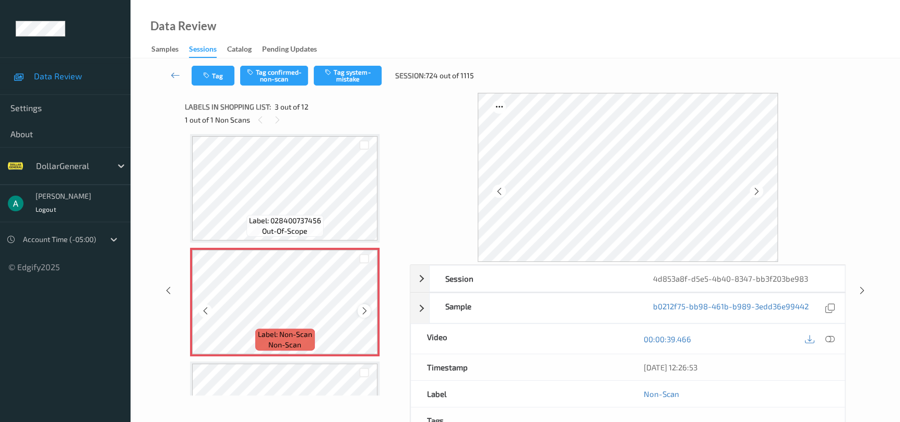
click at [364, 310] on icon at bounding box center [364, 310] width 9 height 9
click at [364, 304] on div at bounding box center [363, 310] width 13 height 13
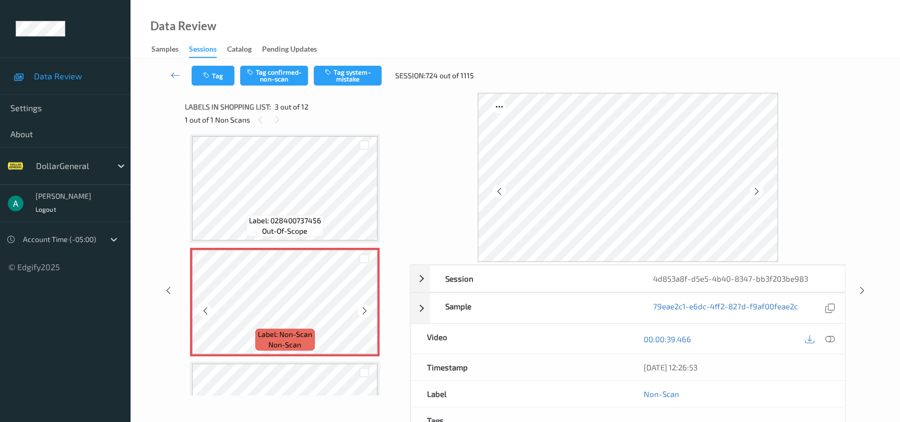
click at [364, 304] on div at bounding box center [363, 310] width 13 height 13
click at [177, 75] on icon at bounding box center [175, 75] width 9 height 10
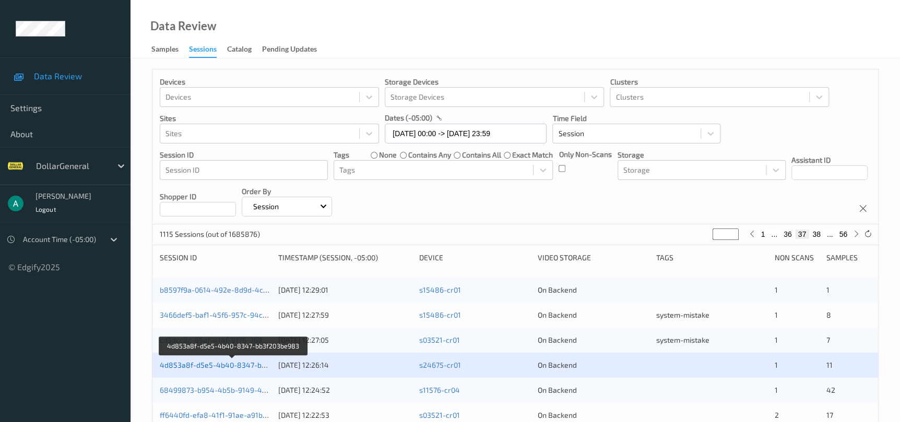
click at [253, 366] on link "4d853a8f-d5e5-4b40-8347-bb3f203be983" at bounding box center [233, 365] width 147 height 9
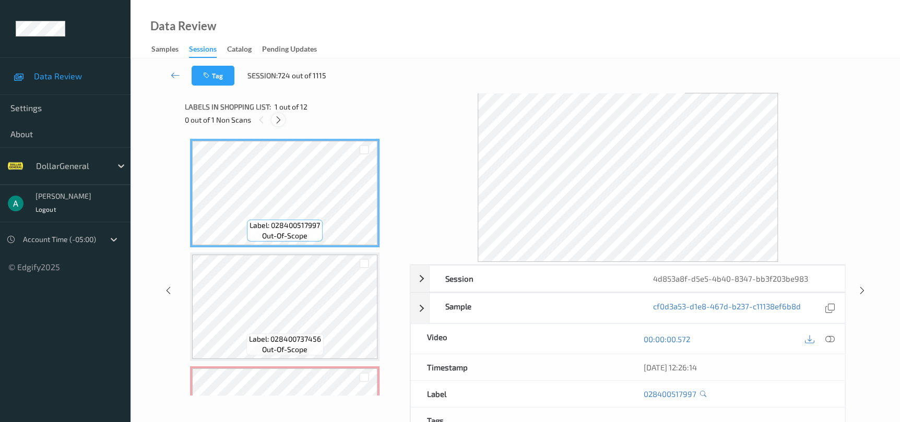
click at [283, 121] on div at bounding box center [277, 119] width 13 height 13
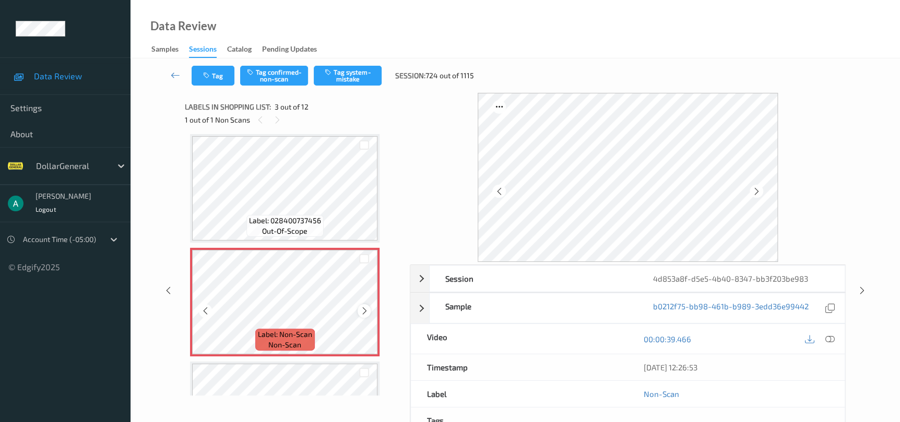
click at [363, 310] on icon at bounding box center [364, 310] width 9 height 9
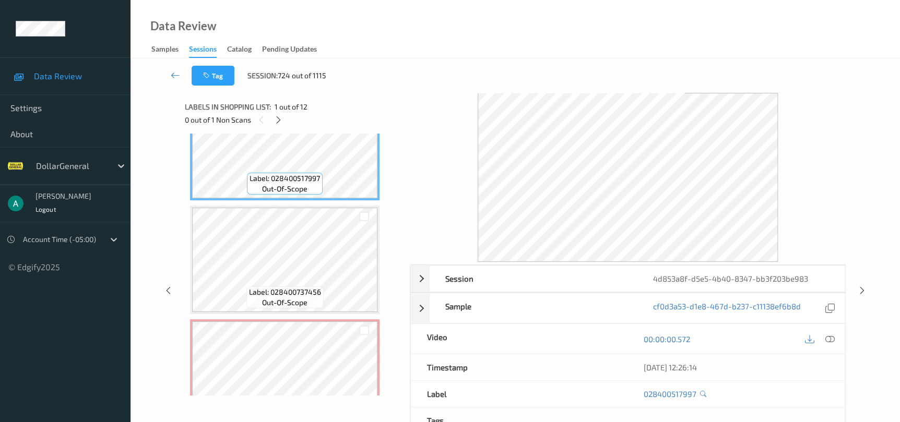
scroll to position [78, 0]
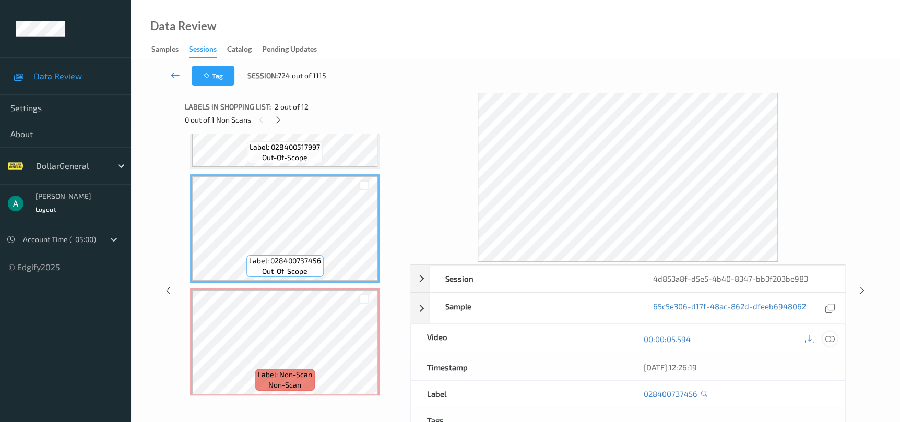
click at [830, 337] on icon at bounding box center [829, 338] width 9 height 9
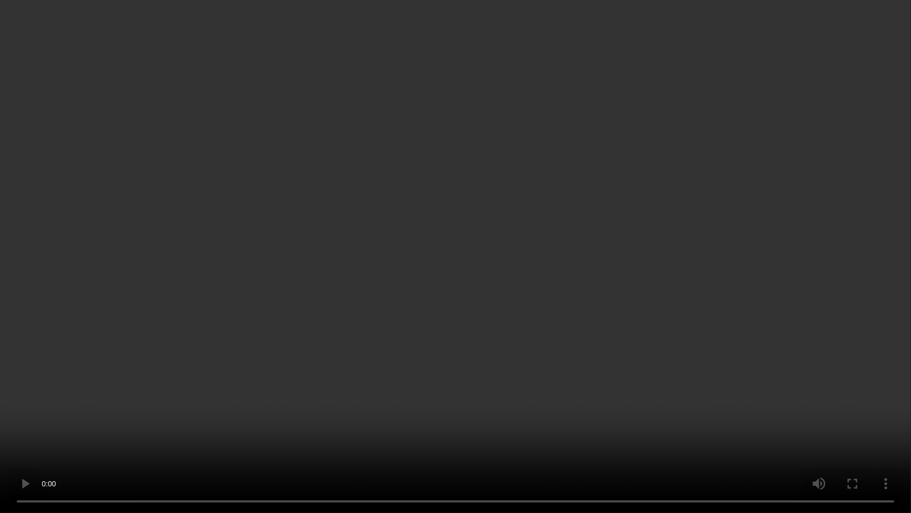
click at [469, 260] on video at bounding box center [455, 256] width 911 height 513
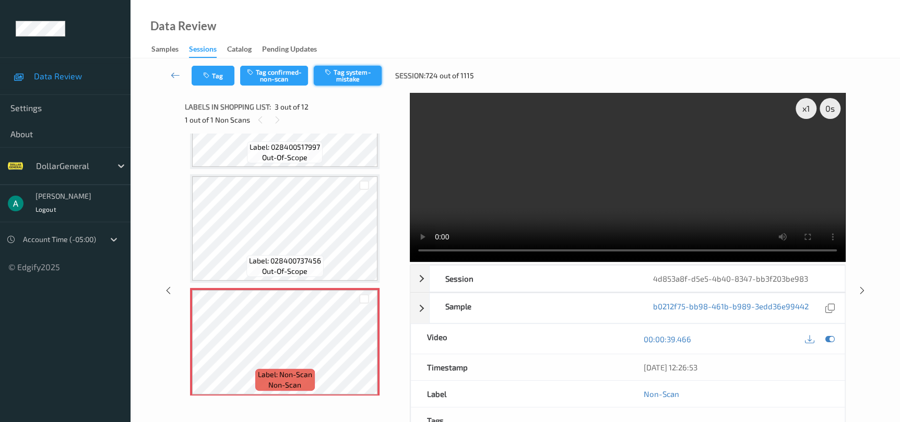
click at [355, 79] on button "Tag system-mistake" at bounding box center [348, 76] width 68 height 20
click at [834, 340] on div at bounding box center [829, 339] width 14 height 14
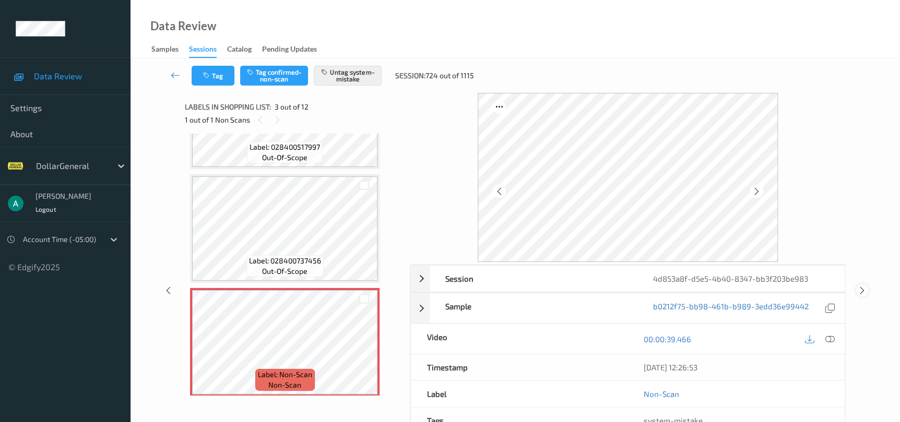
click at [857, 286] on icon at bounding box center [861, 290] width 9 height 9
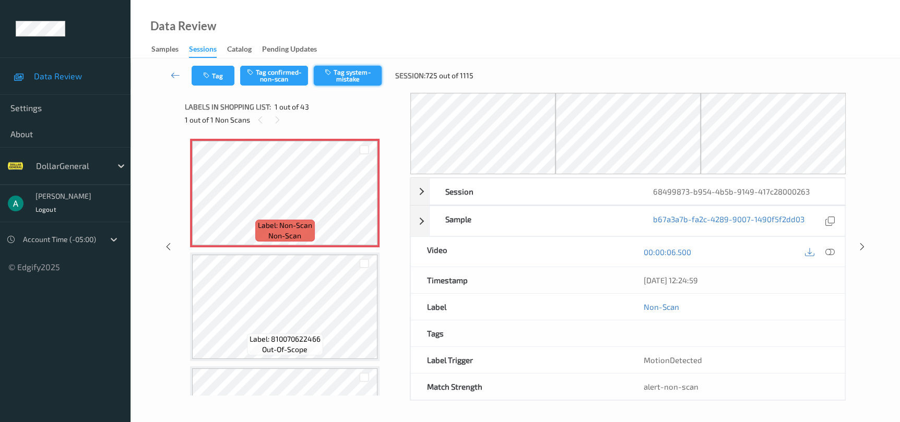
click at [369, 72] on button "Tag system-mistake" at bounding box center [348, 76] width 68 height 20
click at [850, 250] on div "Session 68499873-b954-4b5b-9149-417c28000263 Session ID 68499873-b954-4b5b-9149…" at bounding box center [515, 247] width 726 height 308
click at [855, 247] on div at bounding box center [861, 246] width 13 height 13
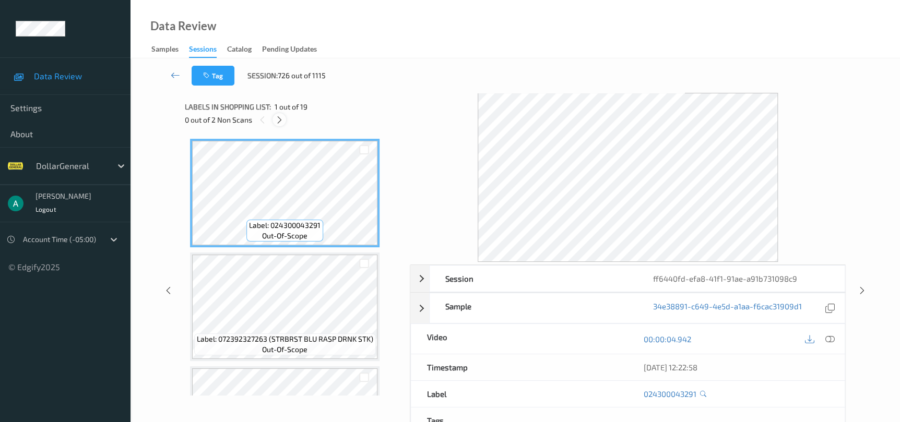
click at [281, 120] on icon at bounding box center [279, 119] width 9 height 9
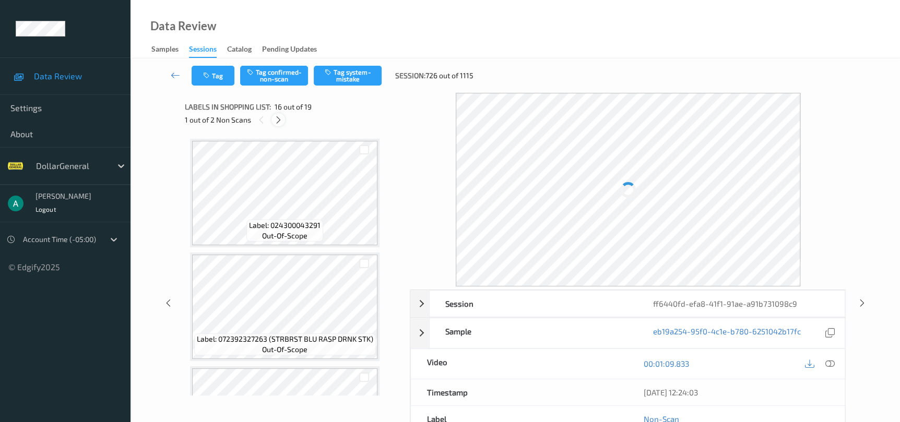
scroll to position [1592, 0]
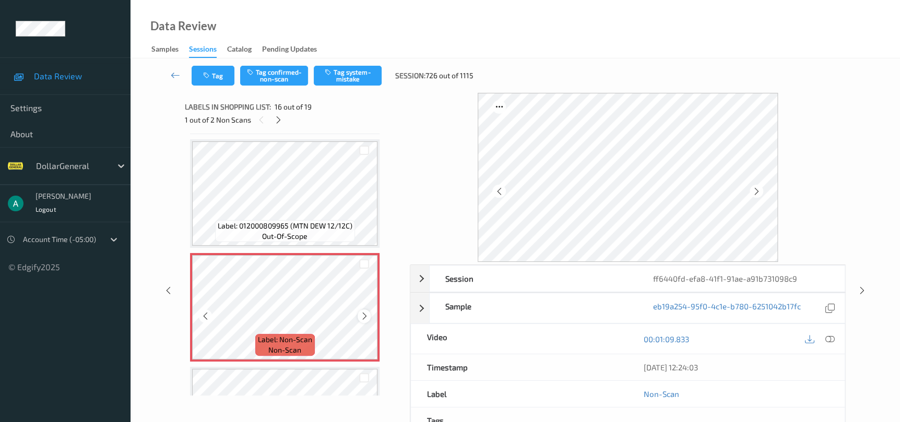
click at [357, 312] on div "Label: Non-Scan non-scan" at bounding box center [284, 307] width 189 height 109
click at [363, 312] on icon at bounding box center [364, 316] width 9 height 9
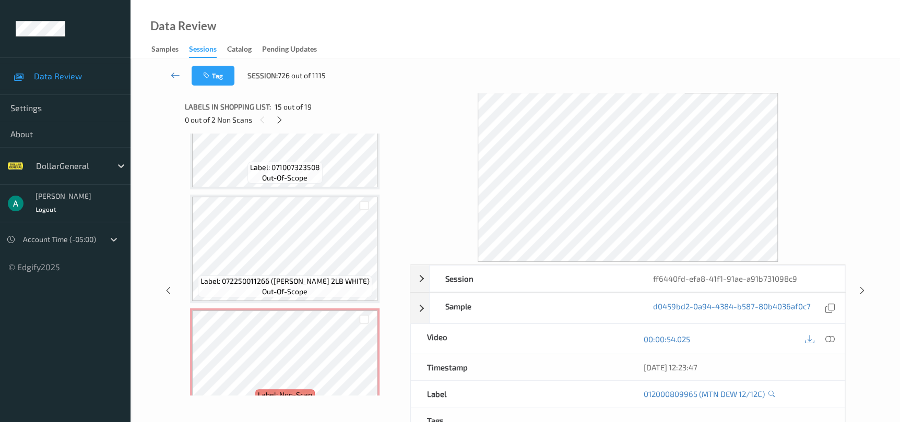
scroll to position [1897, 0]
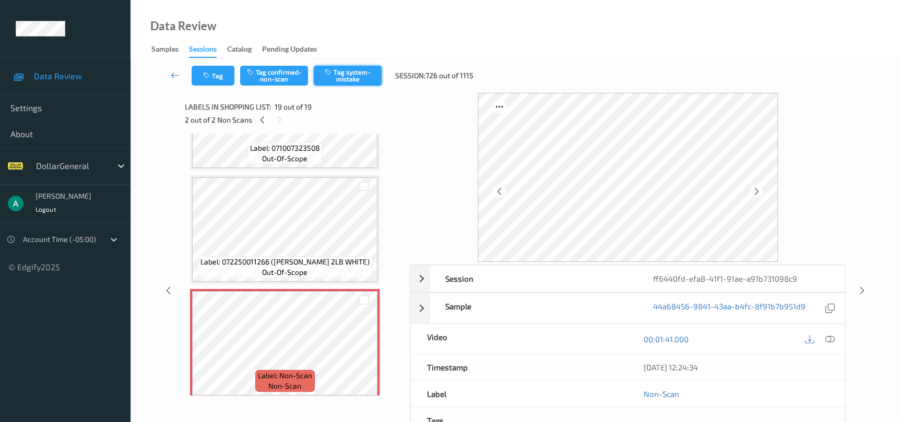
click at [339, 80] on button "Tag system-mistake" at bounding box center [348, 76] width 68 height 20
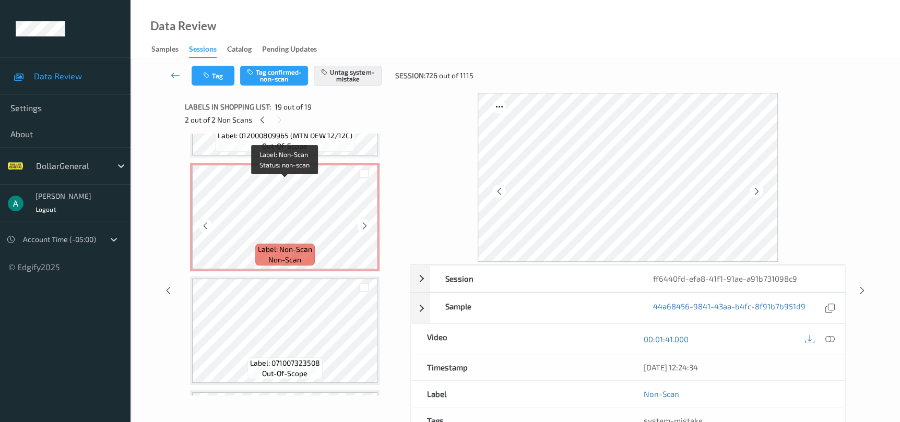
scroll to position [1663, 0]
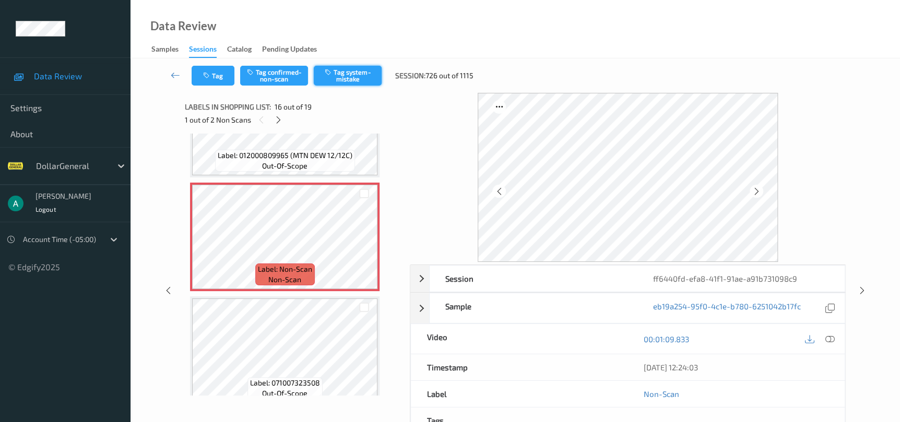
click at [347, 74] on button "Tag system-mistake" at bounding box center [348, 76] width 68 height 20
click at [854, 287] on div "Session ff6440fd-efa8-41f1-91ae-a91b731098c9 Session ID ff6440fd-efa8-41f1-91ae…" at bounding box center [515, 290] width 726 height 395
click at [861, 291] on icon at bounding box center [861, 290] width 9 height 9
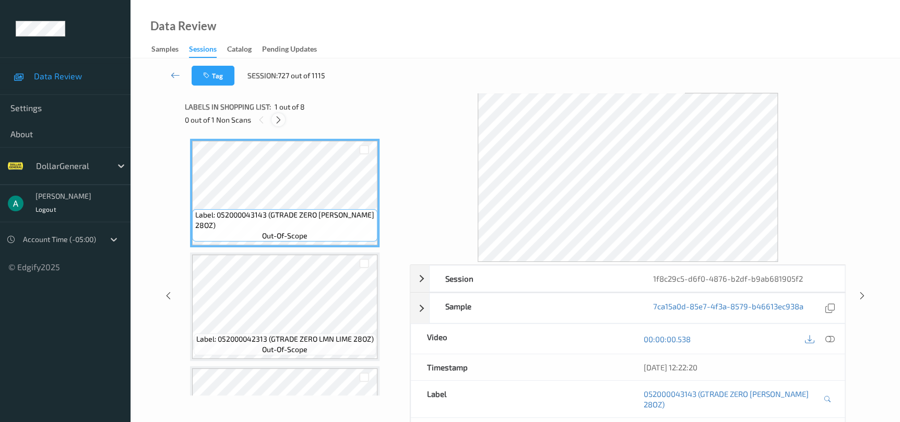
click at [274, 121] on icon at bounding box center [278, 119] width 9 height 9
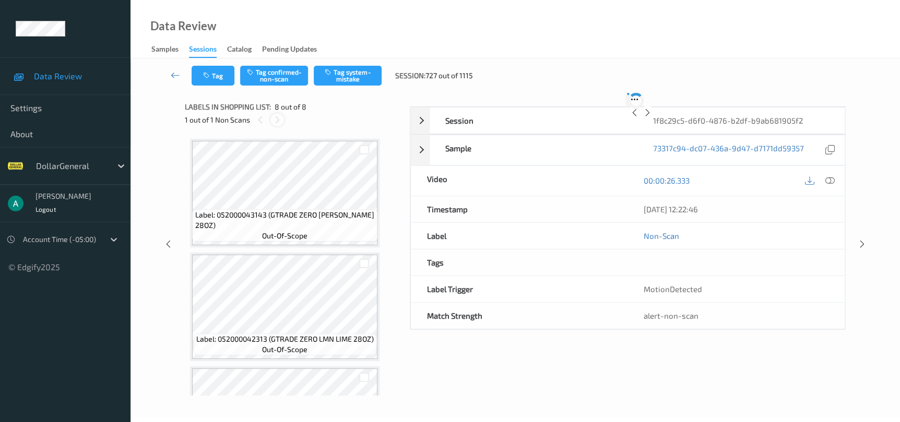
scroll to position [650, 0]
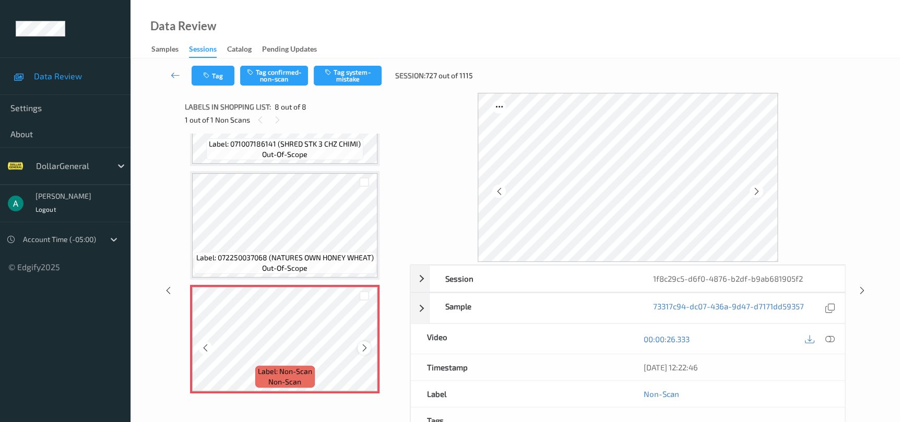
click at [361, 343] on icon at bounding box center [364, 347] width 9 height 9
click at [367, 343] on icon at bounding box center [364, 347] width 9 height 9
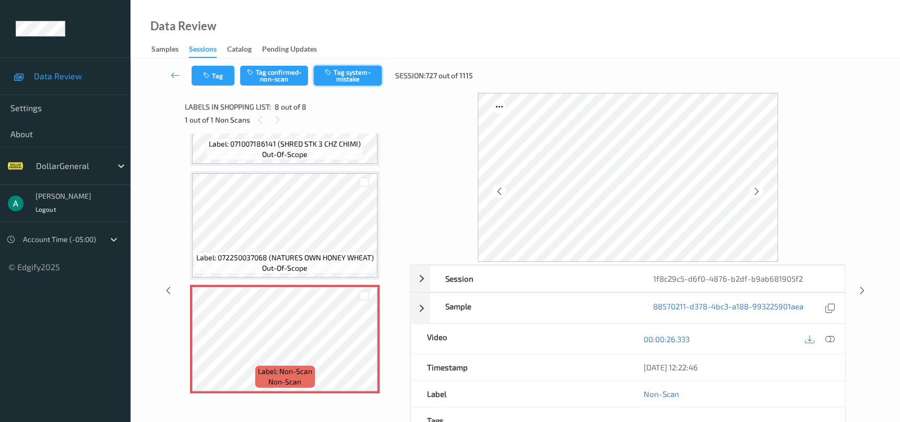
click at [356, 69] on button "Tag system-mistake" at bounding box center [348, 76] width 68 height 20
click at [859, 291] on icon at bounding box center [861, 290] width 9 height 9
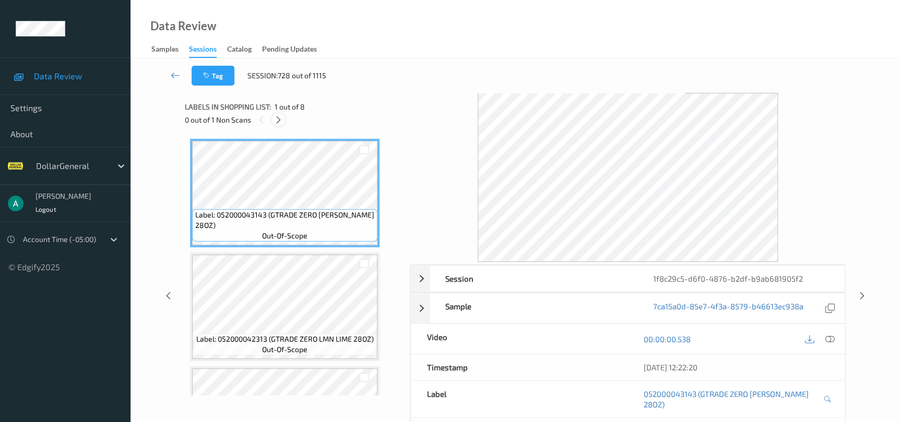
click at [276, 123] on icon at bounding box center [278, 119] width 9 height 9
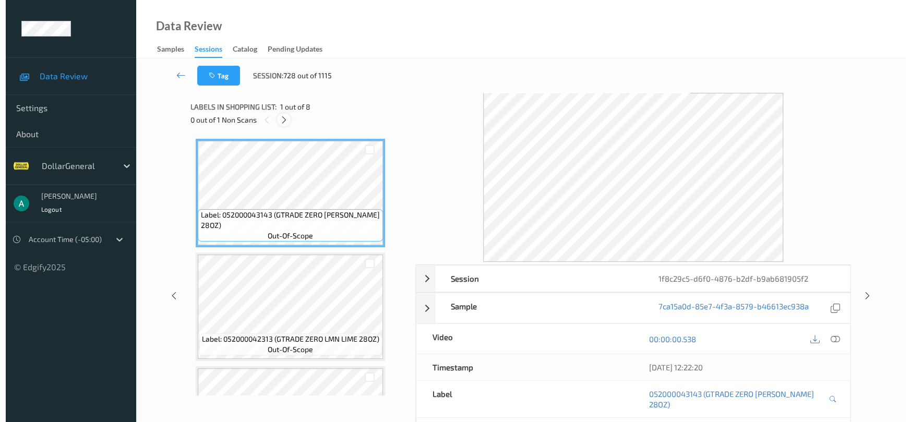
scroll to position [650, 0]
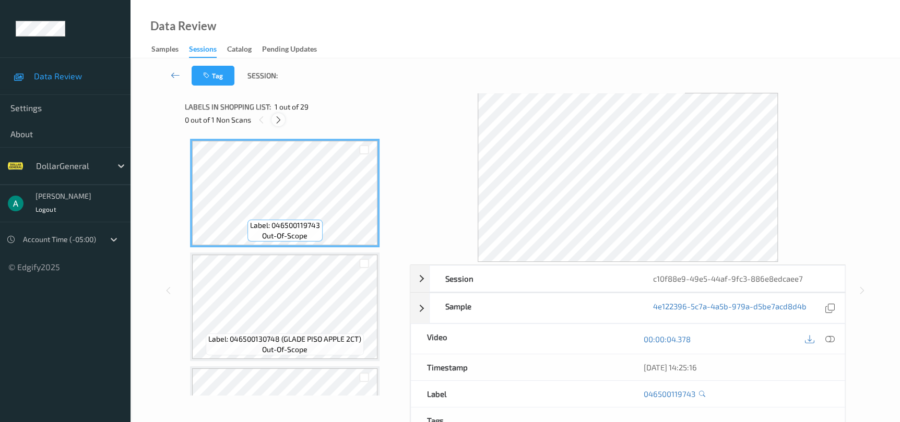
click at [276, 123] on icon at bounding box center [278, 119] width 9 height 9
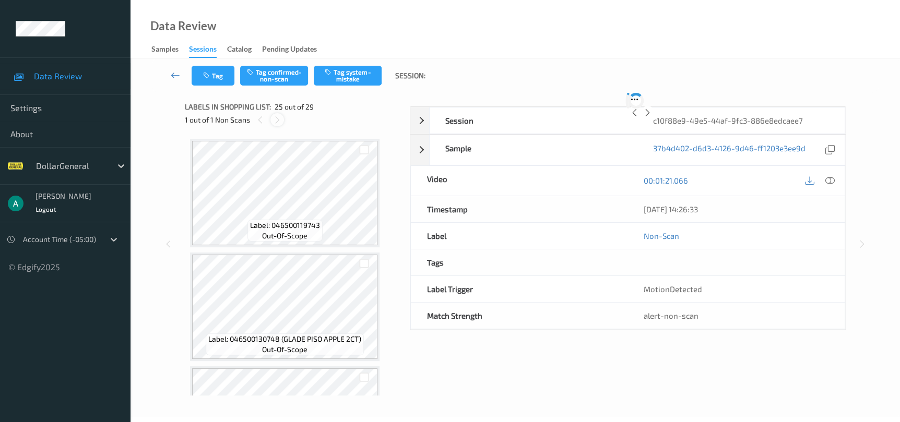
scroll to position [2613, 0]
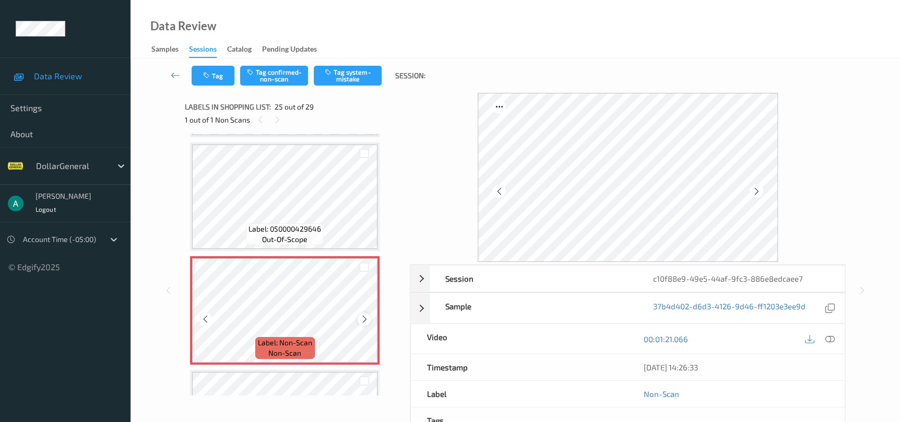
click at [367, 315] on icon at bounding box center [364, 319] width 9 height 9
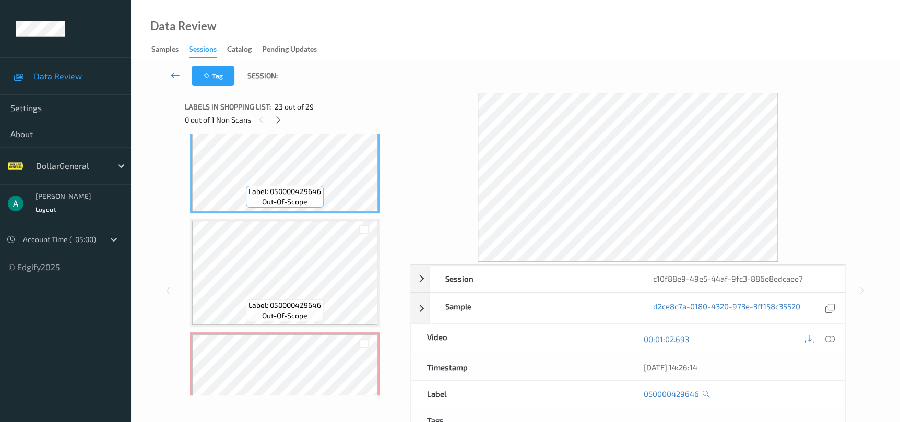
scroll to position [2505, 0]
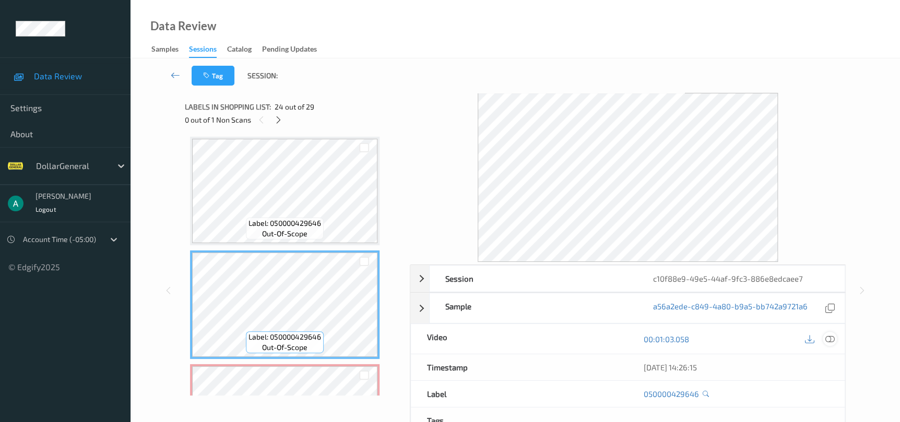
click at [823, 337] on div at bounding box center [829, 339] width 14 height 14
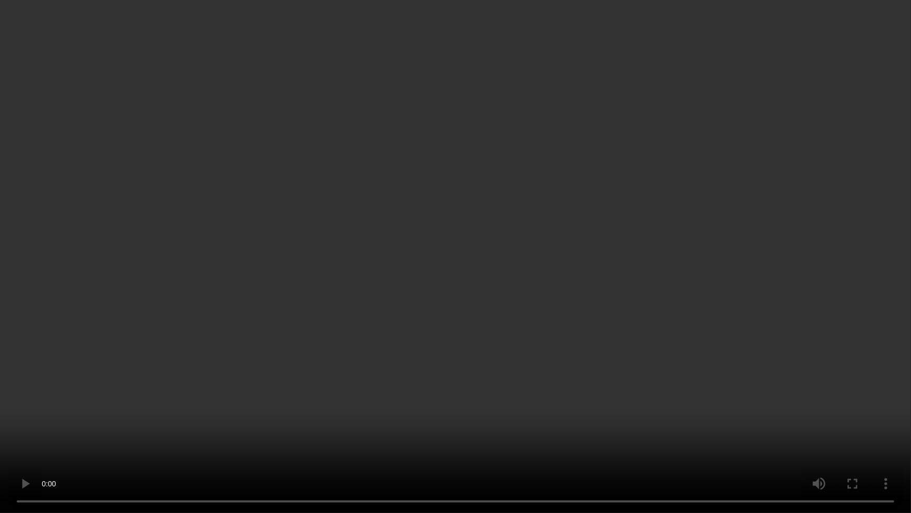
click at [344, 319] on video at bounding box center [455, 256] width 911 height 513
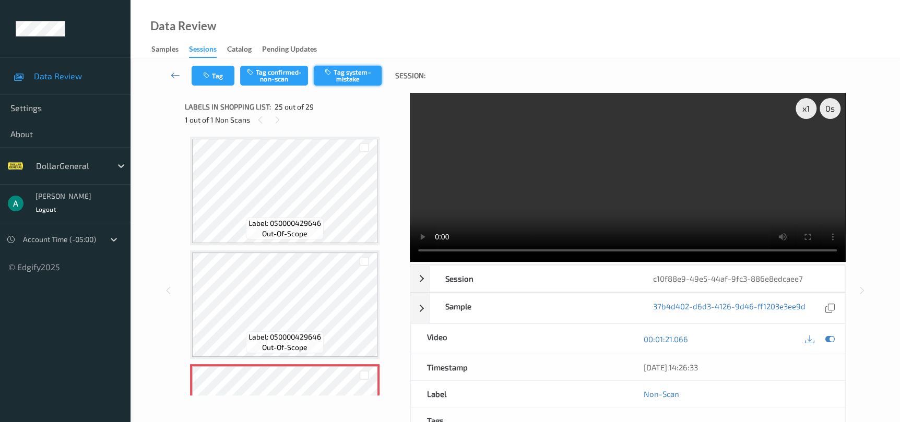
click at [343, 69] on button "Tag system-mistake" at bounding box center [348, 76] width 68 height 20
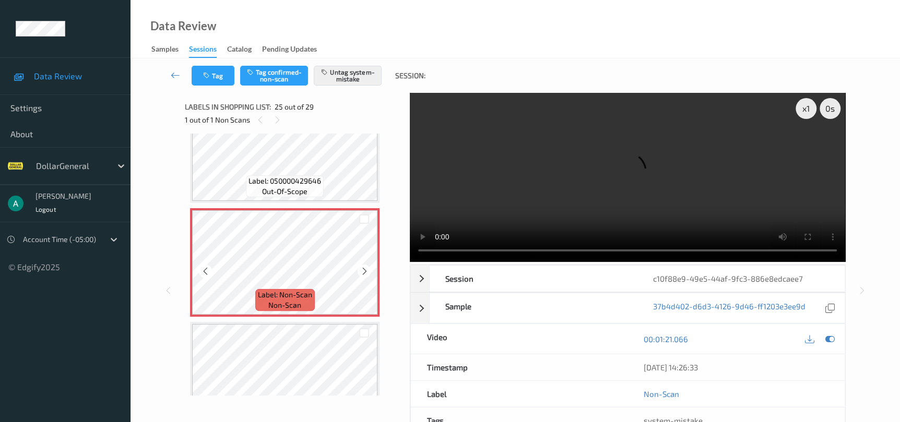
scroll to position [2661, 0]
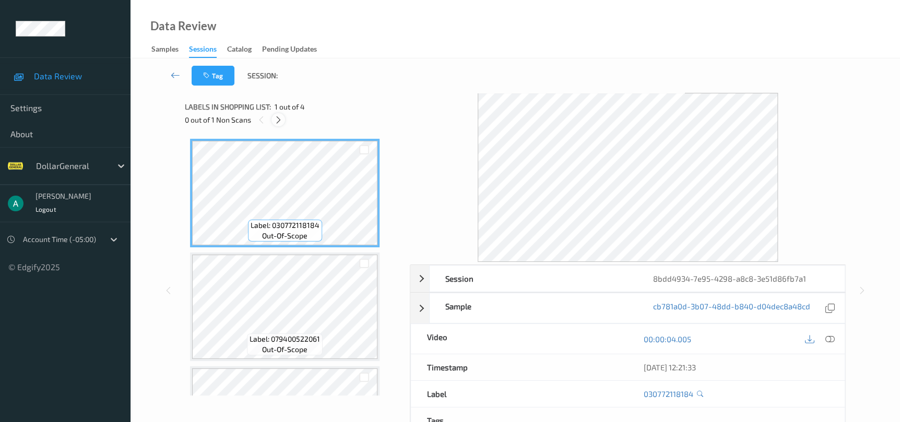
click at [278, 121] on icon at bounding box center [278, 119] width 9 height 9
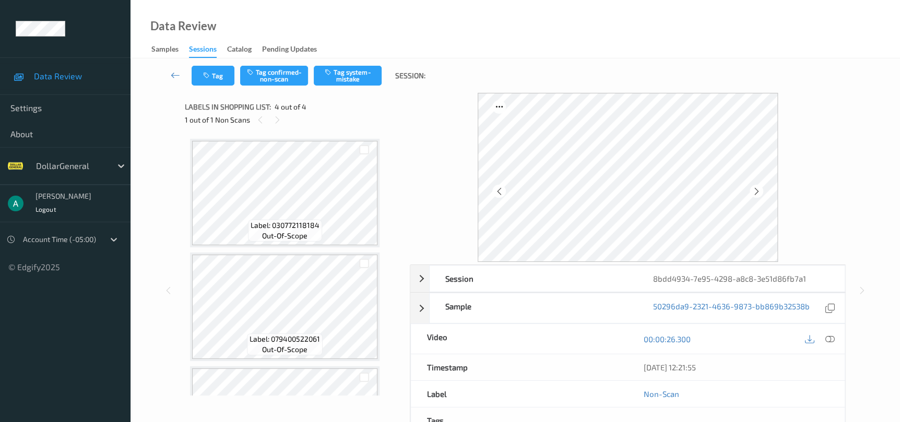
scroll to position [197, 0]
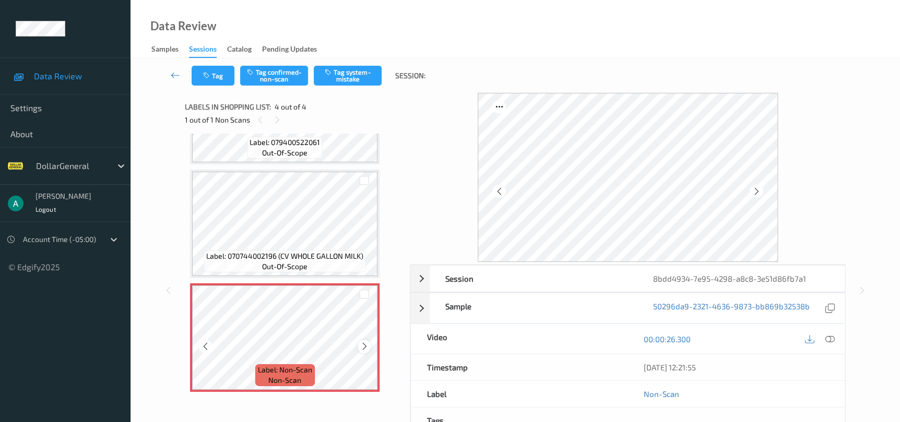
click at [360, 347] on icon at bounding box center [364, 346] width 9 height 9
click at [372, 72] on button "Tag system-mistake" at bounding box center [348, 76] width 68 height 20
click at [171, 80] on icon at bounding box center [175, 75] width 9 height 10
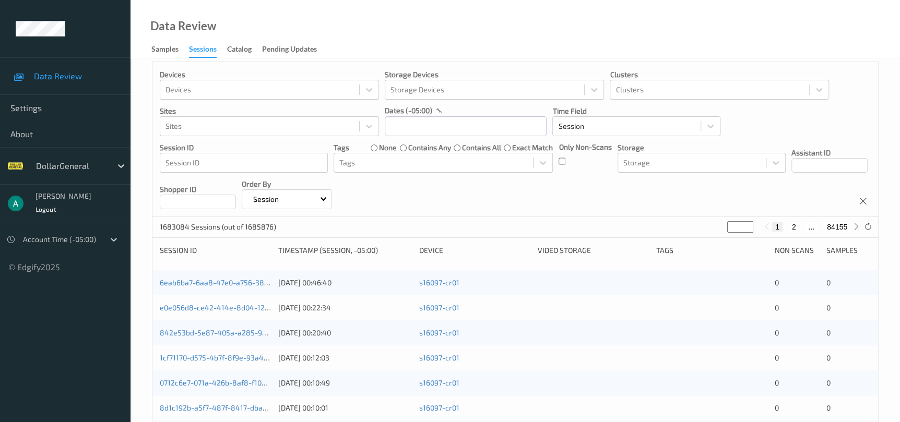
scroll to position [7, 0]
click at [856, 224] on icon at bounding box center [856, 227] width 8 height 8
type input "*"
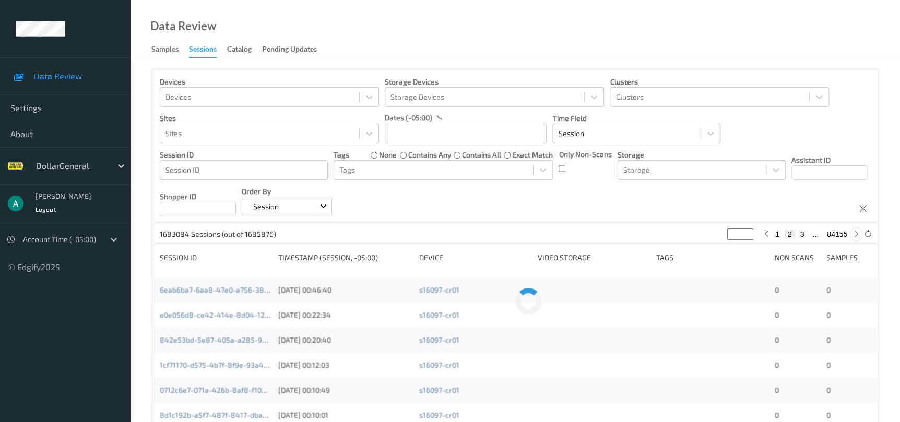
click at [856, 224] on div "1683084 Sessions (out of 1685876) * 1 2 3 ... 84155" at bounding box center [514, 234] width 725 height 21
click at [853, 236] on icon at bounding box center [856, 234] width 8 height 8
type input "*"
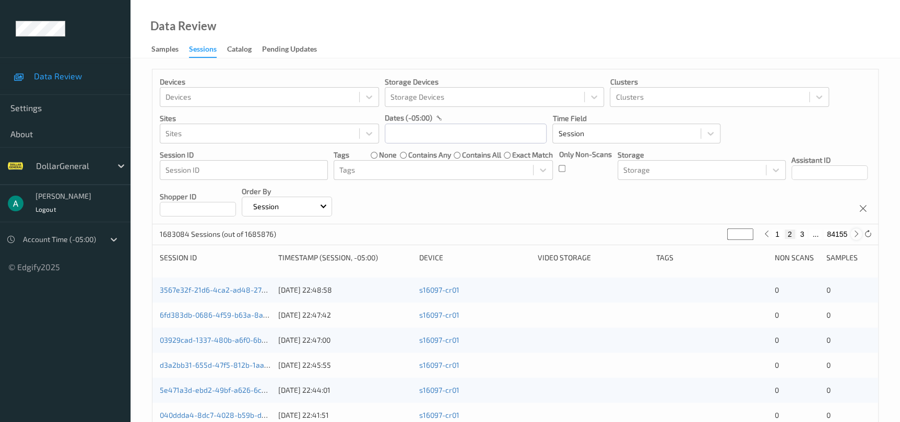
type input "*"
click at [853, 236] on icon at bounding box center [856, 234] width 8 height 8
type input "*"
click at [853, 236] on icon at bounding box center [856, 234] width 8 height 8
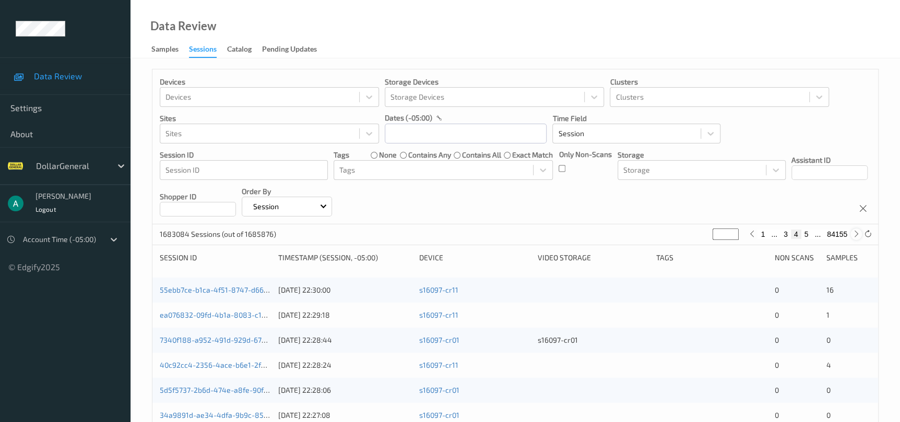
type input "*"
click at [853, 236] on icon at bounding box center [856, 234] width 8 height 8
type input "*"
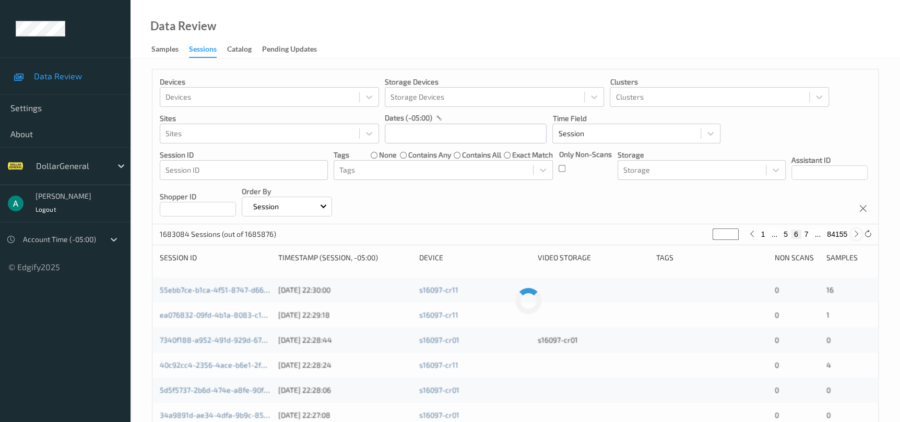
click at [853, 236] on icon at bounding box center [856, 234] width 8 height 8
type input "*"
click at [853, 236] on icon at bounding box center [856, 234] width 8 height 8
type input "*"
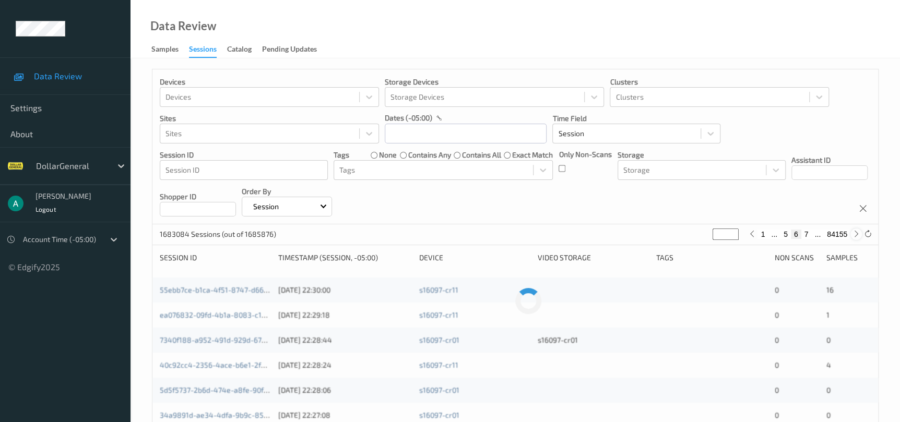
type input "*"
click at [853, 236] on icon at bounding box center [856, 234] width 8 height 8
type input "*"
click at [853, 236] on icon at bounding box center [856, 234] width 8 height 8
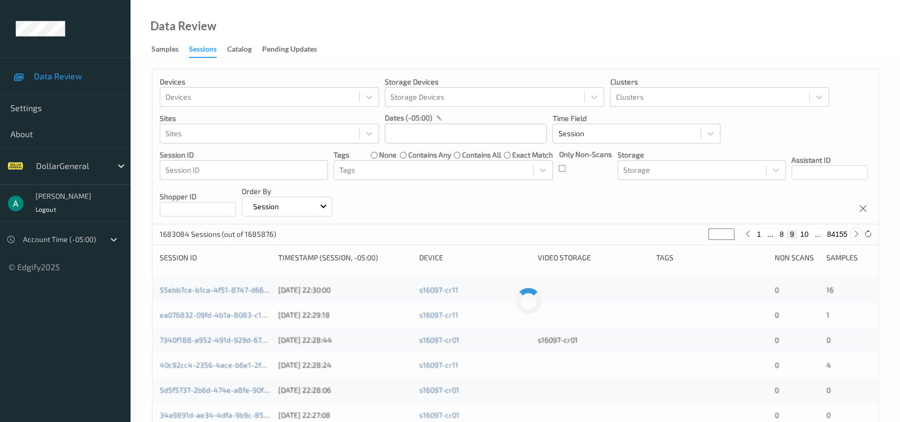
type input "**"
click at [853, 236] on icon at bounding box center [856, 234] width 8 height 8
type input "**"
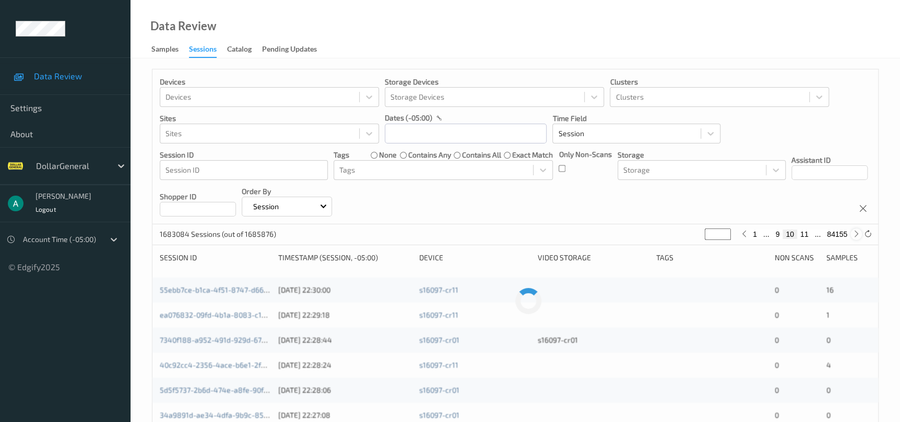
click at [853, 236] on icon at bounding box center [856, 234] width 8 height 8
type input "**"
click at [853, 236] on icon at bounding box center [856, 234] width 8 height 8
type input "**"
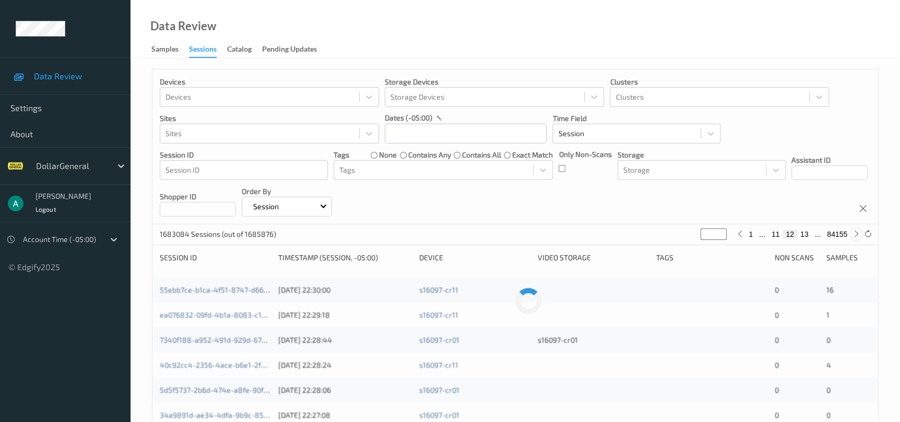
type input "**"
click at [853, 236] on icon at bounding box center [856, 234] width 8 height 8
type input "**"
click at [853, 236] on icon at bounding box center [856, 234] width 8 height 8
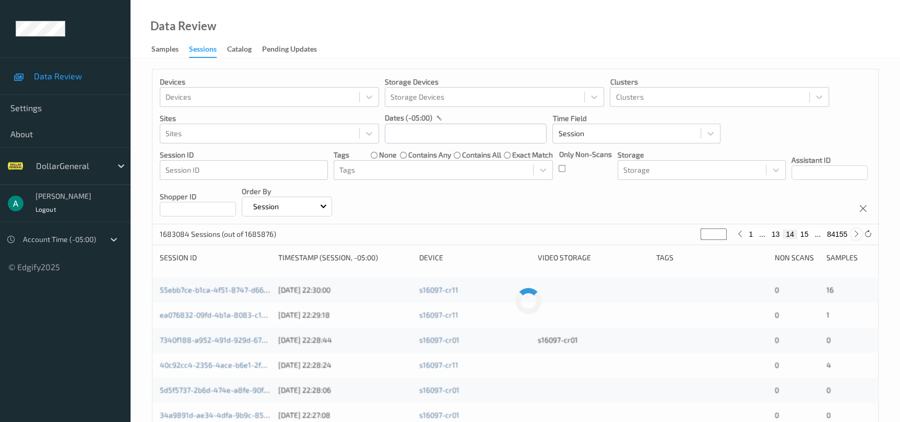
type input "**"
click at [853, 236] on icon at bounding box center [856, 234] width 8 height 8
type input "**"
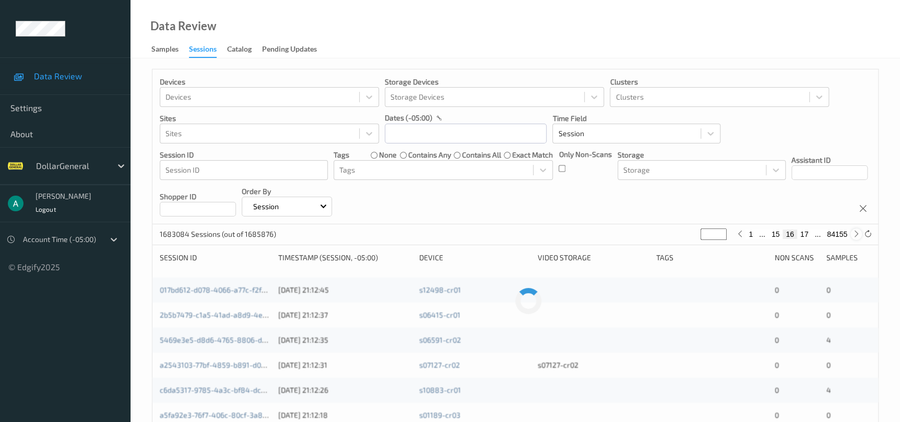
click at [853, 236] on icon at bounding box center [856, 234] width 8 height 8
type input "**"
click at [853, 236] on icon at bounding box center [856, 234] width 8 height 8
type input "**"
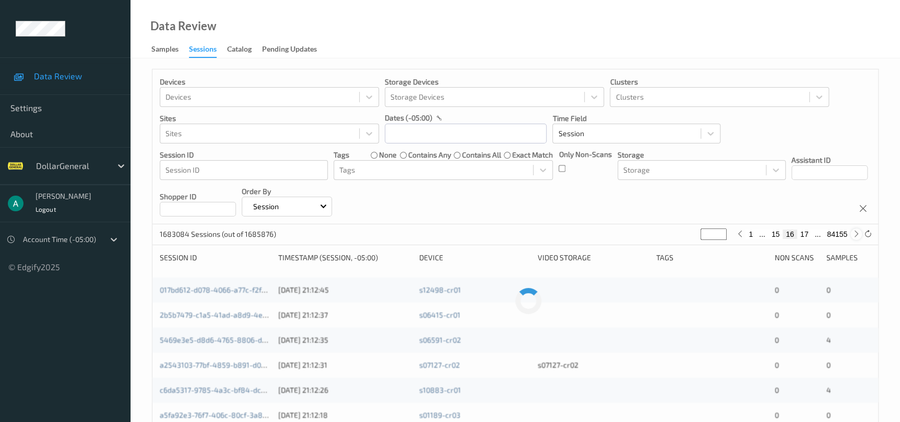
type input "**"
click at [853, 236] on icon at bounding box center [856, 234] width 8 height 8
type input "**"
click at [853, 236] on icon at bounding box center [856, 234] width 8 height 8
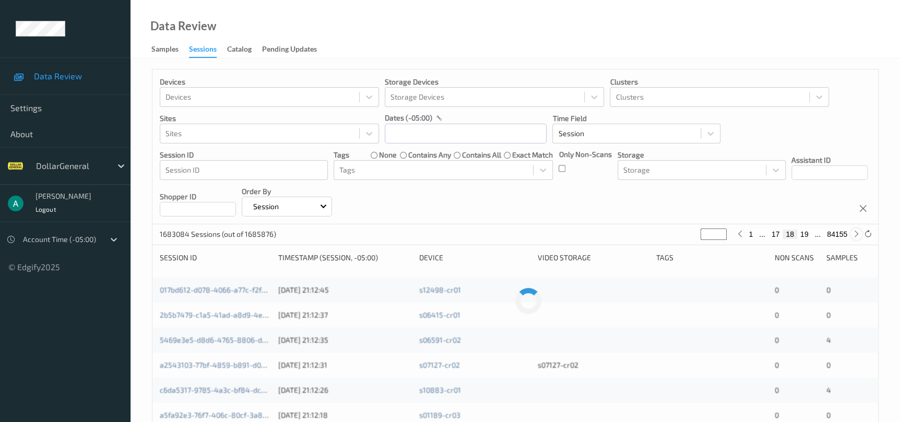
type input "**"
click at [853, 236] on icon at bounding box center [856, 234] width 8 height 8
type input "**"
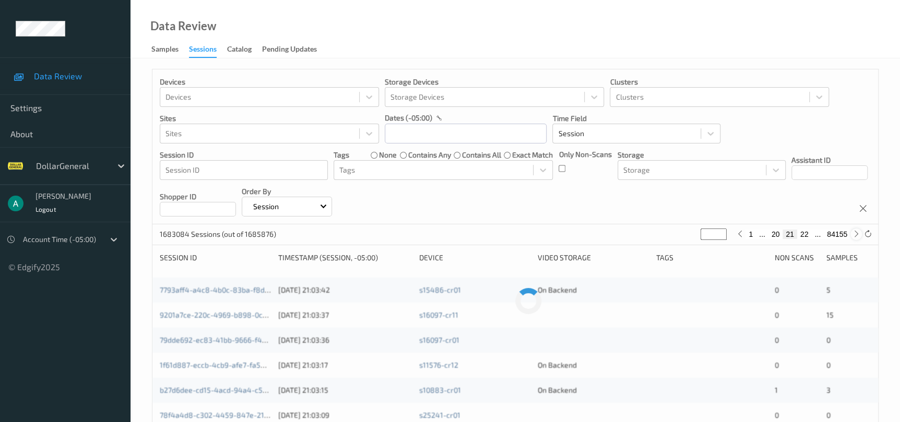
click at [853, 236] on icon at bounding box center [856, 234] width 8 height 8
type input "**"
click at [853, 236] on icon at bounding box center [856, 234] width 8 height 8
type input "**"
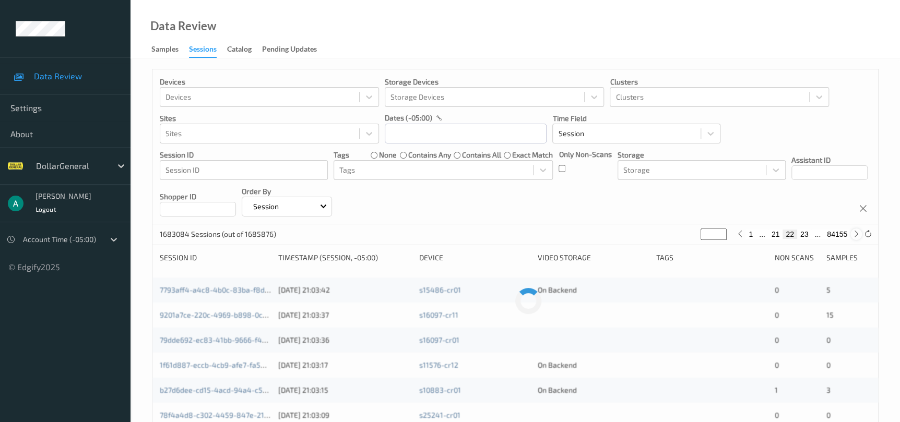
type input "**"
click at [853, 236] on icon at bounding box center [856, 234] width 8 height 8
type input "**"
click at [853, 236] on icon at bounding box center [856, 234] width 8 height 8
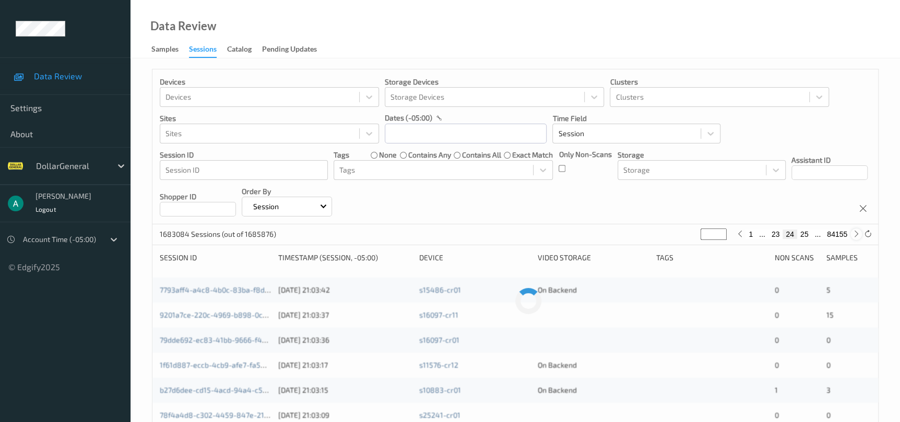
type input "**"
click at [853, 236] on icon at bounding box center [856, 234] width 8 height 8
type input "**"
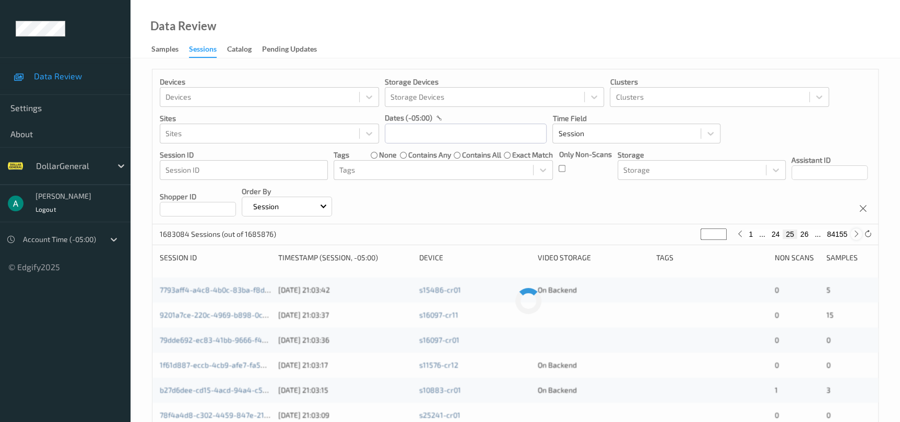
click at [853, 236] on icon at bounding box center [856, 234] width 8 height 8
type input "**"
click at [853, 236] on icon at bounding box center [856, 234] width 8 height 8
type input "**"
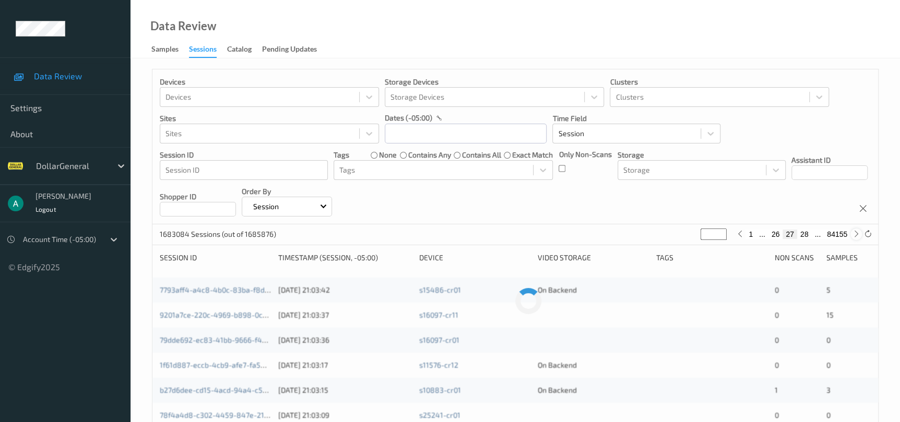
type input "**"
click at [853, 236] on icon at bounding box center [856, 234] width 8 height 8
type input "**"
click at [853, 236] on icon at bounding box center [856, 234] width 8 height 8
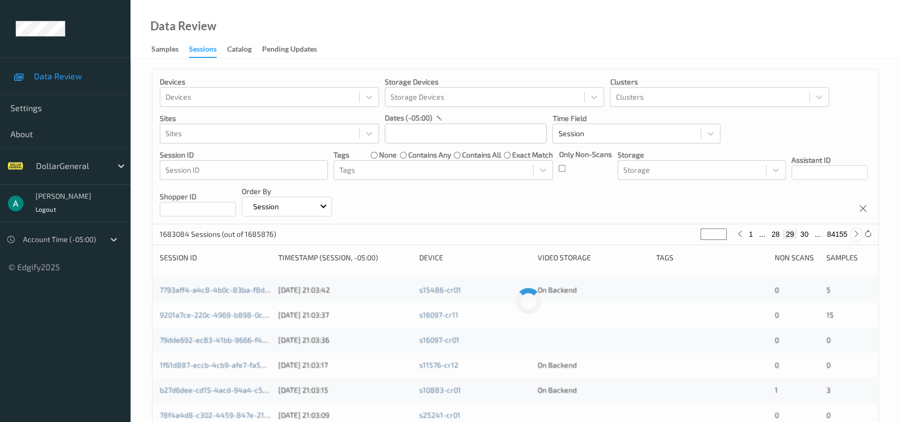
type input "**"
click at [853, 236] on icon at bounding box center [856, 234] width 8 height 8
type input "**"
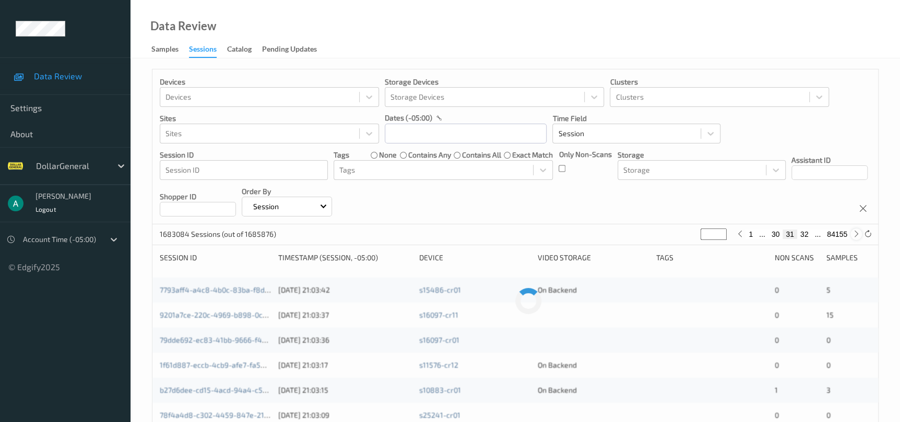
click at [853, 236] on icon at bounding box center [856, 234] width 8 height 8
type input "**"
click at [853, 236] on icon at bounding box center [856, 234] width 8 height 8
type input "**"
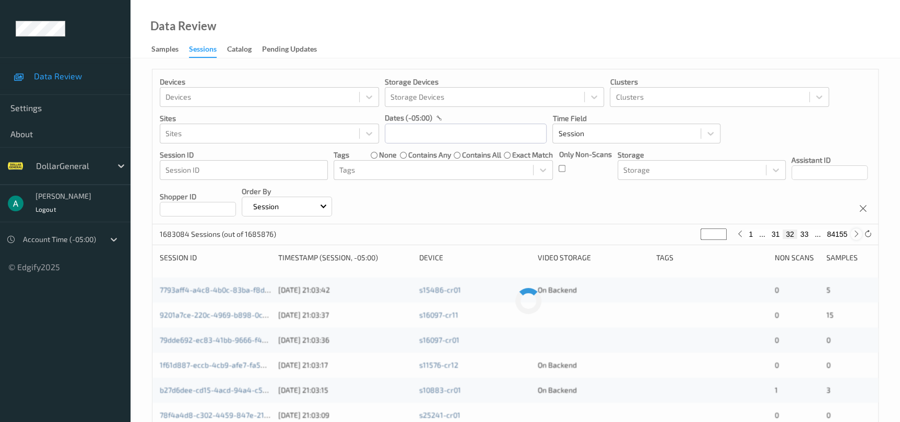
type input "**"
click at [853, 236] on icon at bounding box center [856, 234] width 8 height 8
type input "**"
click at [853, 236] on icon at bounding box center [856, 234] width 8 height 8
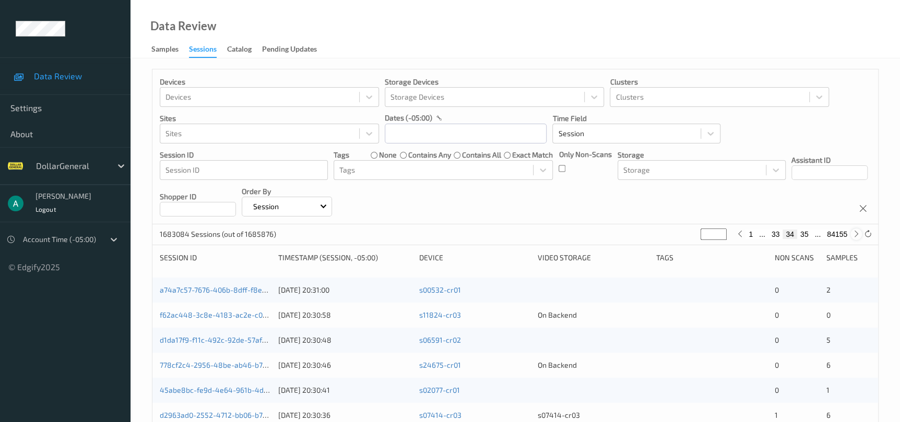
type input "**"
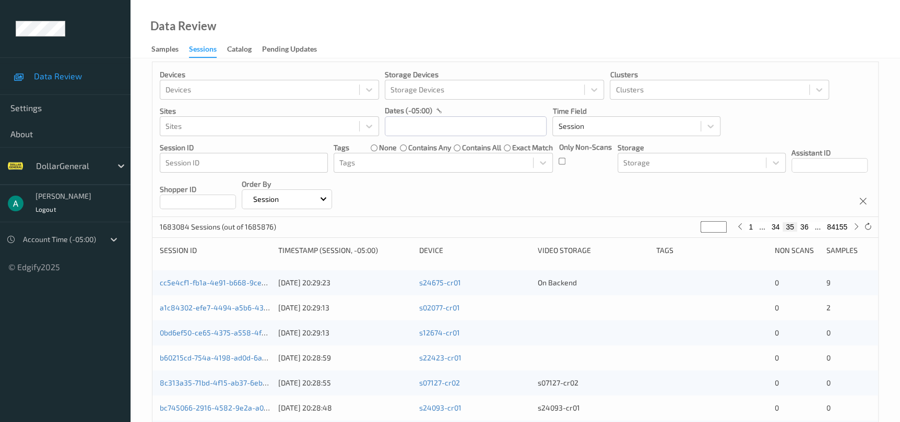
scroll to position [7, 0]
click at [802, 229] on button "36" at bounding box center [804, 227] width 15 height 9
type input "**"
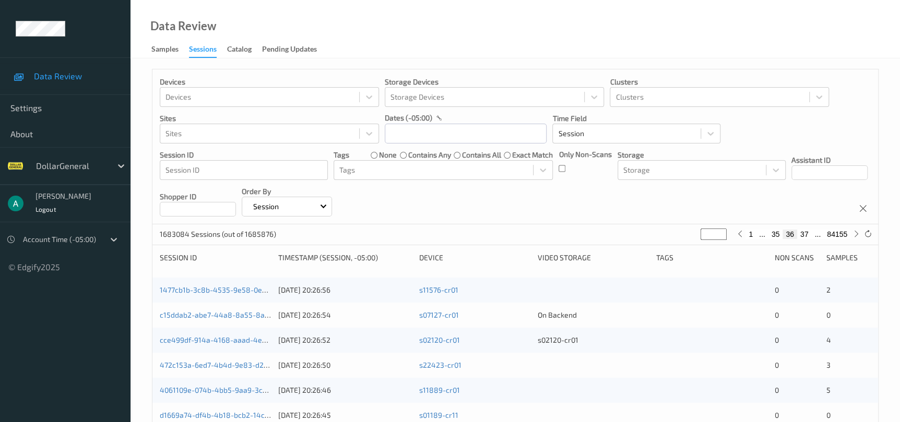
click at [806, 236] on button "37" at bounding box center [804, 234] width 15 height 9
type input "**"
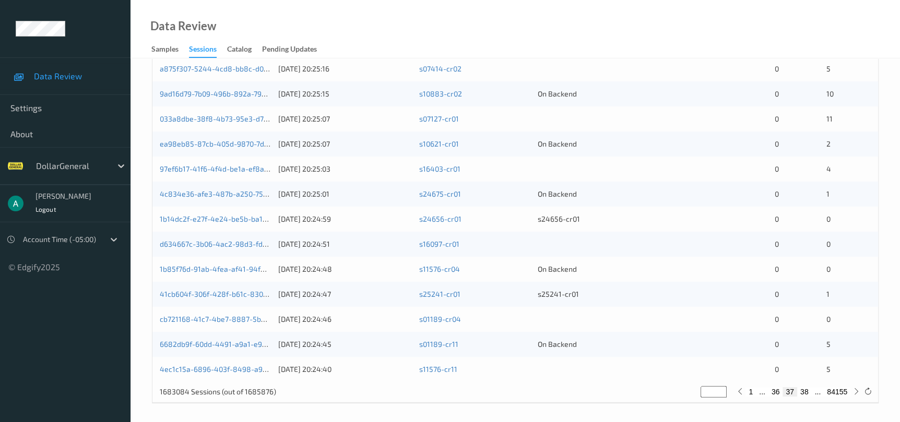
scroll to position [398, 0]
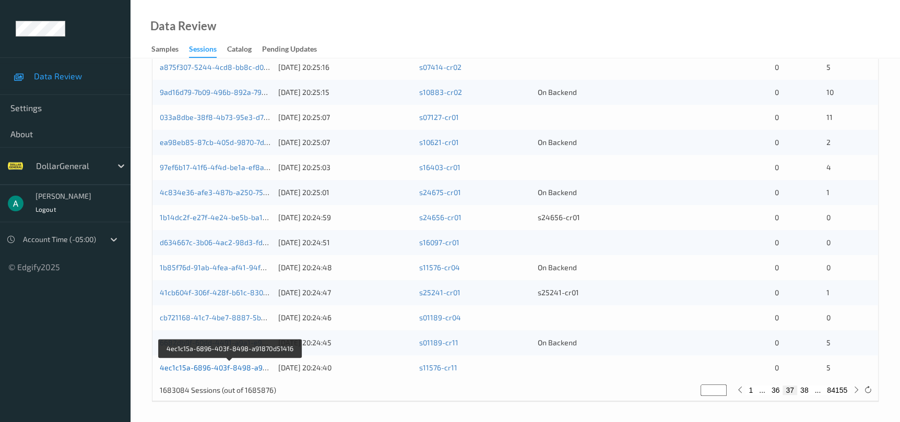
click at [202, 363] on link "4ec1c15a-6896-403f-8498-a91870d51416" at bounding box center [231, 367] width 142 height 9
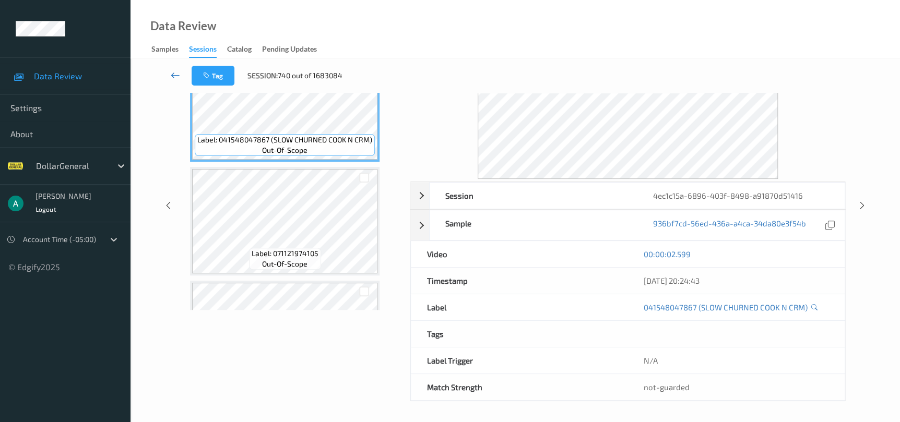
click at [176, 76] on icon at bounding box center [175, 75] width 9 height 10
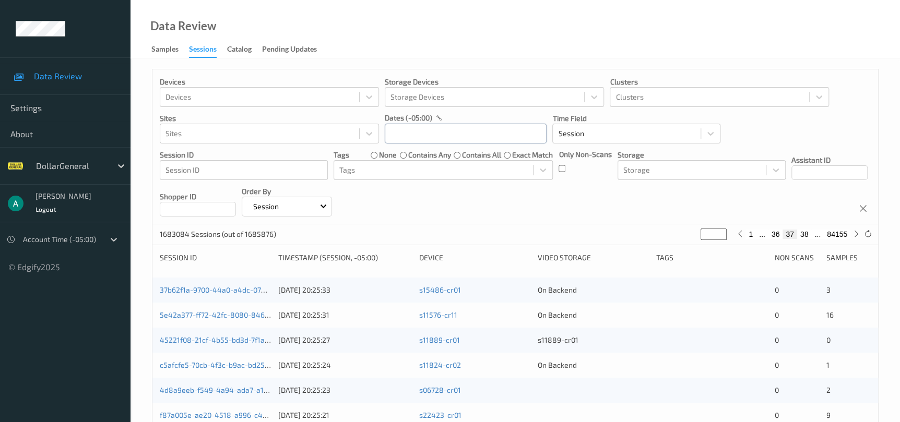
click at [463, 139] on input "text" at bounding box center [466, 134] width 162 height 20
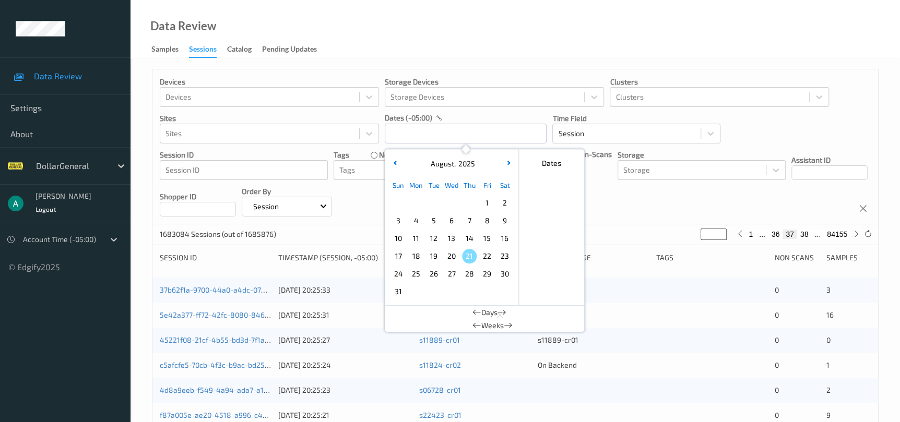
click at [411, 221] on span "4" at bounding box center [416, 220] width 15 height 15
type input "[DATE] 00:00"
type input "*"
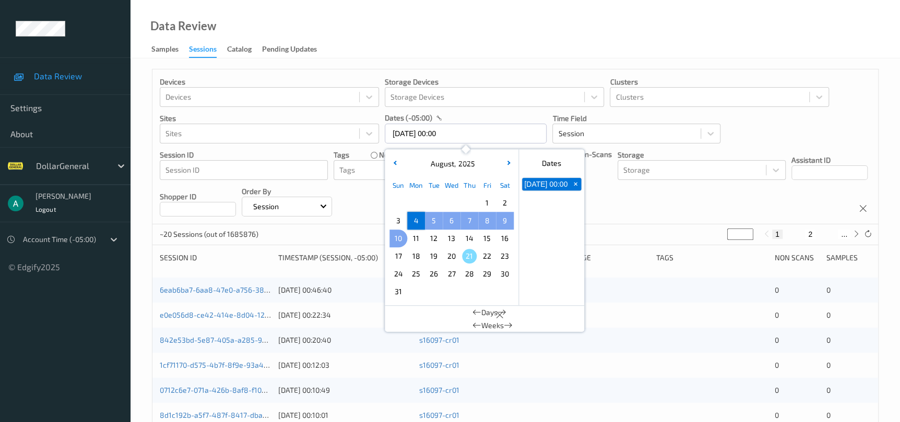
click at [399, 242] on span "10" at bounding box center [398, 238] width 15 height 15
type input "[DATE] 00:00 -> [DATE] 23:59"
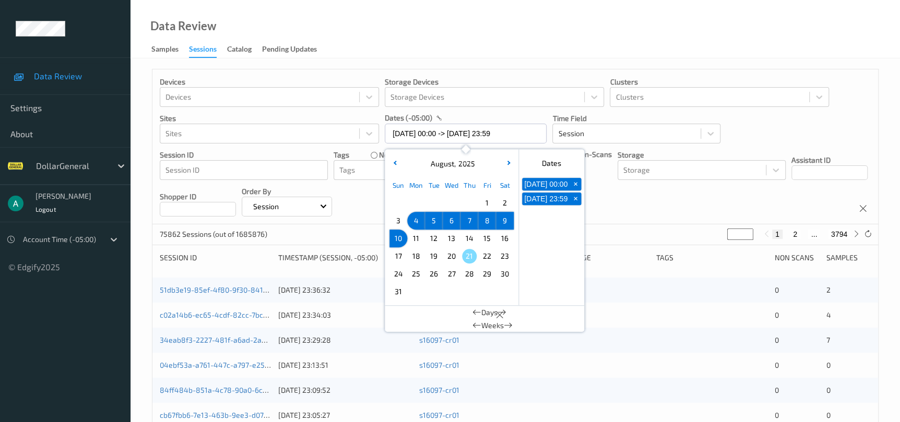
click at [619, 194] on div "Devices Devices Storage Devices Storage Devices Clusters Clusters Sites Sites d…" at bounding box center [514, 146] width 725 height 155
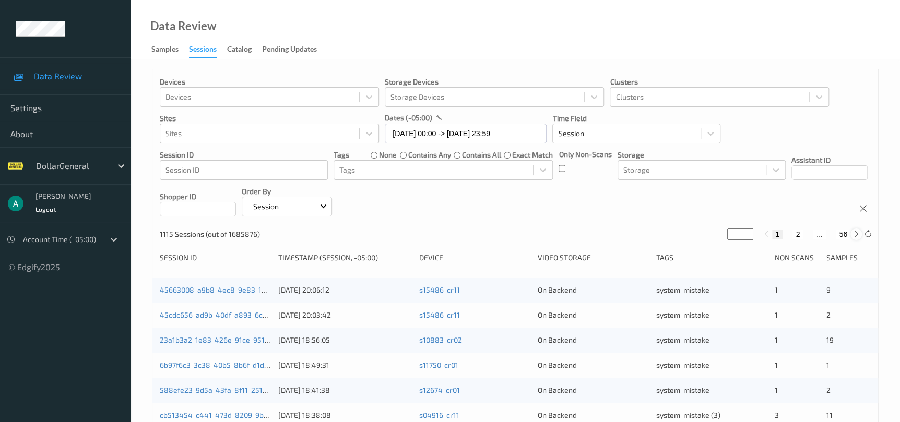
click at [856, 237] on icon at bounding box center [856, 234] width 8 height 8
type input "*"
click at [856, 237] on icon at bounding box center [856, 234] width 8 height 8
type input "*"
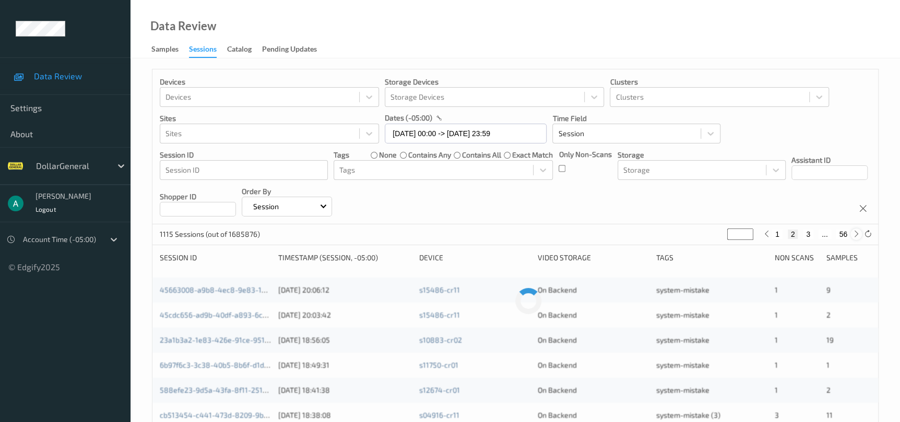
type input "*"
click at [856, 237] on icon at bounding box center [856, 234] width 8 height 8
type input "*"
click at [856, 237] on icon at bounding box center [856, 234] width 8 height 8
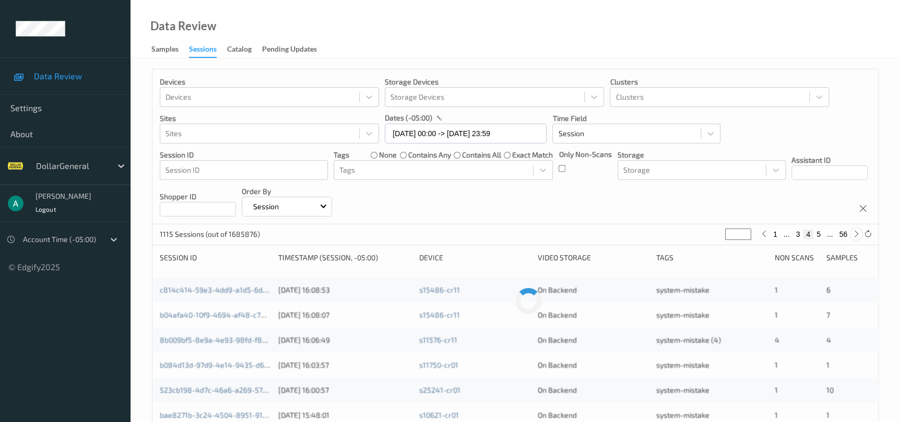
type input "*"
click at [856, 237] on icon at bounding box center [856, 234] width 8 height 8
type input "*"
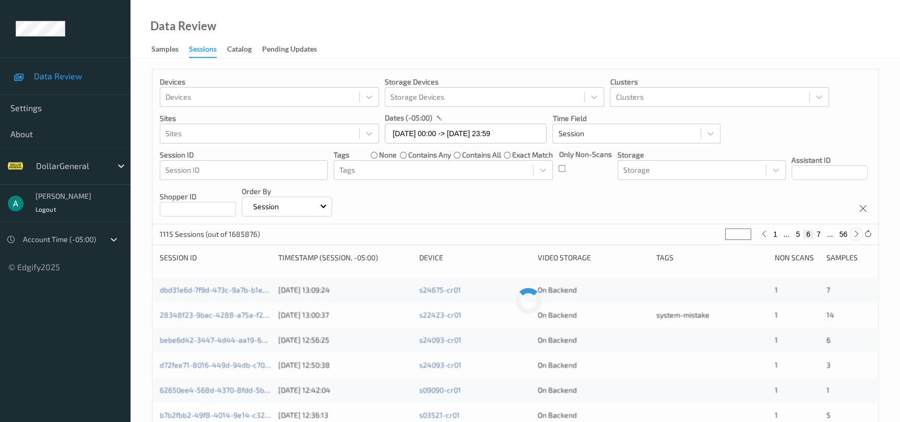
click at [856, 237] on icon at bounding box center [856, 234] width 8 height 8
type input "*"
click at [856, 237] on icon at bounding box center [856, 234] width 8 height 8
type input "*"
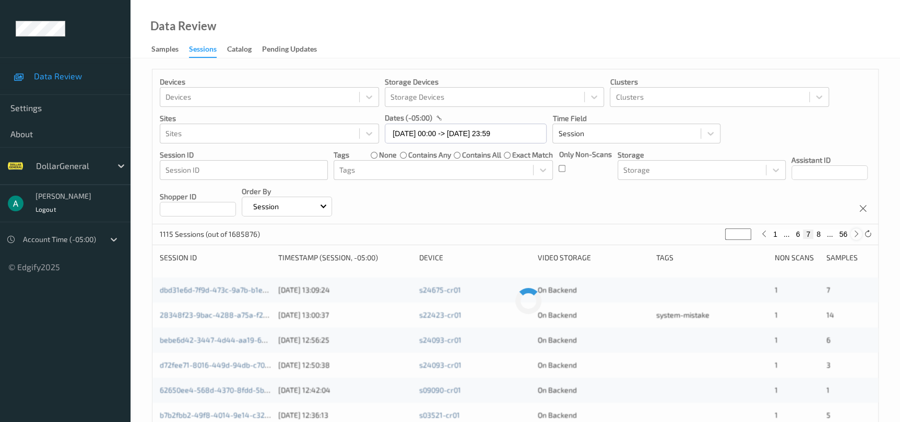
type input "*"
click at [856, 237] on icon at bounding box center [856, 234] width 8 height 8
type input "*"
click at [856, 237] on icon at bounding box center [856, 234] width 8 height 8
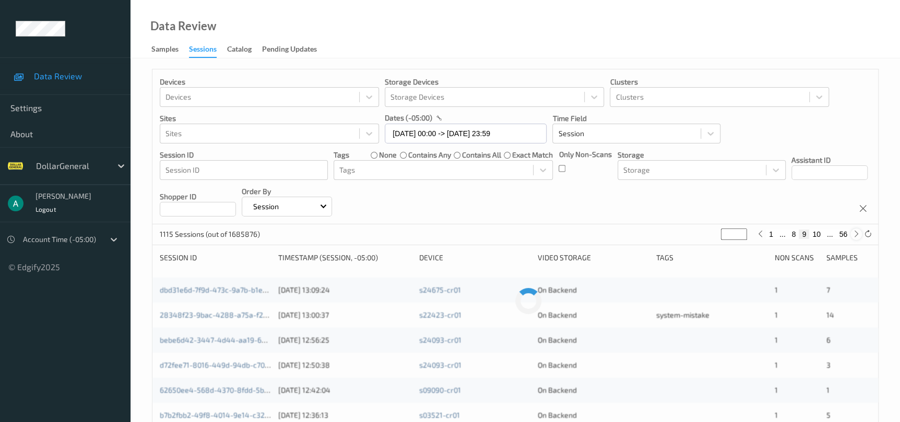
type input "**"
click at [856, 237] on icon at bounding box center [856, 234] width 8 height 8
type input "**"
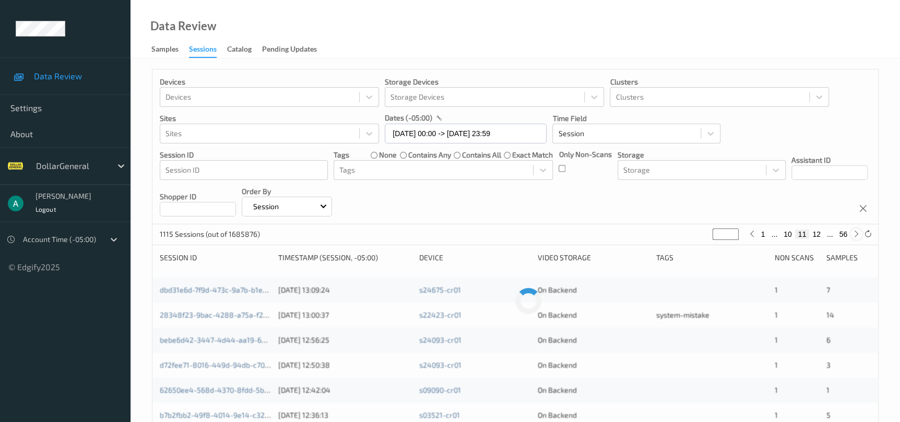
click at [856, 237] on icon at bounding box center [856, 234] width 8 height 8
type input "**"
click at [856, 237] on icon at bounding box center [856, 234] width 8 height 8
type input "**"
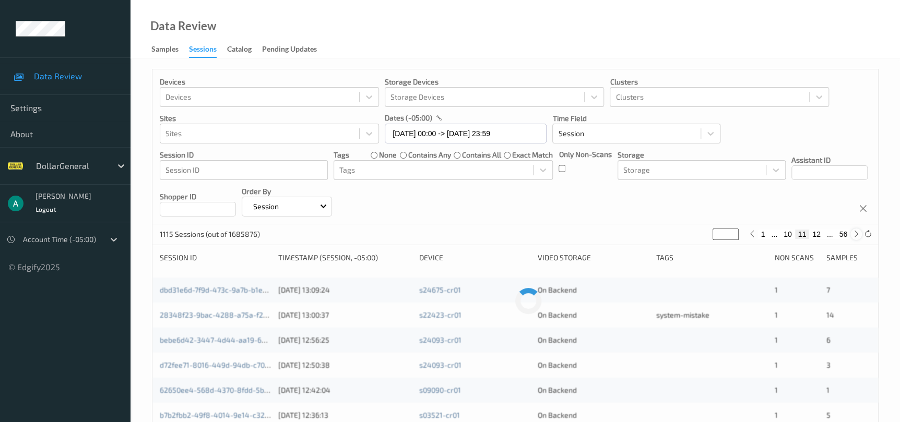
type input "**"
click at [856, 237] on icon at bounding box center [856, 234] width 8 height 8
type input "**"
click at [856, 237] on icon at bounding box center [856, 234] width 8 height 8
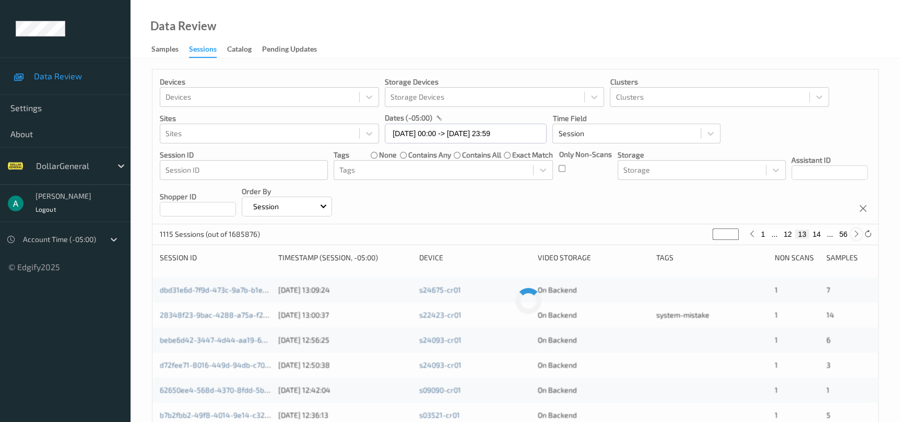
type input "**"
click at [856, 237] on icon at bounding box center [856, 234] width 8 height 8
type input "**"
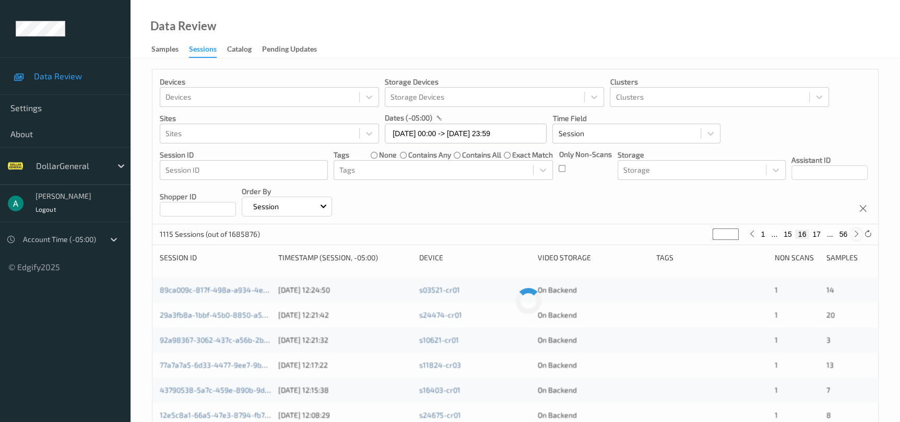
click at [856, 237] on icon at bounding box center [856, 234] width 8 height 8
type input "**"
click at [856, 237] on icon at bounding box center [856, 234] width 8 height 8
type input "**"
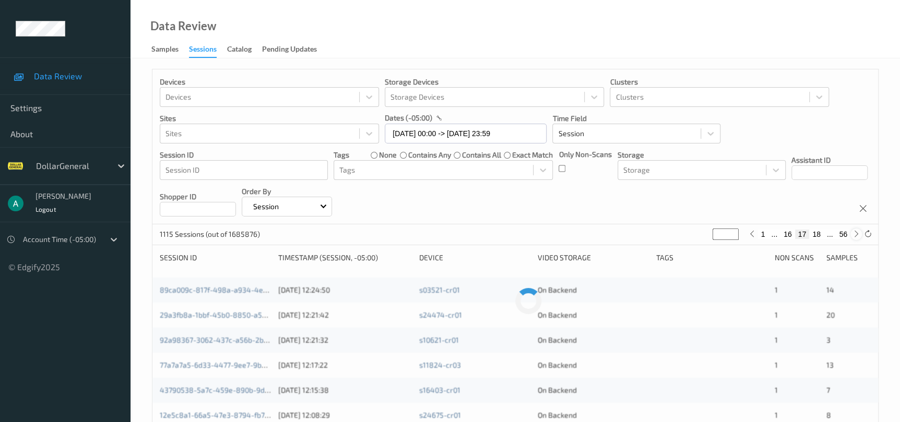
type input "**"
click at [856, 237] on icon at bounding box center [856, 234] width 8 height 8
type input "**"
click at [856, 237] on icon at bounding box center [856, 234] width 8 height 8
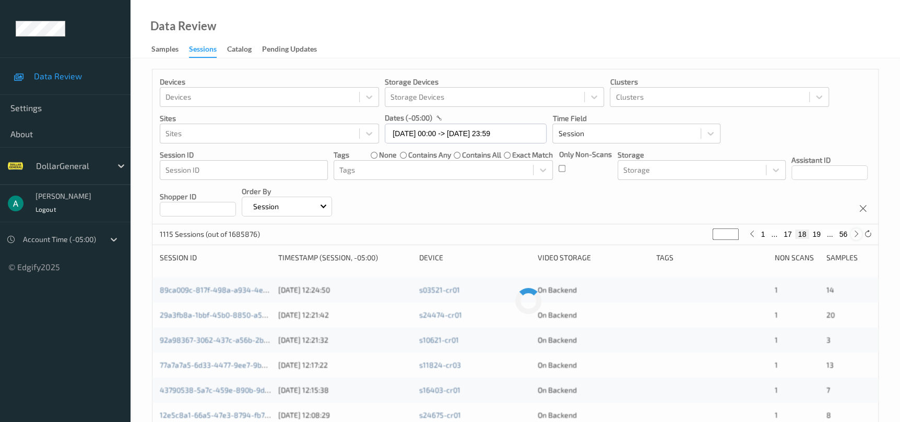
type input "**"
click at [856, 237] on icon at bounding box center [856, 234] width 8 height 8
type input "**"
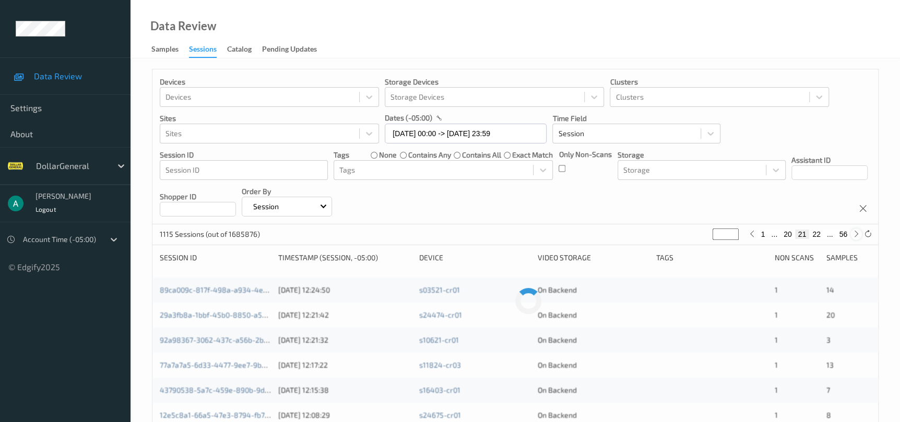
click at [856, 237] on icon at bounding box center [856, 234] width 8 height 8
type input "**"
click at [856, 237] on icon at bounding box center [856, 234] width 8 height 8
type input "**"
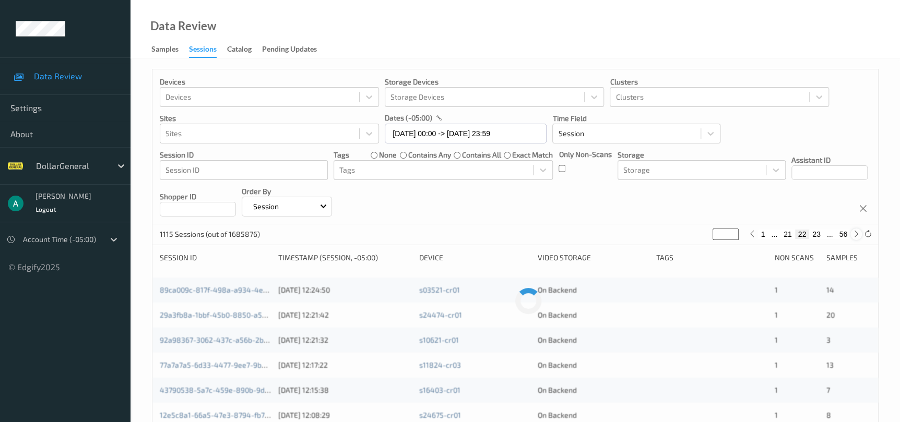
type input "**"
click at [856, 237] on icon at bounding box center [856, 234] width 8 height 8
type input "**"
click at [856, 237] on icon at bounding box center [856, 234] width 8 height 8
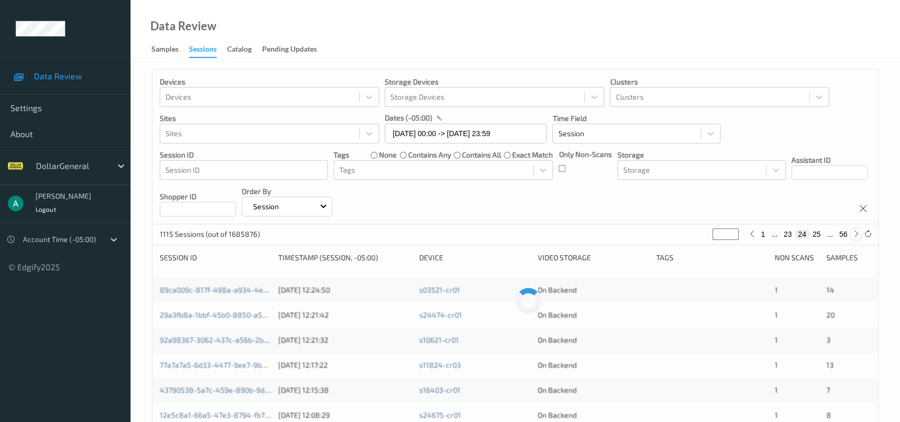
type input "**"
click at [856, 237] on icon at bounding box center [856, 234] width 8 height 8
type input "**"
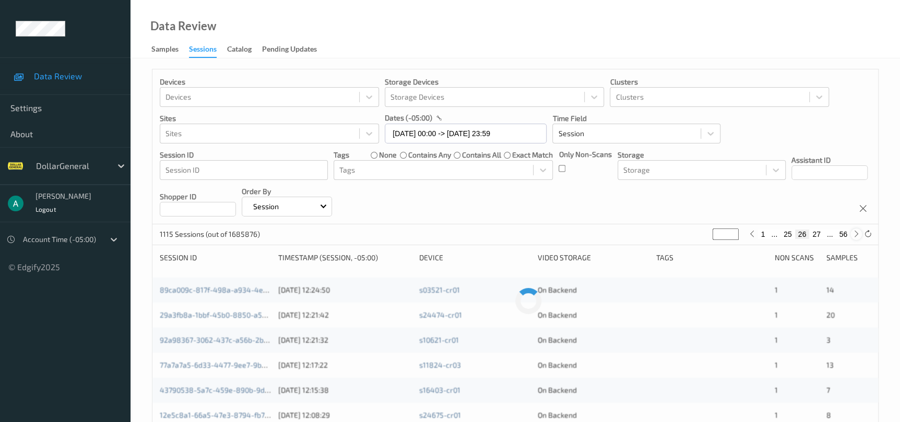
click at [856, 237] on icon at bounding box center [856, 234] width 8 height 8
type input "**"
click at [856, 237] on icon at bounding box center [856, 234] width 8 height 8
type input "**"
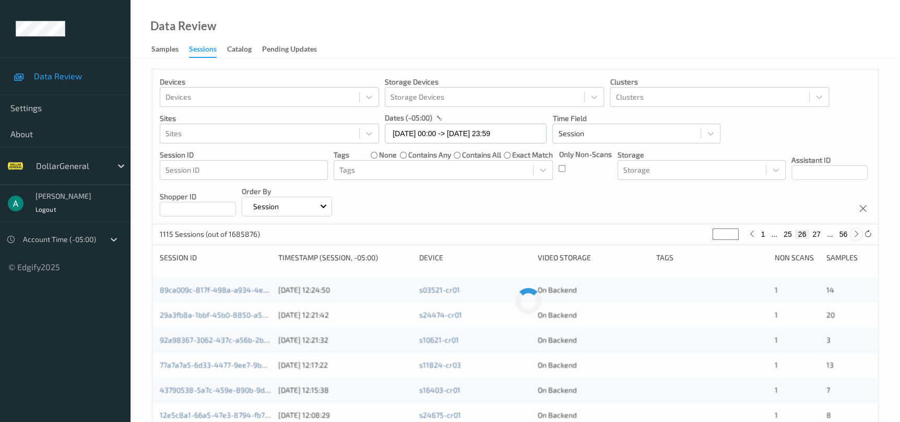
type input "**"
click at [856, 238] on div at bounding box center [855, 234] width 11 height 11
type input "**"
click at [856, 238] on div at bounding box center [855, 234] width 11 height 11
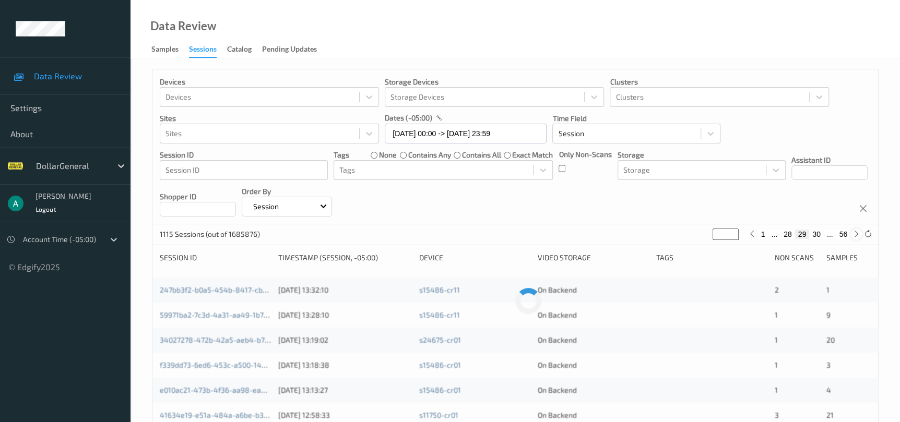
type input "**"
click at [856, 238] on div at bounding box center [855, 234] width 11 height 11
type input "**"
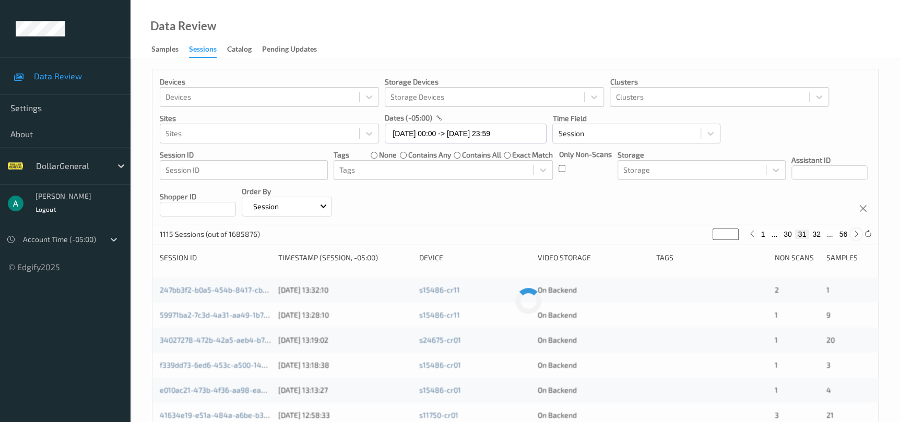
click at [856, 238] on div at bounding box center [855, 234] width 11 height 11
type input "**"
click at [856, 238] on div at bounding box center [855, 234] width 11 height 11
type input "**"
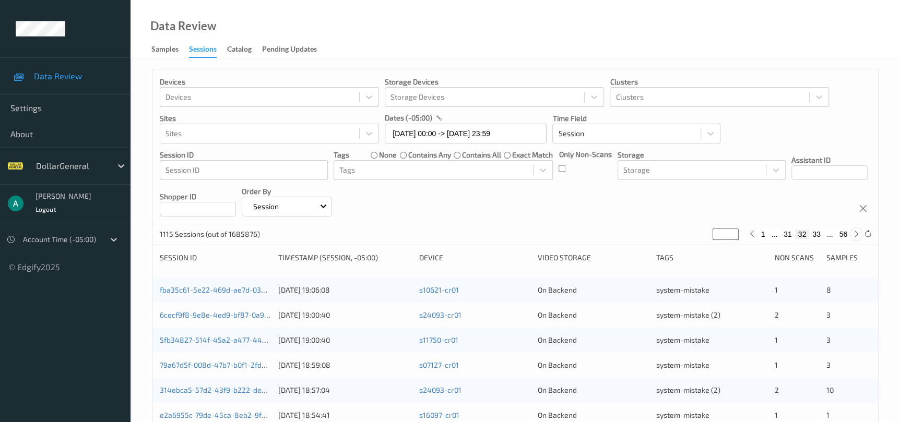
type input "**"
click at [856, 238] on div at bounding box center [855, 234] width 11 height 11
type input "**"
click at [856, 238] on div at bounding box center [855, 234] width 11 height 11
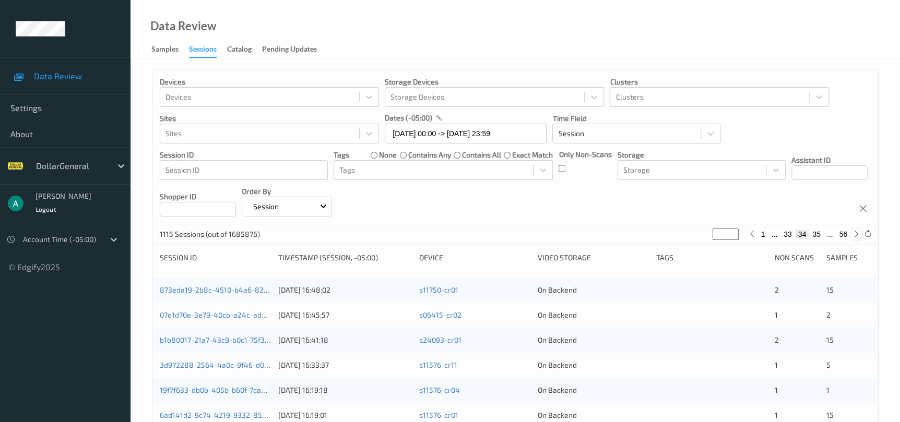
type input "**"
click at [856, 238] on div at bounding box center [855, 234] width 11 height 11
type input "**"
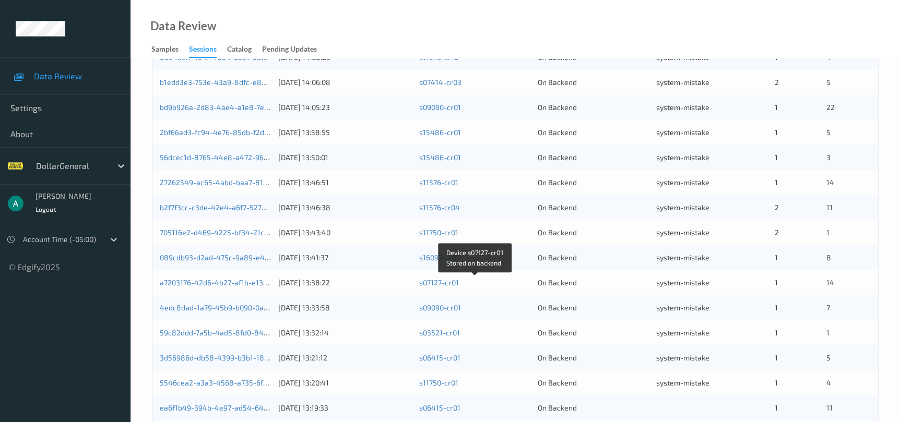
scroll to position [391, 0]
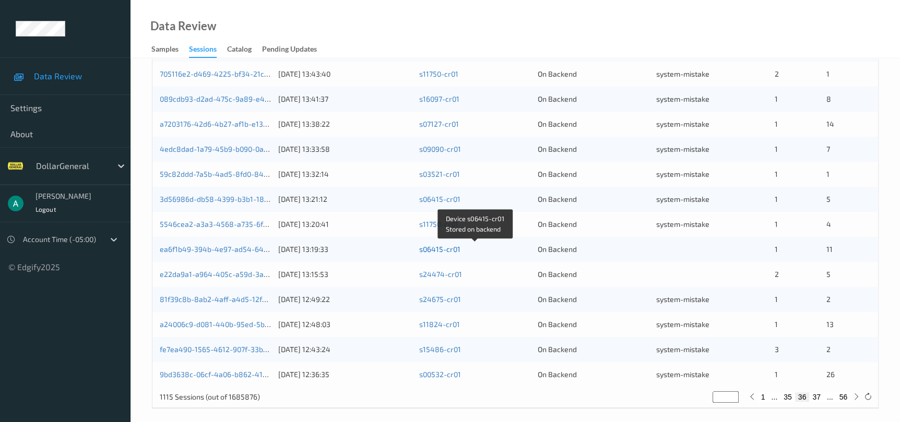
click at [423, 251] on link "s06415-cr01" at bounding box center [439, 249] width 41 height 9
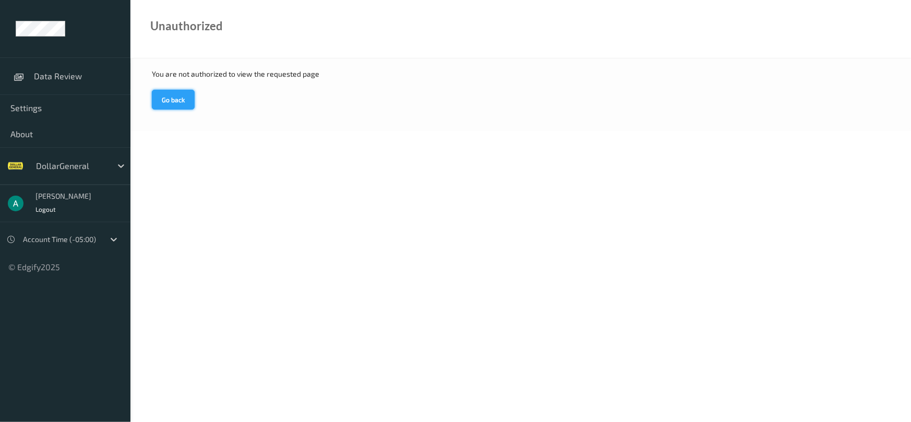
click at [177, 102] on button "Go back" at bounding box center [173, 100] width 43 height 20
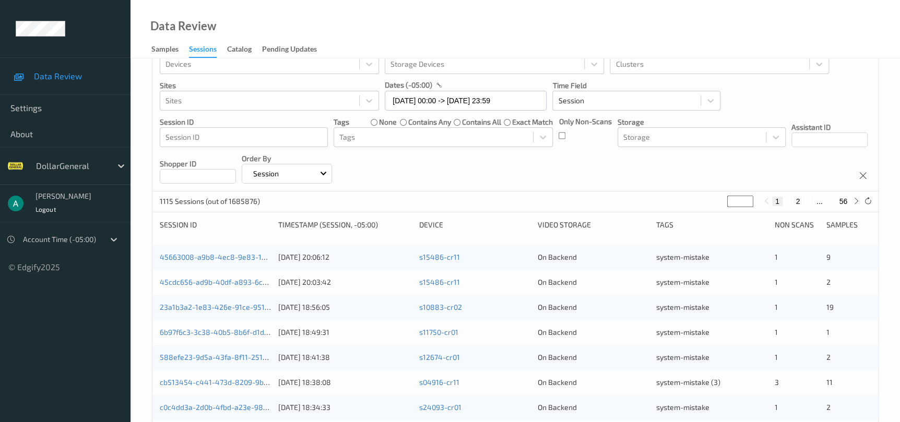
scroll to position [7, 0]
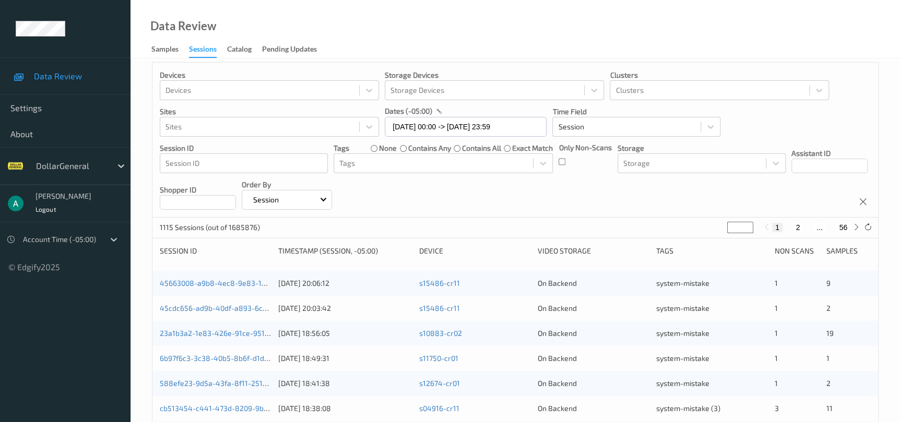
type input "*"
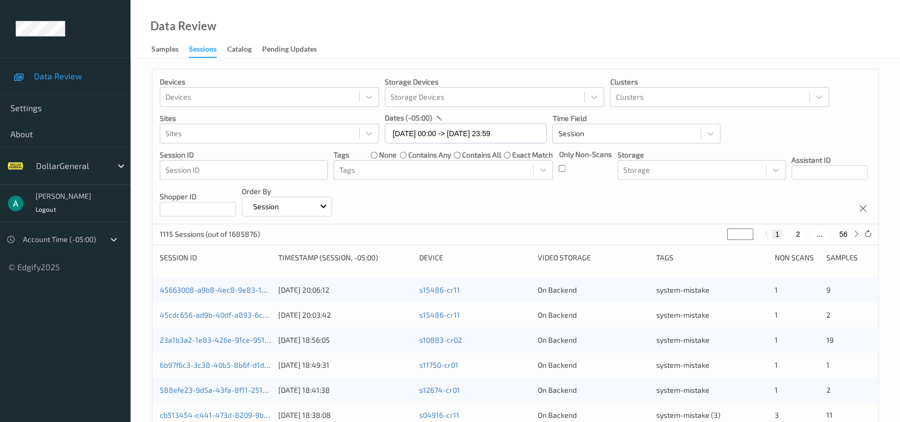
click at [745, 229] on input "*" at bounding box center [740, 234] width 26 height 11
type input "*"
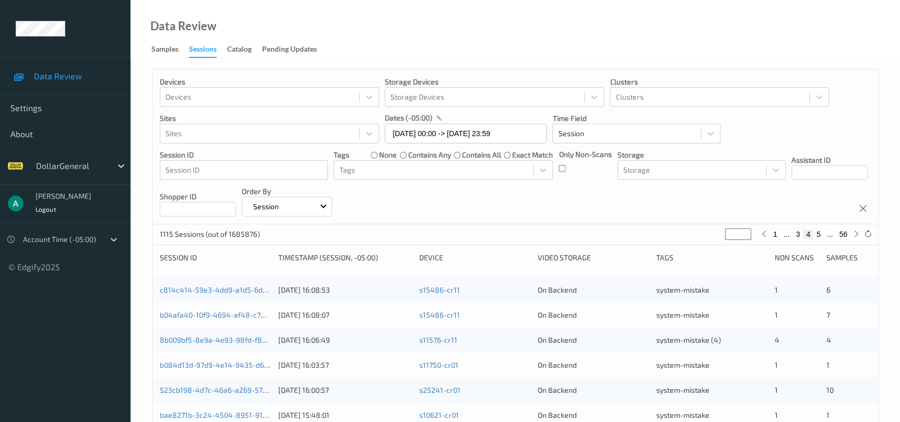
type input "*"
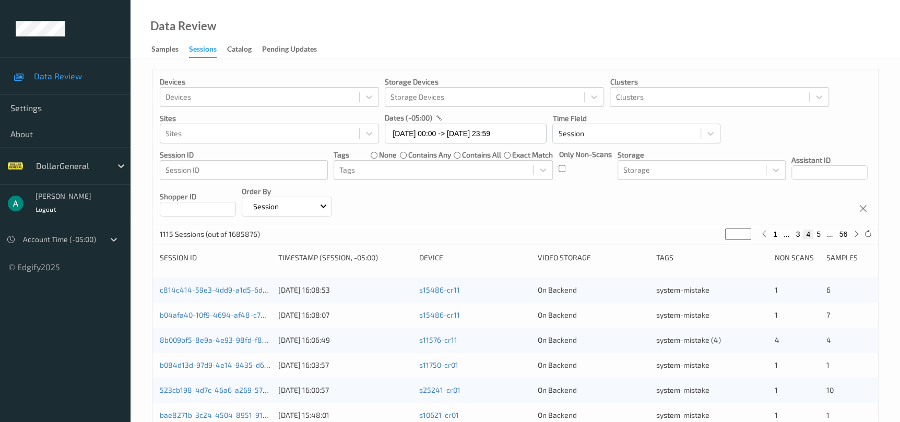
type input "*"
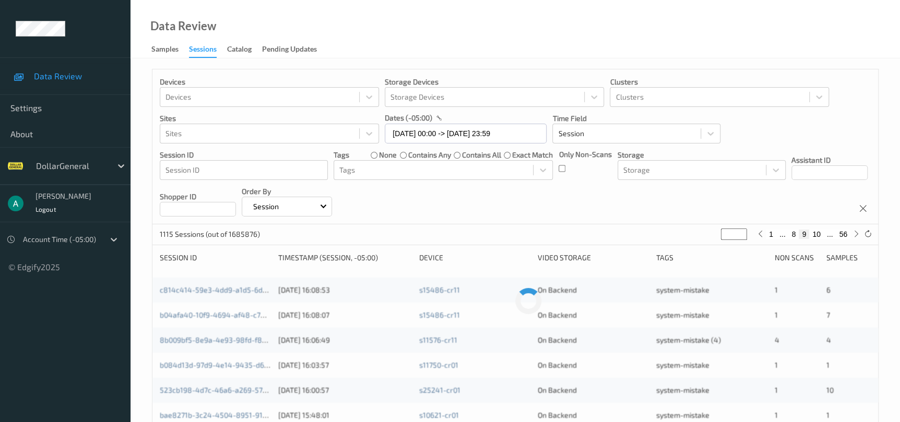
type input "**"
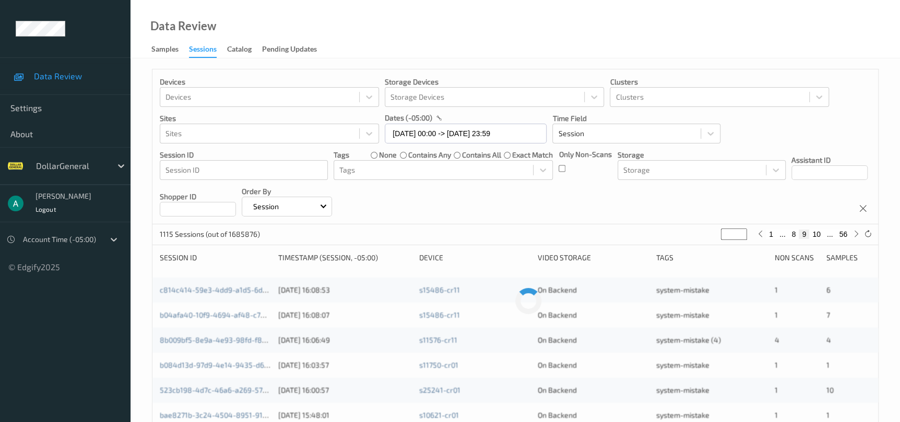
type input "**"
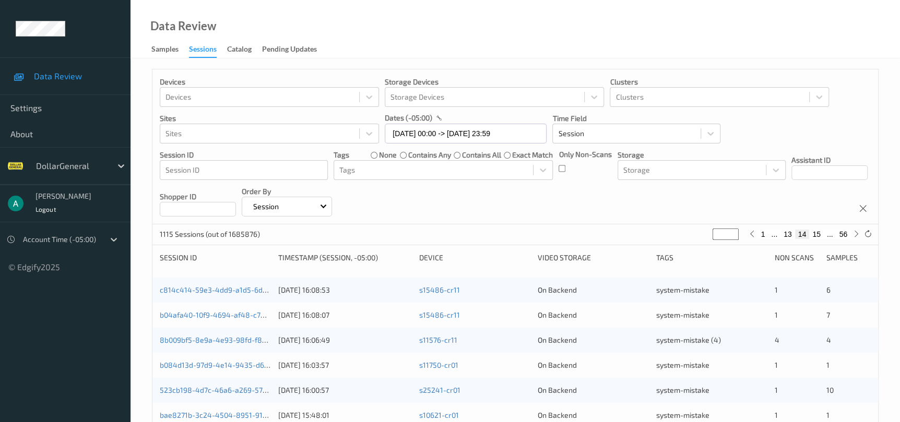
type input "**"
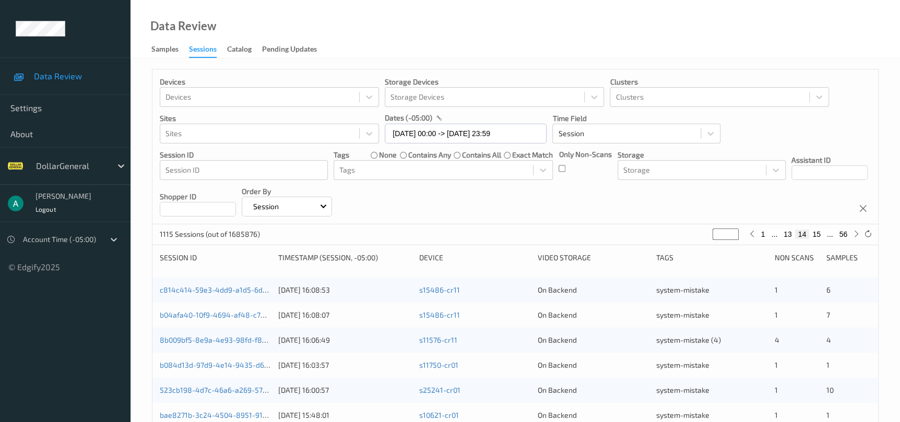
type input "**"
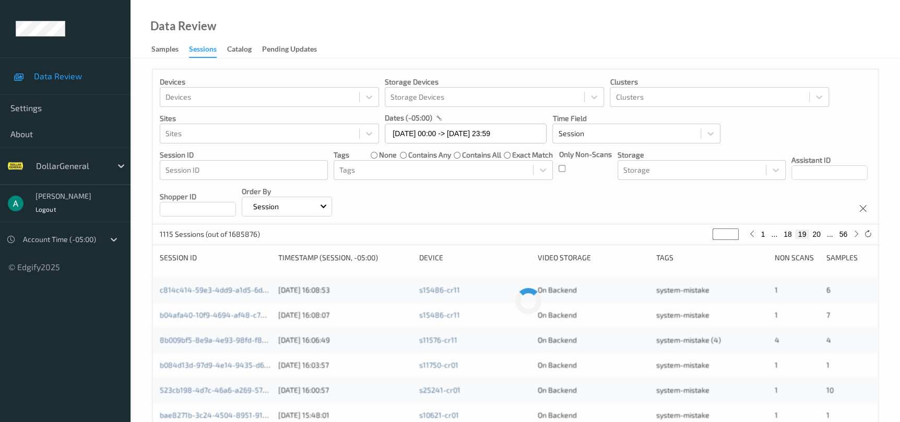
type input "**"
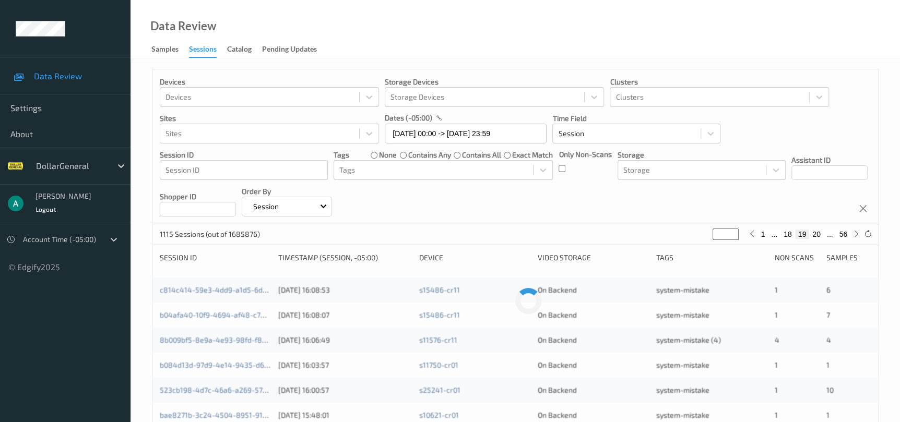
type input "**"
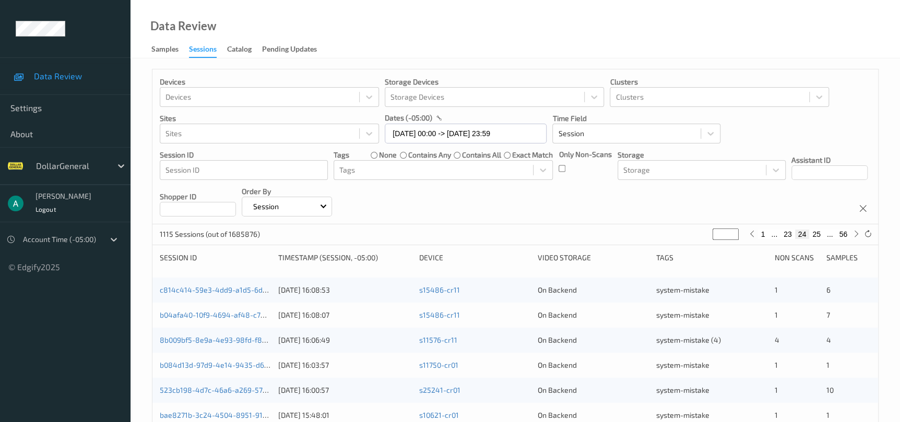
type input "**"
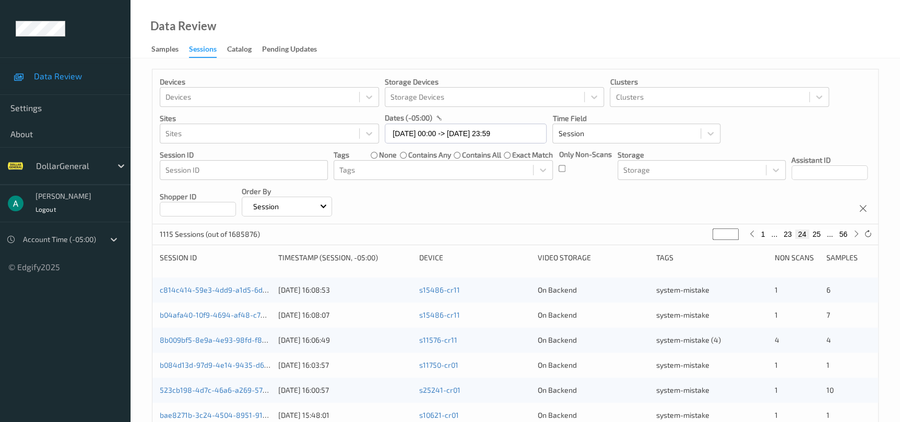
type input "**"
click at [738, 231] on input "**" at bounding box center [725, 234] width 26 height 11
click at [731, 229] on input "**" at bounding box center [725, 234] width 26 height 11
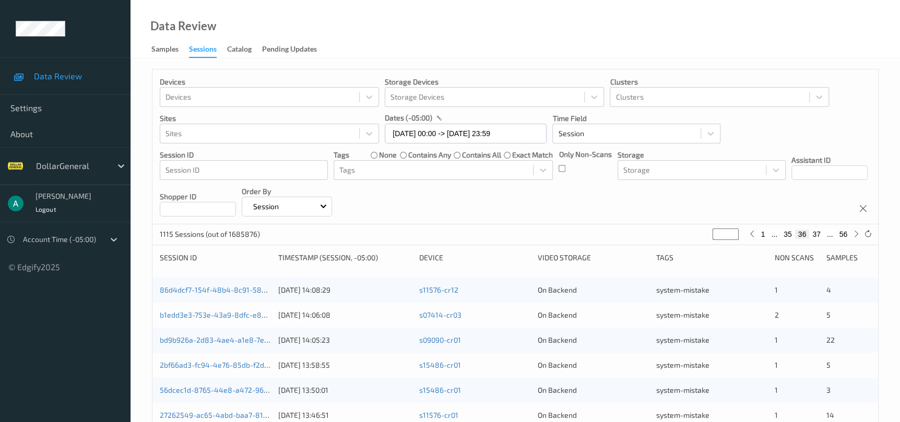
click at [813, 231] on button "37" at bounding box center [816, 234] width 15 height 9
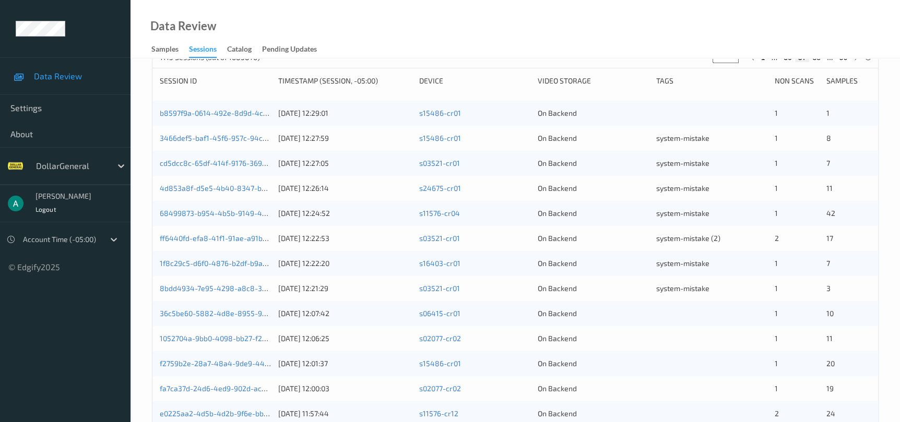
scroll to position [235, 0]
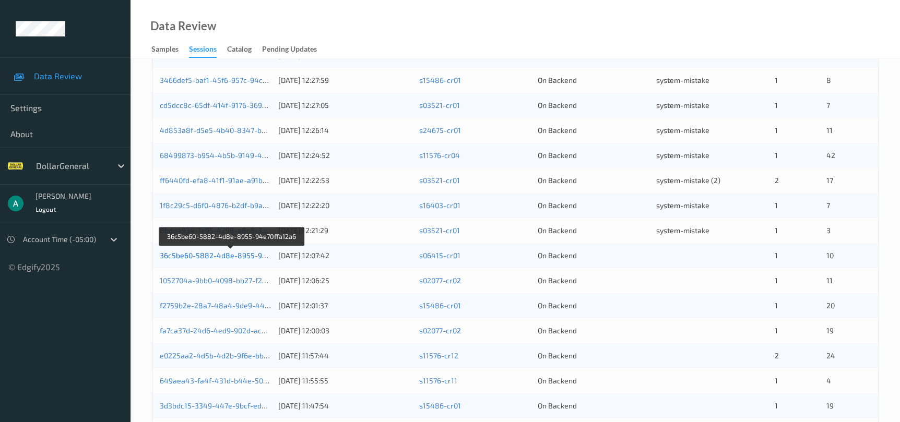
click at [217, 252] on link "36c5be60-5882-4d8e-8955-94e70ffa12a6" at bounding box center [232, 255] width 144 height 9
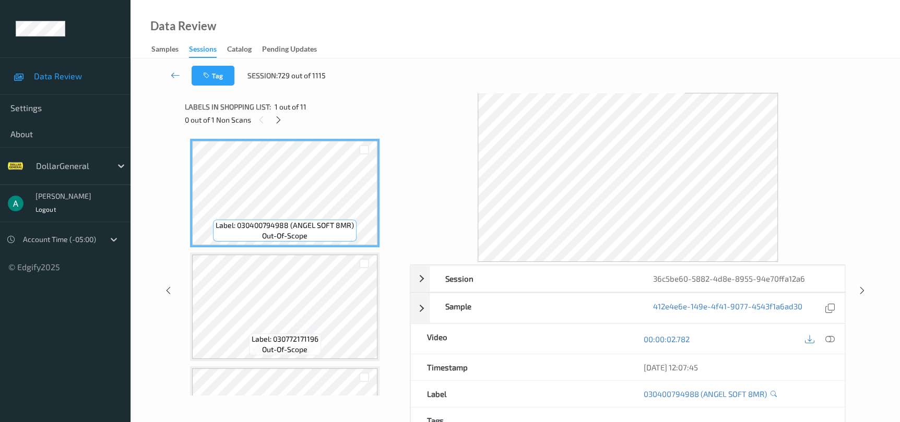
click at [273, 127] on div "Labels in shopping list: 1 out of 11 0 out of 1 Non Scans" at bounding box center [294, 113] width 218 height 41
click at [274, 115] on icon at bounding box center [278, 119] width 9 height 9
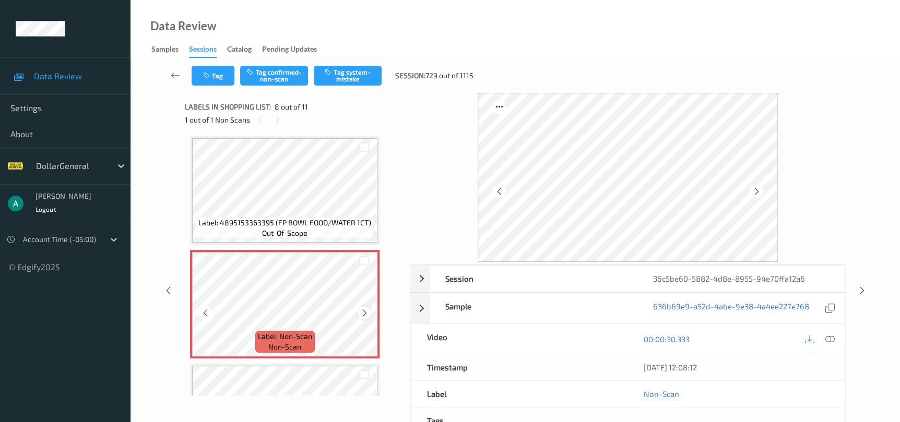
click at [367, 309] on icon at bounding box center [364, 312] width 9 height 9
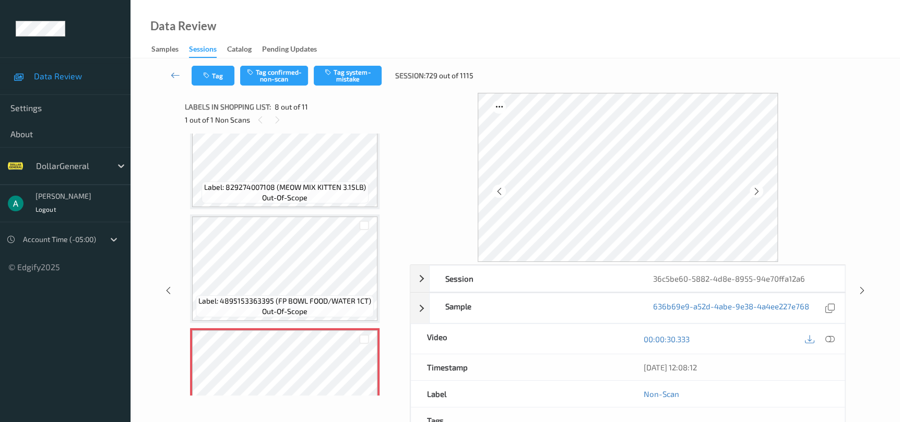
scroll to position [529, 0]
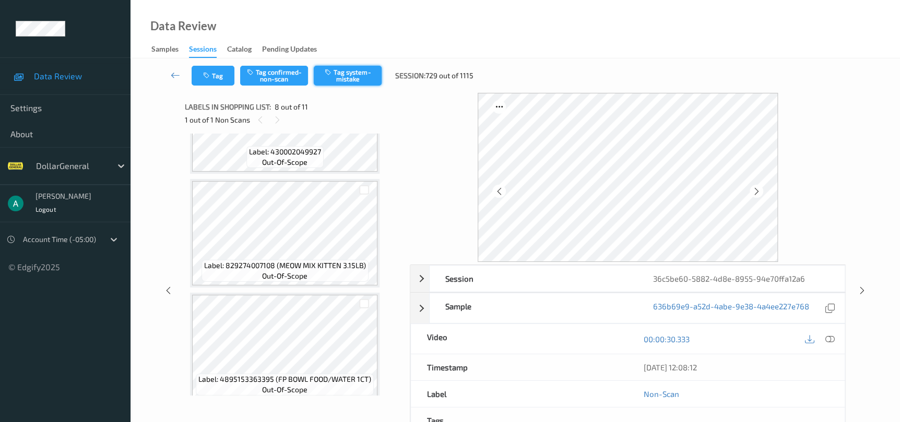
click at [345, 78] on button "Tag system-mistake" at bounding box center [348, 76] width 68 height 20
click at [866, 290] on div at bounding box center [861, 290] width 13 height 13
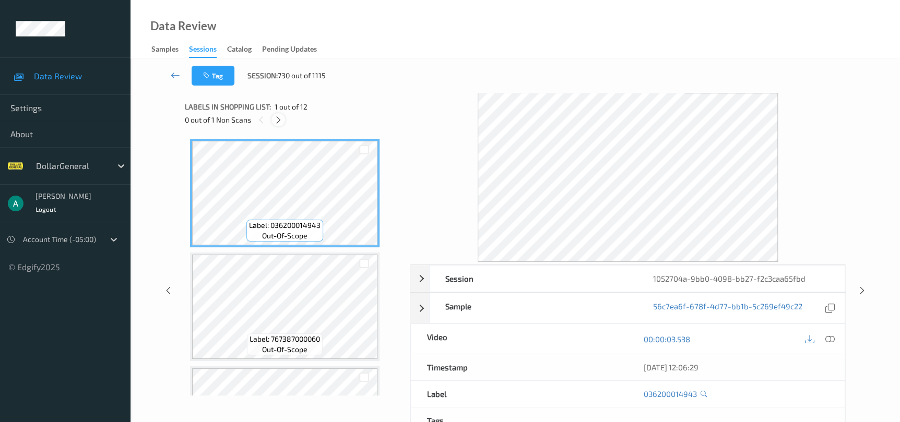
click at [280, 114] on div at bounding box center [277, 119] width 13 height 13
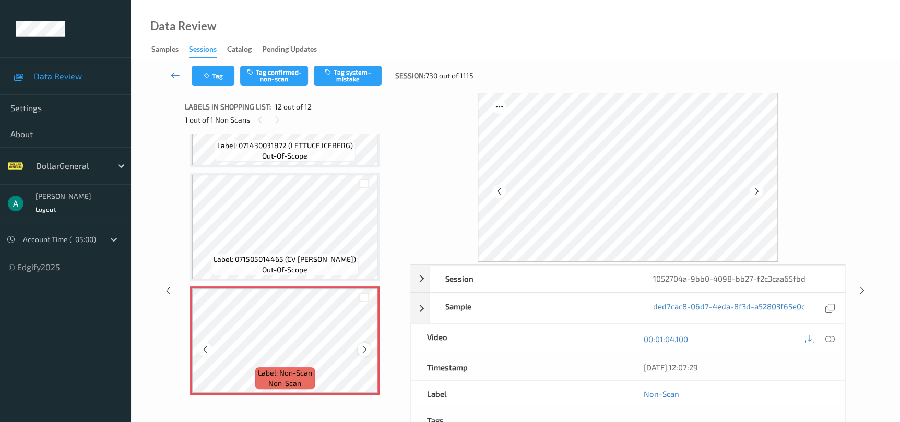
click at [365, 345] on icon at bounding box center [364, 349] width 9 height 9
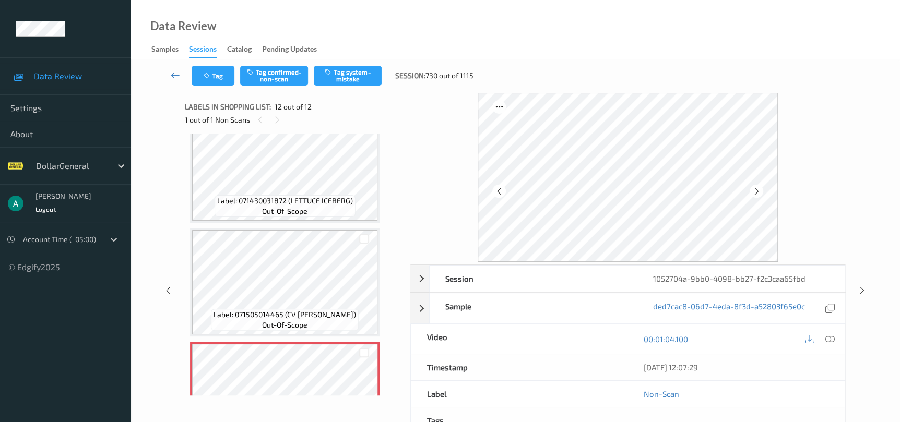
scroll to position [1025, 0]
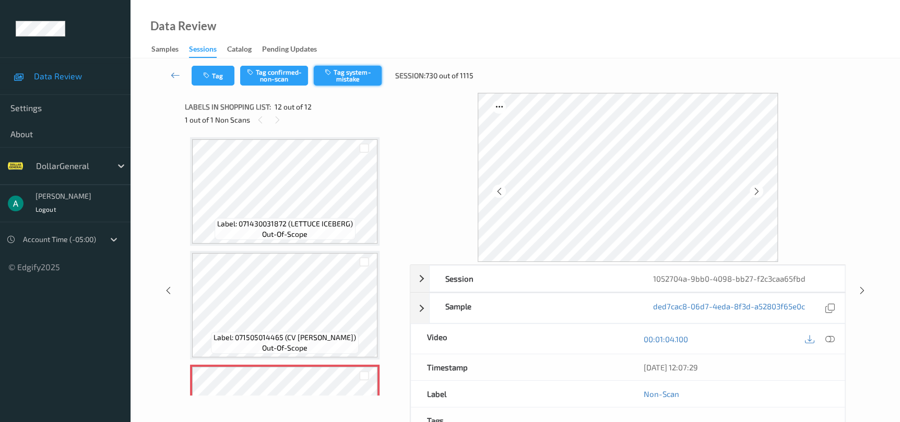
click at [348, 84] on button "Tag system-mistake" at bounding box center [348, 76] width 68 height 20
click at [860, 289] on icon at bounding box center [861, 290] width 9 height 9
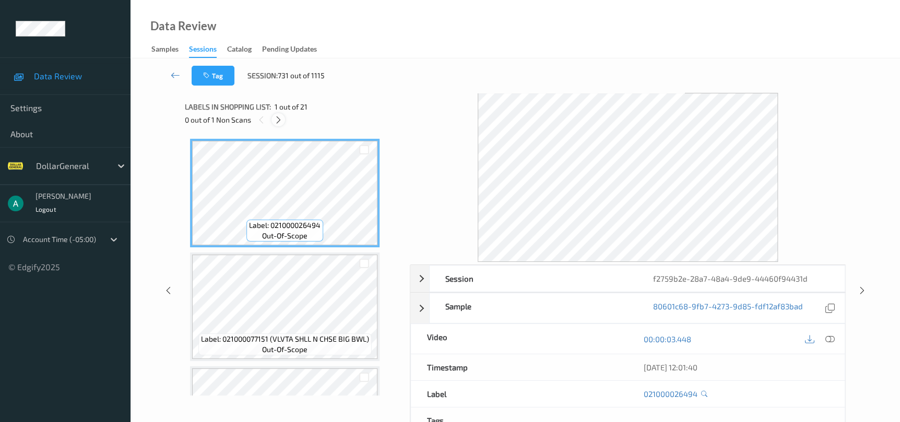
click at [282, 122] on icon at bounding box center [278, 119] width 9 height 9
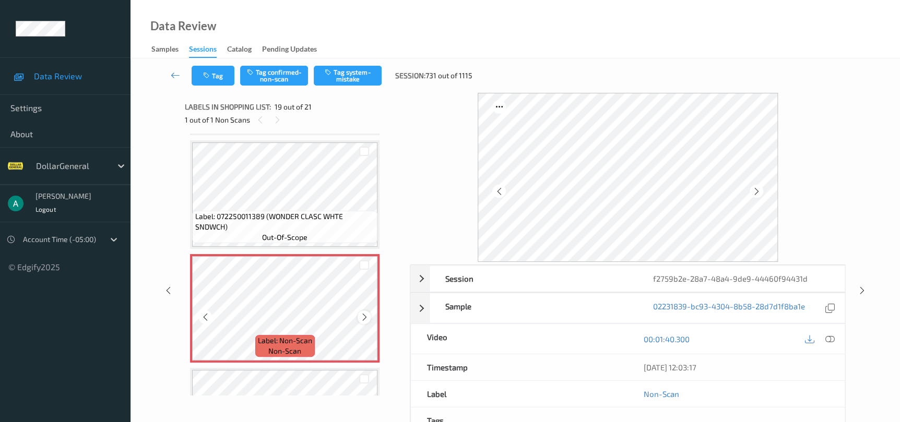
click at [360, 313] on icon at bounding box center [364, 317] width 9 height 9
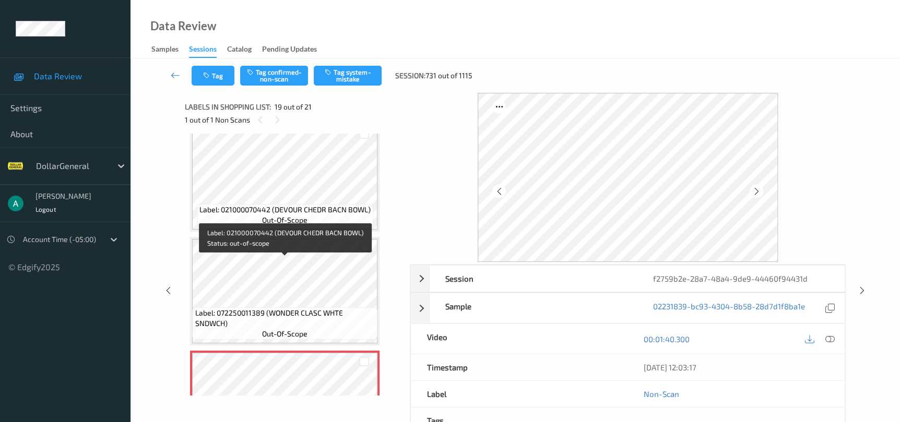
scroll to position [1854, 0]
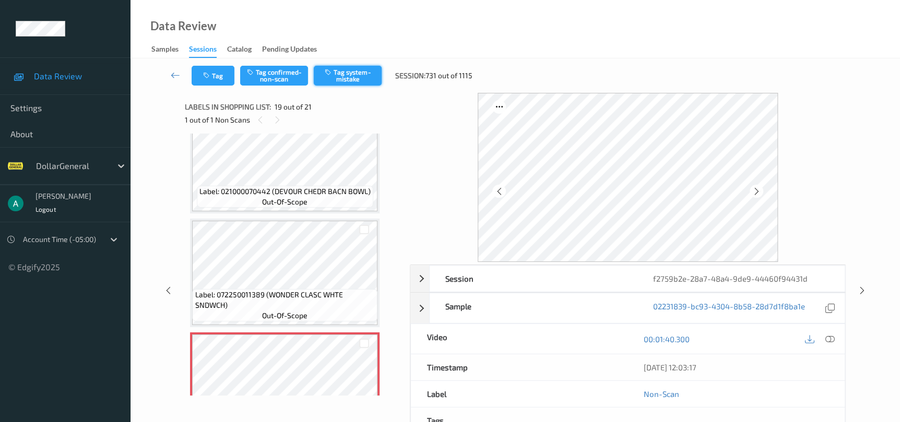
click at [350, 75] on button "Tag system-mistake" at bounding box center [348, 76] width 68 height 20
click at [864, 286] on icon at bounding box center [861, 290] width 9 height 9
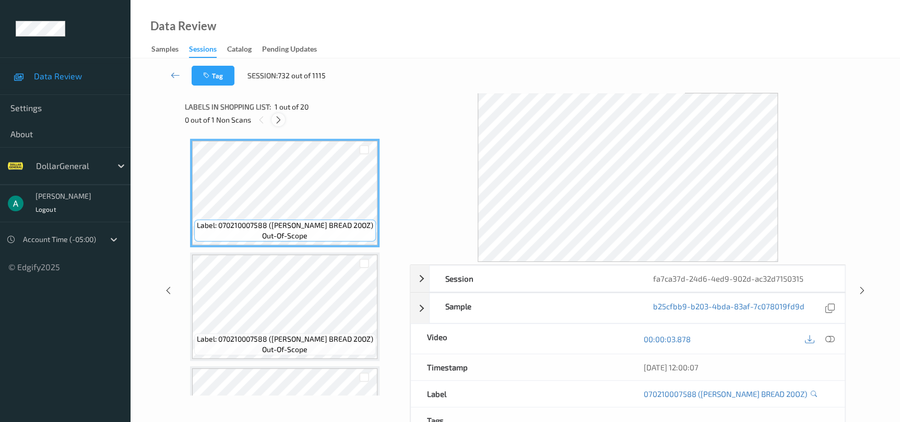
click at [278, 122] on icon at bounding box center [278, 119] width 9 height 9
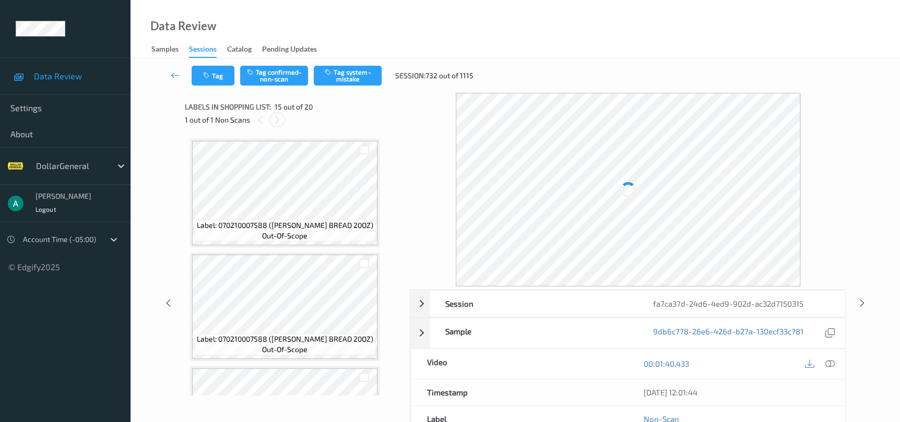
scroll to position [1479, 0]
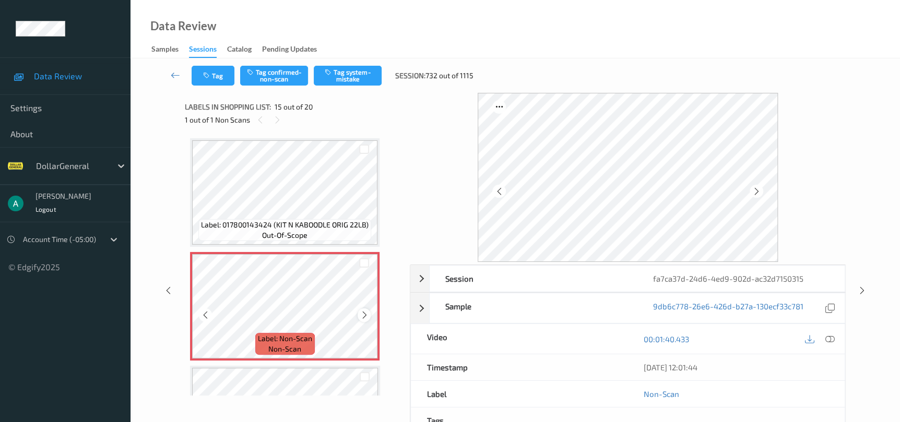
click at [366, 310] on icon at bounding box center [364, 314] width 9 height 9
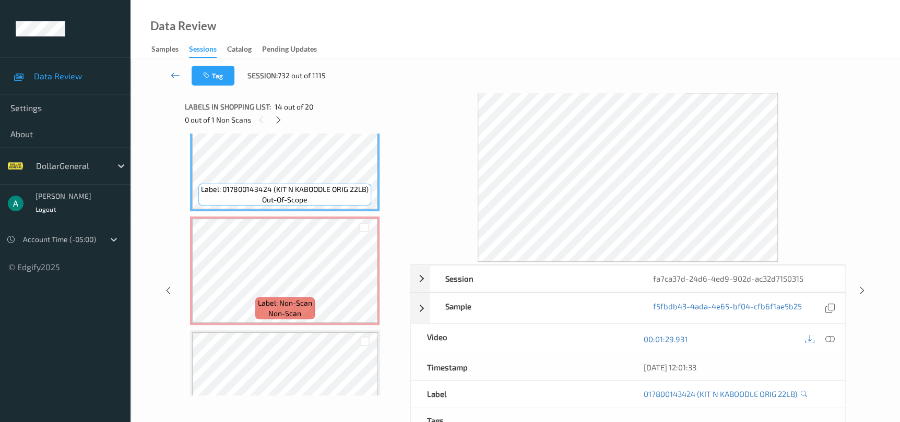
scroll to position [1636, 0]
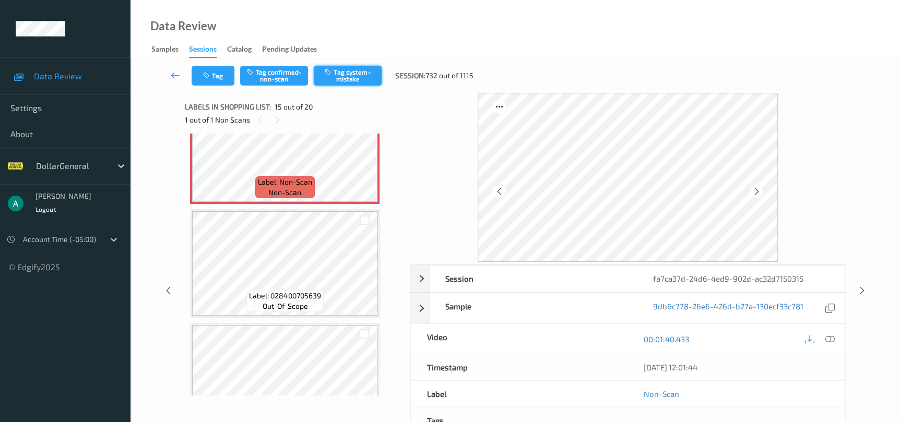
click at [338, 73] on button "Tag system-mistake" at bounding box center [348, 76] width 68 height 20
click at [858, 289] on icon at bounding box center [861, 290] width 9 height 9
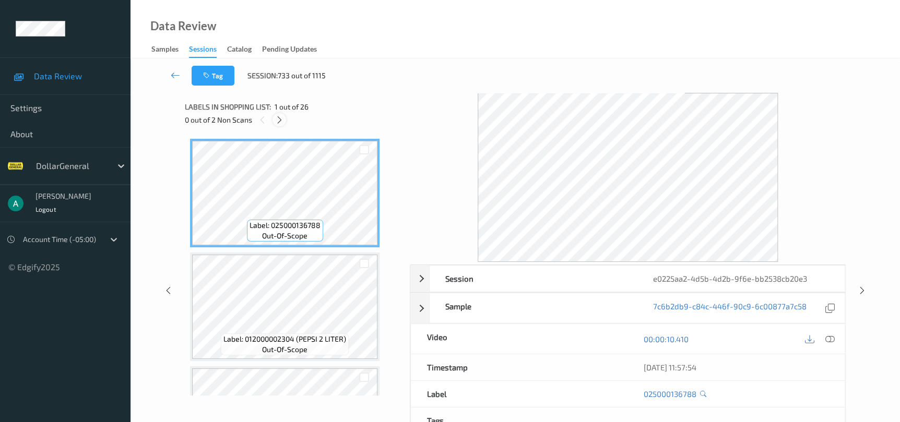
click at [283, 124] on icon at bounding box center [279, 119] width 9 height 9
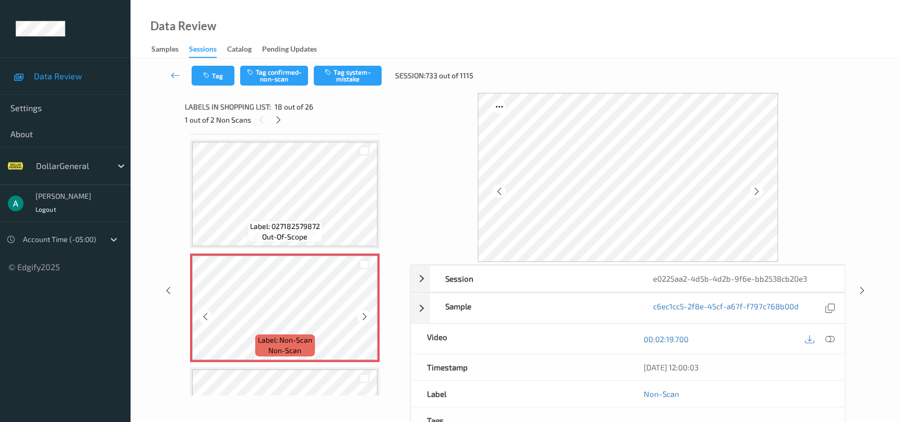
click at [364, 312] on icon at bounding box center [364, 316] width 9 height 9
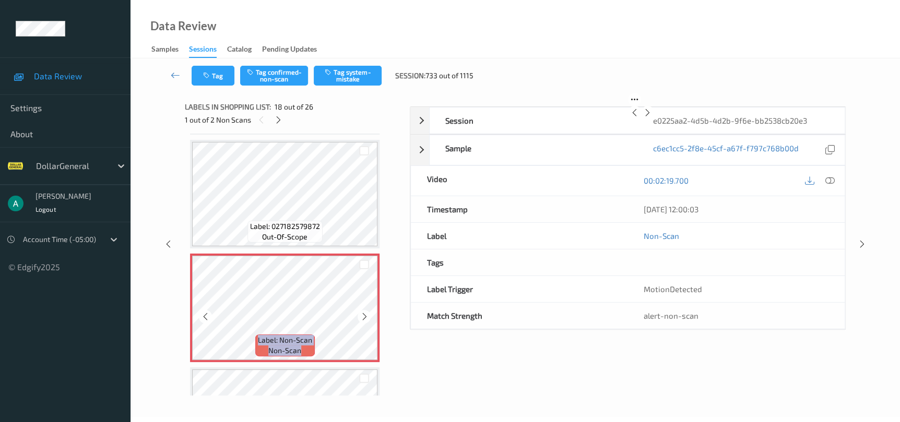
click at [364, 312] on icon at bounding box center [364, 316] width 9 height 9
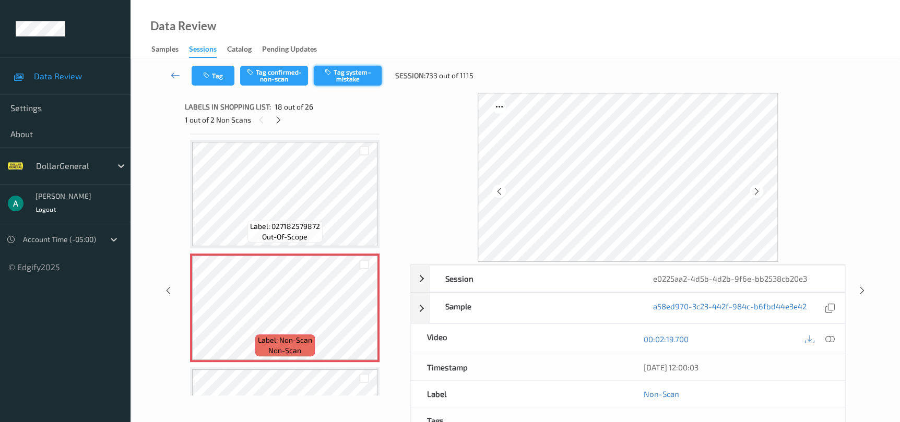
click at [346, 75] on button "Tag system-mistake" at bounding box center [348, 76] width 68 height 20
click at [867, 288] on div at bounding box center [861, 290] width 13 height 13
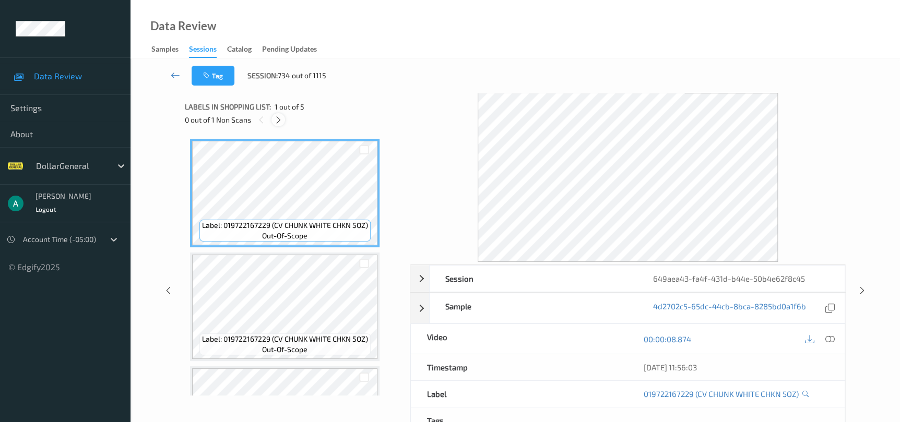
click at [282, 117] on icon at bounding box center [278, 119] width 9 height 9
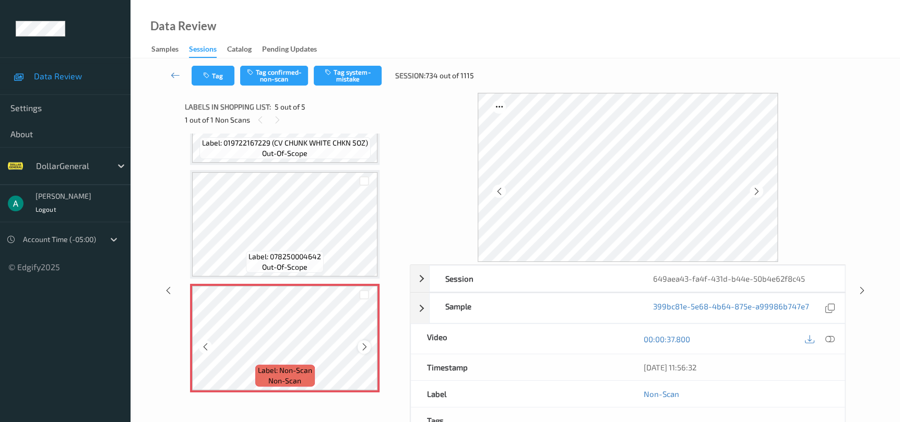
click at [360, 342] on icon at bounding box center [364, 346] width 9 height 9
click at [354, 77] on button "Tag system-mistake" at bounding box center [348, 76] width 68 height 20
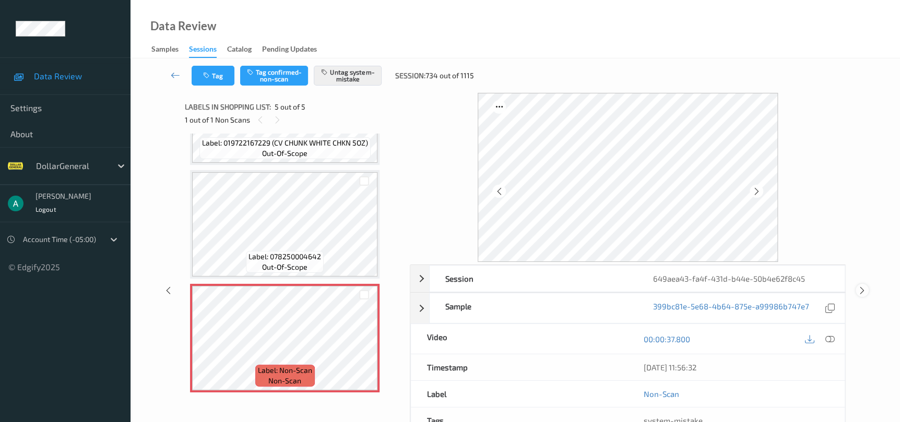
click at [862, 289] on icon at bounding box center [861, 290] width 9 height 9
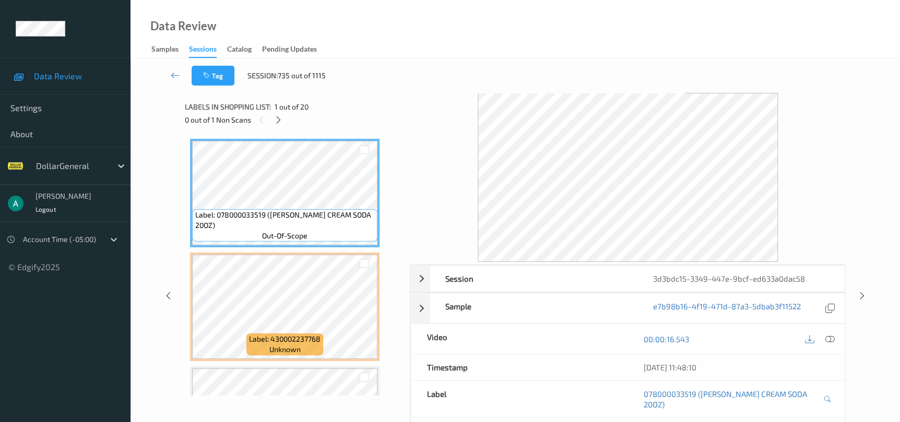
click at [278, 129] on div "Labels in shopping list: 1 out of 20 0 out of 1 Non Scans" at bounding box center [294, 113] width 218 height 41
click at [279, 123] on icon at bounding box center [278, 119] width 9 height 9
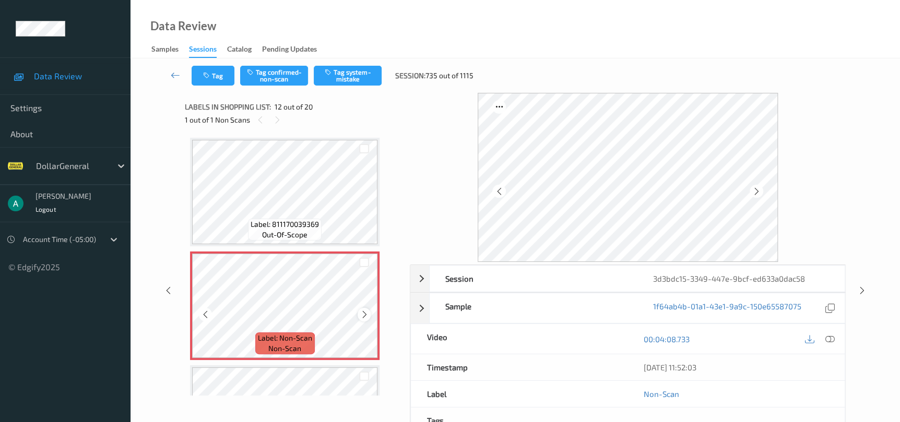
click at [360, 314] on icon at bounding box center [364, 314] width 9 height 9
click at [336, 69] on button "Tag system-mistake" at bounding box center [348, 76] width 68 height 20
click at [851, 282] on div "Session 3d3bdc15-3349-447e-9bcf-ed633a0dac58 Session ID 3d3bdc15-3349-447e-9bcf…" at bounding box center [515, 290] width 726 height 395
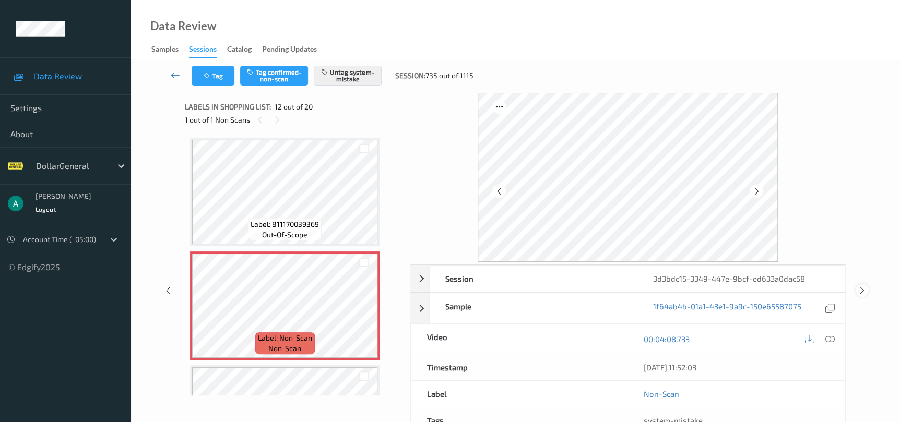
click at [857, 286] on icon at bounding box center [861, 290] width 9 height 9
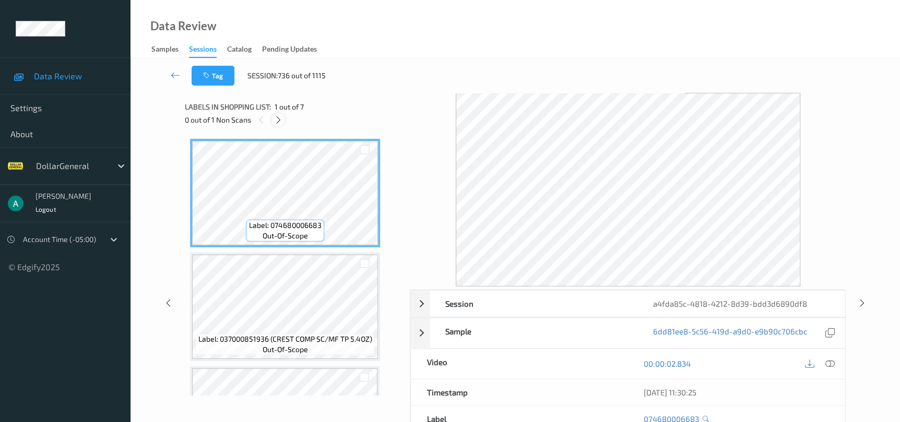
click at [278, 118] on icon at bounding box center [278, 119] width 9 height 9
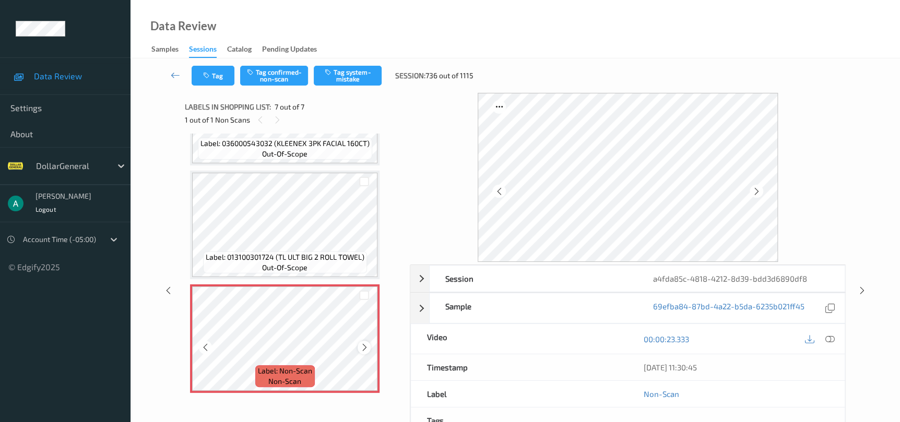
click at [363, 348] on icon at bounding box center [364, 347] width 9 height 9
click at [339, 78] on button "Tag system-mistake" at bounding box center [348, 76] width 68 height 20
click at [865, 289] on icon at bounding box center [861, 290] width 9 height 9
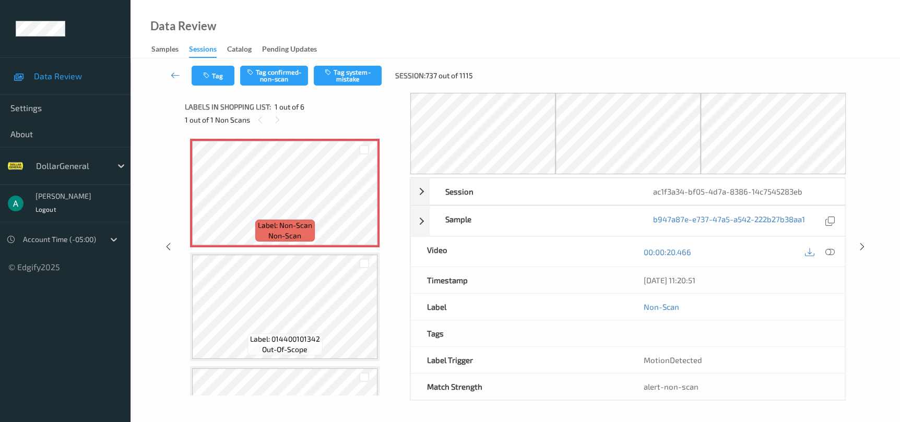
click at [355, 57] on div "Data Review Samples Sessions Catalog Pending Updates" at bounding box center [514, 29] width 769 height 58
click at [354, 70] on button "Tag system-mistake" at bounding box center [348, 76] width 68 height 20
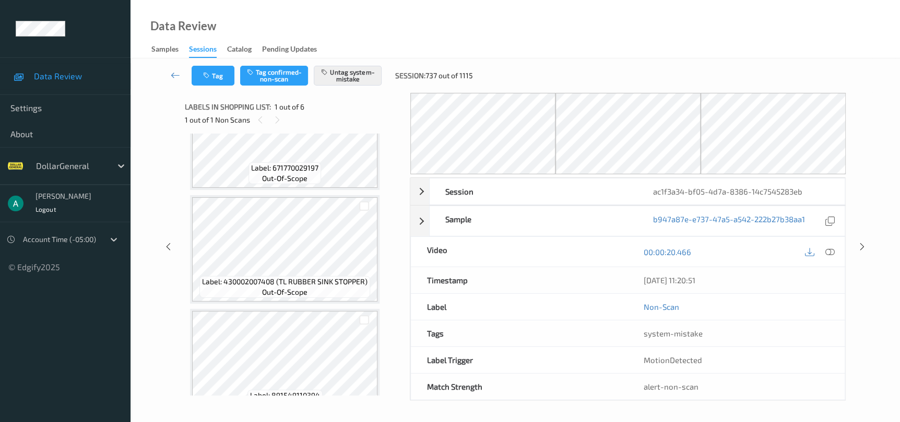
scroll to position [423, 0]
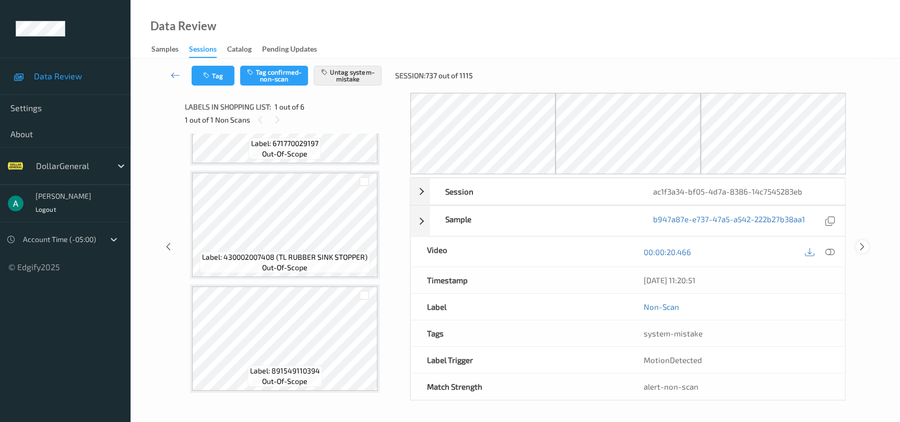
click at [865, 244] on icon at bounding box center [861, 246] width 9 height 9
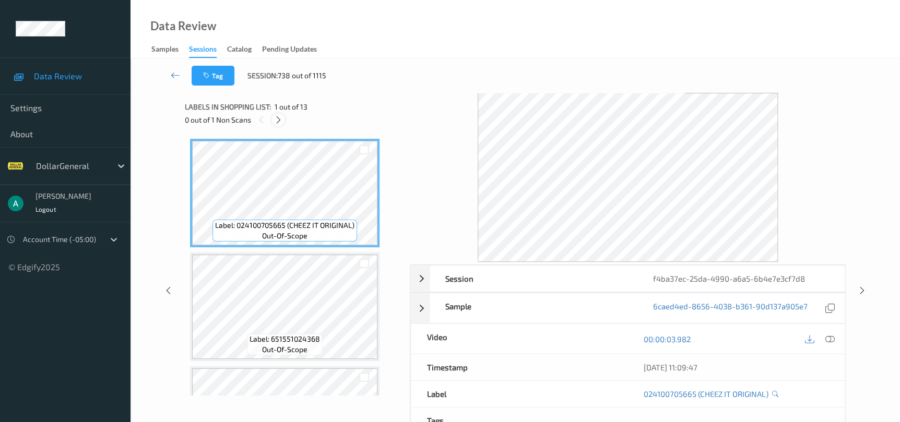
click at [279, 124] on div at bounding box center [277, 119] width 13 height 13
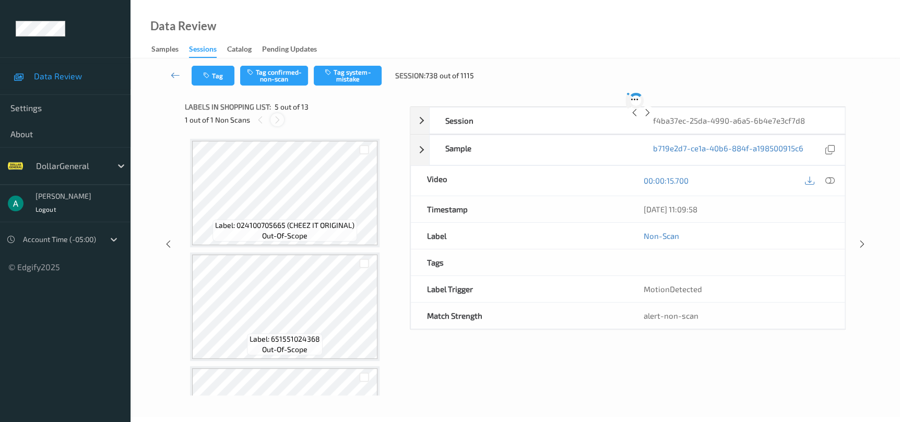
scroll to position [345, 0]
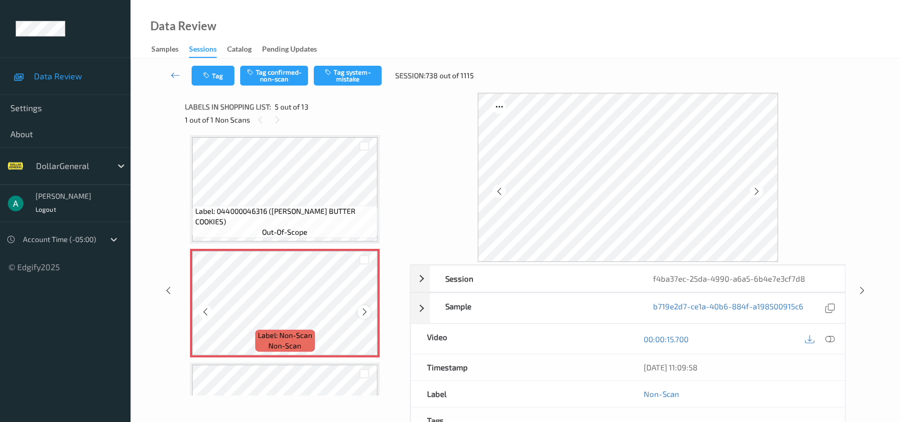
click at [366, 308] on icon at bounding box center [364, 311] width 9 height 9
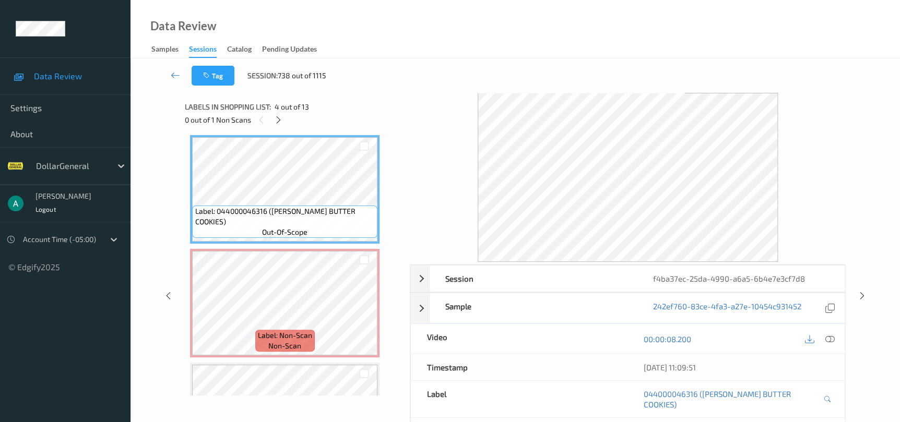
scroll to position [267, 0]
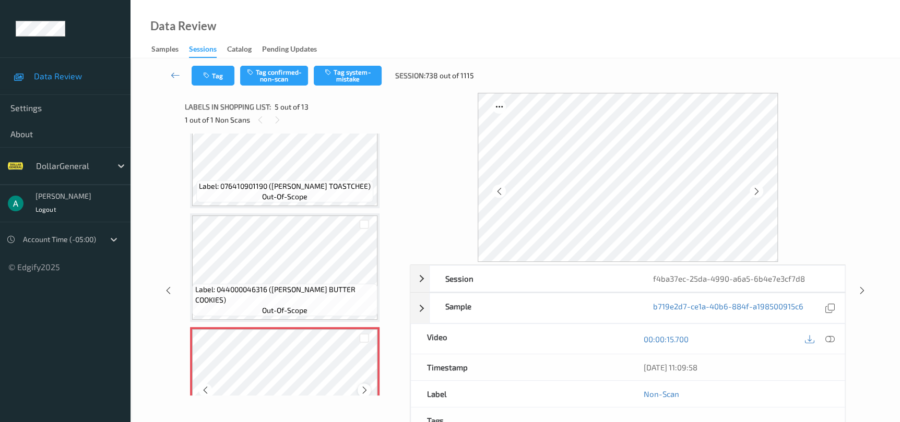
click at [364, 384] on div at bounding box center [363, 390] width 13 height 13
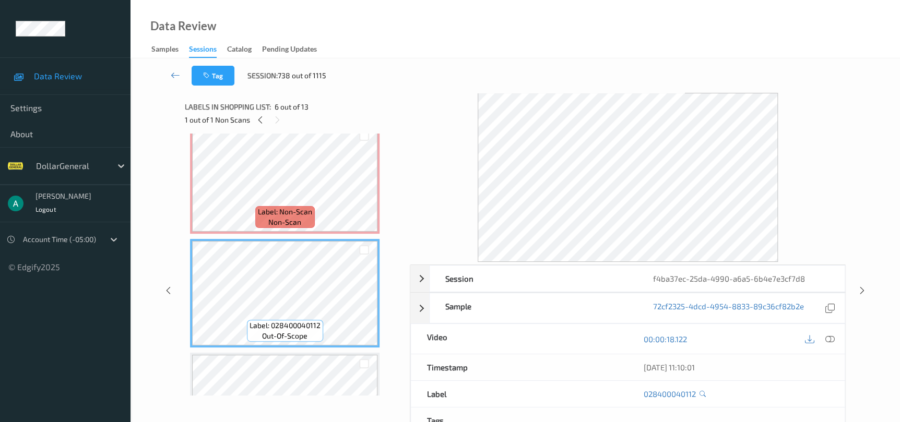
scroll to position [470, 0]
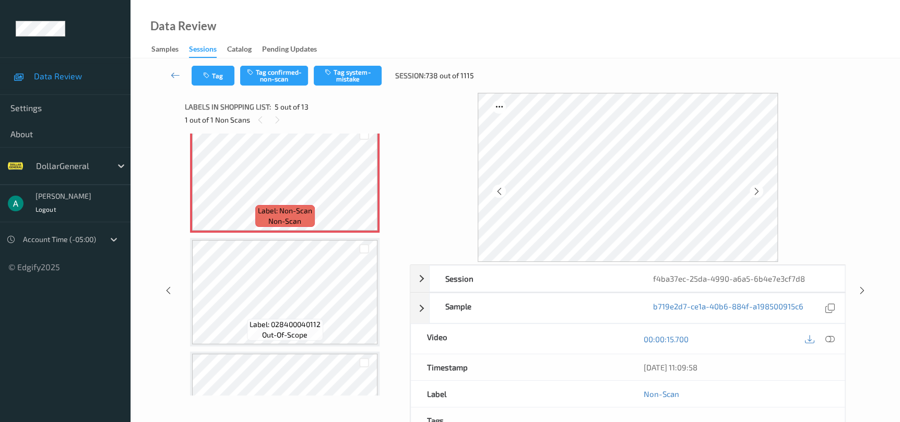
click at [360, 87] on div "Tag Tag confirmed-non-scan Tag system-mistake Session: 738 out of 1115" at bounding box center [515, 75] width 726 height 34
click at [289, 86] on div "Tag Tag confirmed-non-scan Tag system-mistake Session: 738 out of 1115" at bounding box center [515, 75] width 726 height 34
click at [287, 80] on button "Tag confirmed-non-scan" at bounding box center [274, 76] width 68 height 20
click at [862, 290] on icon at bounding box center [861, 290] width 9 height 9
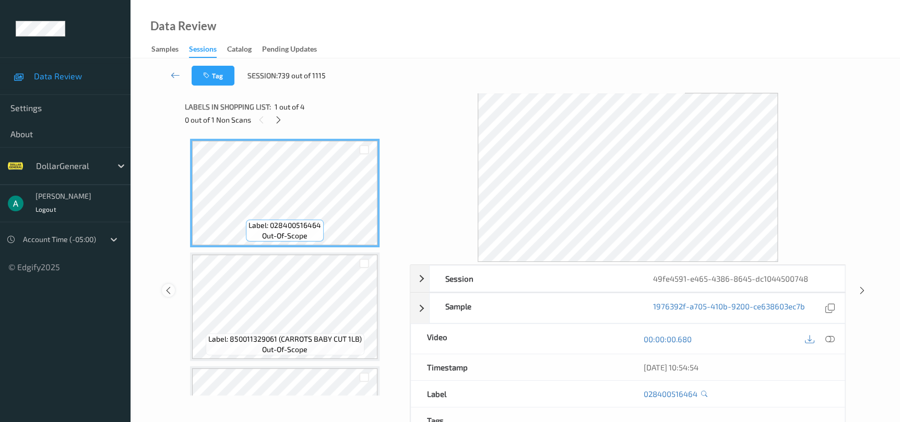
click at [168, 288] on icon at bounding box center [168, 290] width 9 height 9
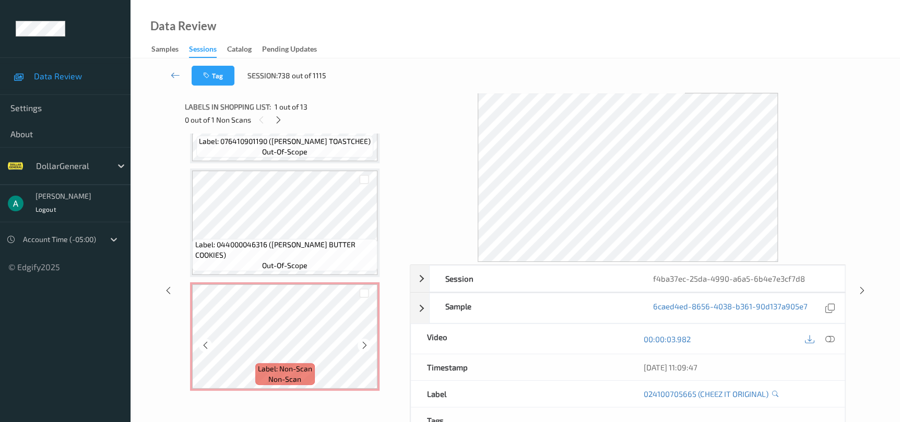
scroll to position [235, 0]
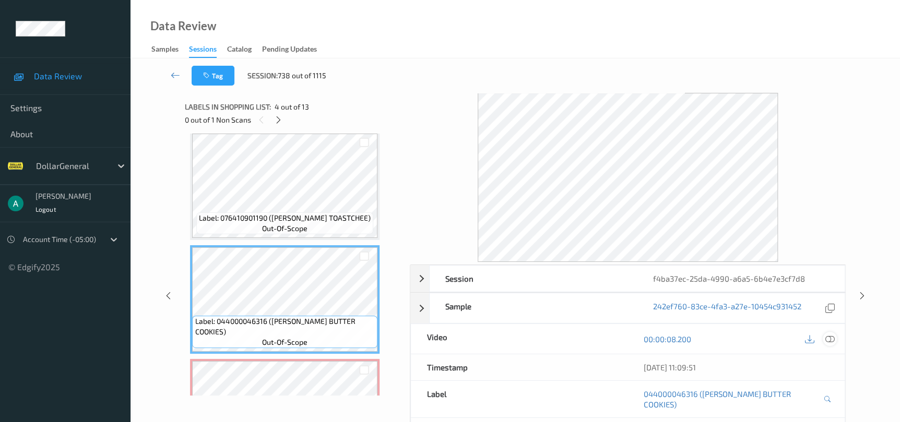
click at [828, 339] on icon at bounding box center [829, 338] width 9 height 9
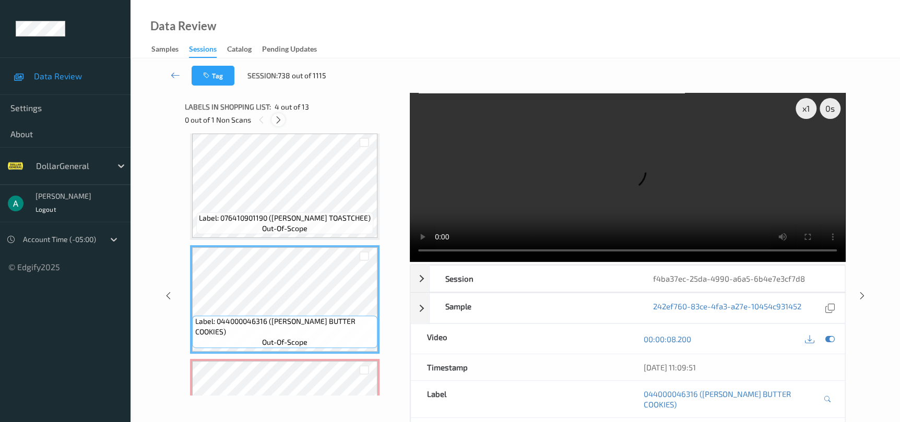
click at [279, 117] on icon at bounding box center [278, 119] width 9 height 9
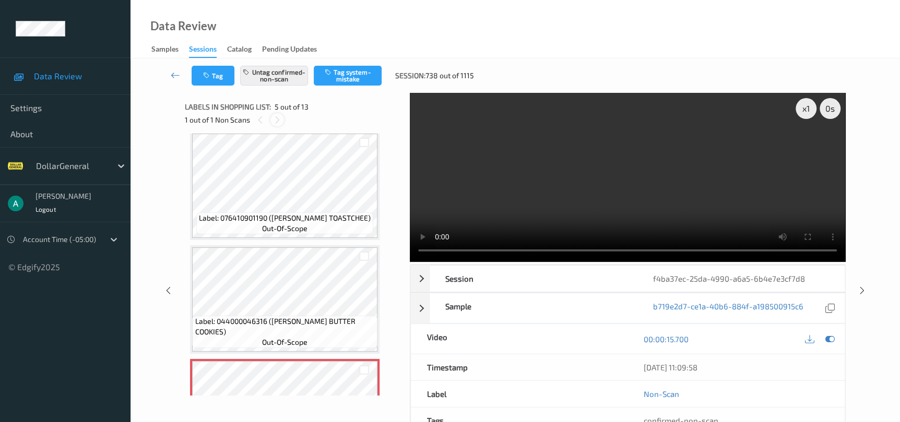
scroll to position [345, 0]
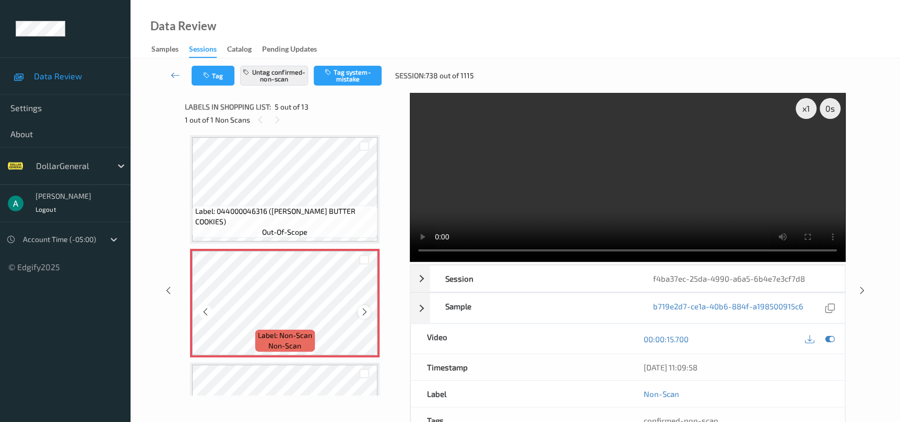
click at [368, 307] on div at bounding box center [363, 311] width 13 height 13
click at [363, 312] on icon at bounding box center [364, 311] width 9 height 9
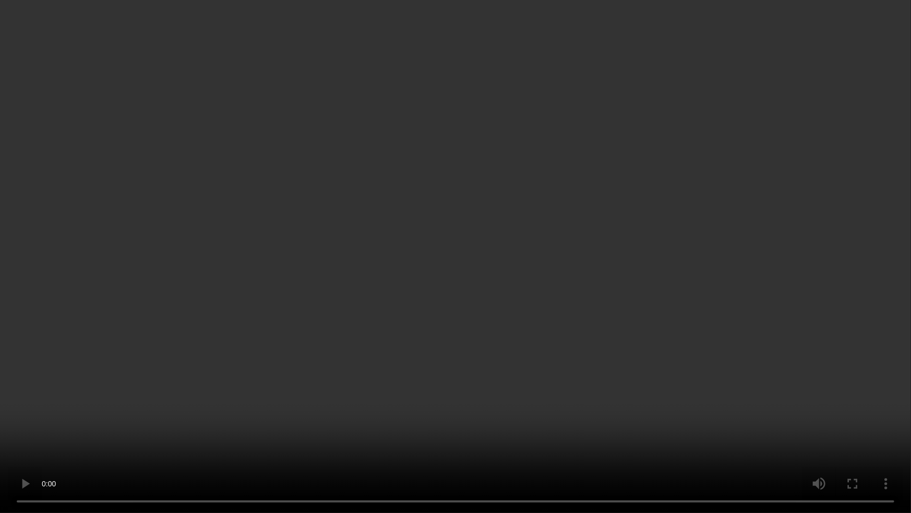
click at [487, 306] on video at bounding box center [455, 256] width 911 height 513
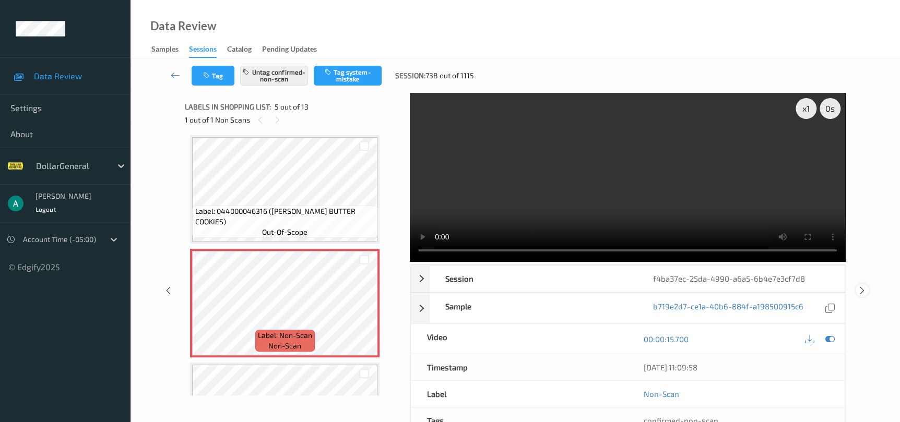
click at [854, 287] on div "x 1 0 s Session f4ba37ec-25da-4990-a6a5-6b4e7e3cf7d8 Session ID f4ba37ec-25da-4…" at bounding box center [515, 290] width 726 height 395
click at [861, 292] on icon at bounding box center [861, 290] width 9 height 9
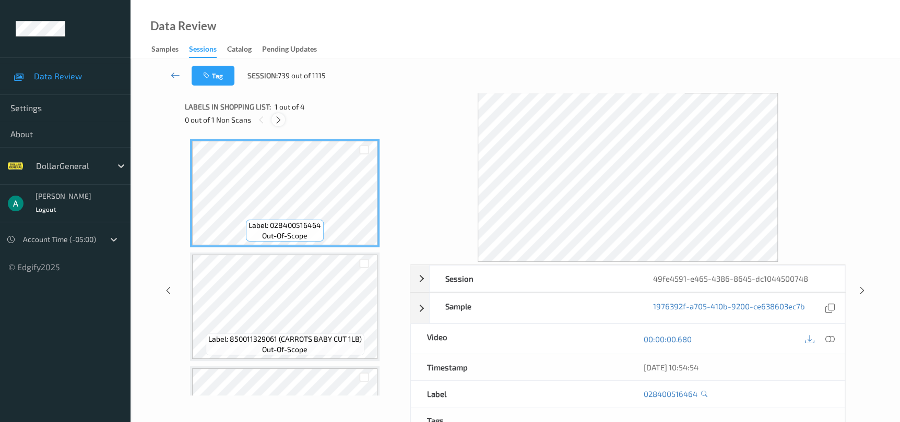
click at [278, 122] on icon at bounding box center [278, 119] width 9 height 9
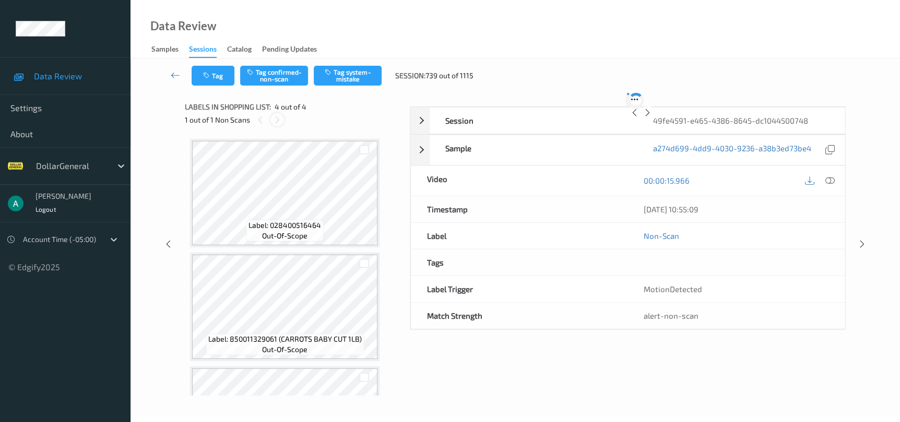
scroll to position [197, 0]
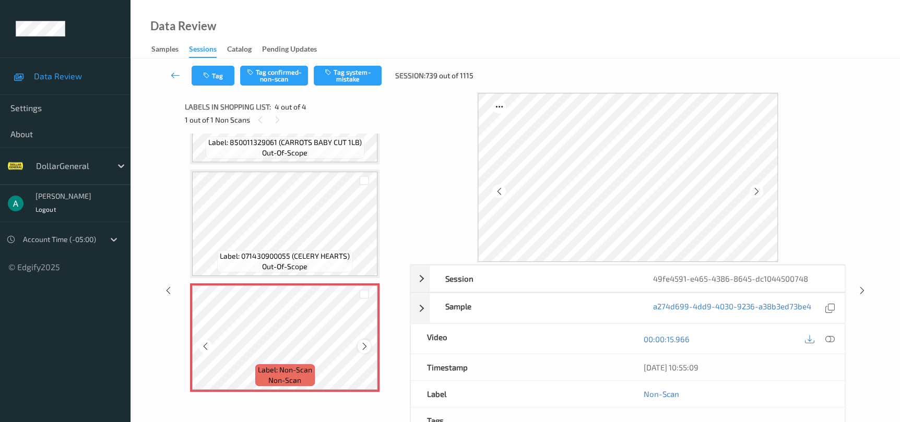
click at [359, 345] on div at bounding box center [363, 346] width 13 height 13
click at [359, 344] on div at bounding box center [363, 346] width 13 height 13
click at [365, 342] on icon at bounding box center [364, 346] width 9 height 9
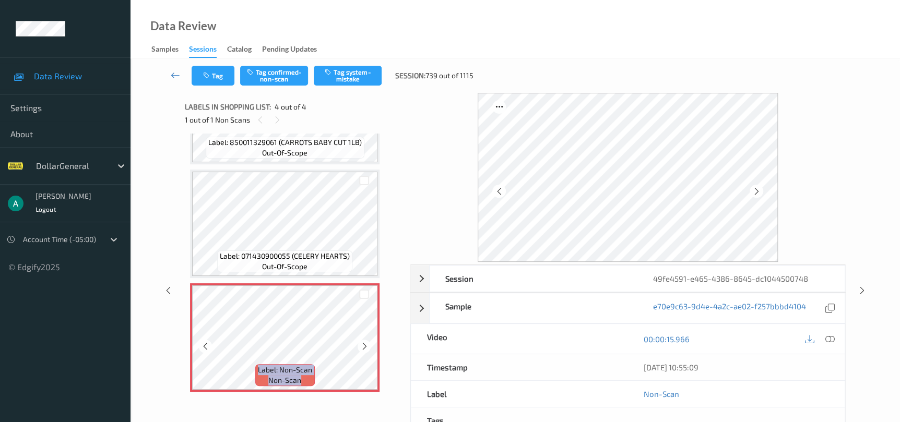
click at [365, 342] on icon at bounding box center [364, 346] width 9 height 9
click at [366, 342] on icon at bounding box center [364, 346] width 9 height 9
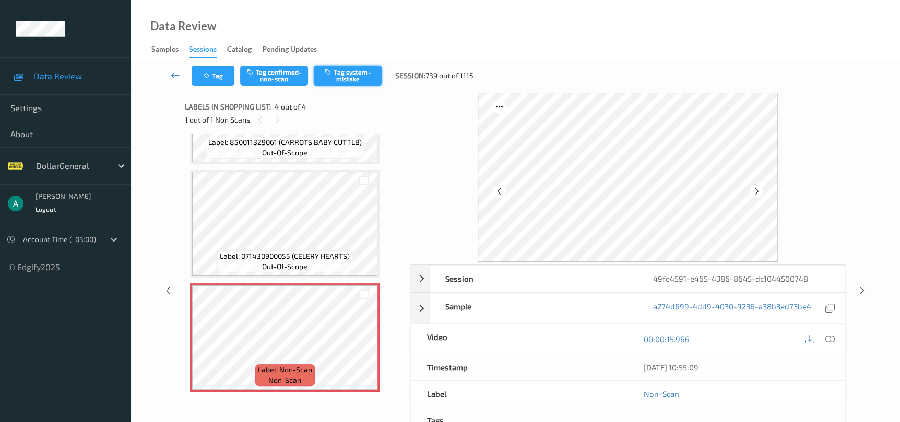
click at [351, 81] on button "Tag system-mistake" at bounding box center [348, 76] width 68 height 20
click at [869, 294] on div "Session 49fe4591-e465-4386-8645-dc1044500748 Session ID 49fe4591-e465-4386-8645…" at bounding box center [515, 290] width 726 height 395
click at [856, 288] on div at bounding box center [861, 290] width 13 height 13
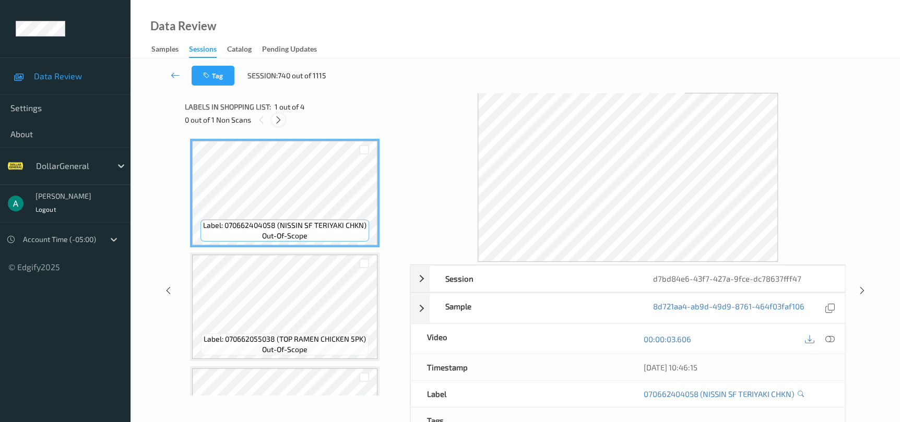
click at [277, 125] on div at bounding box center [277, 119] width 13 height 13
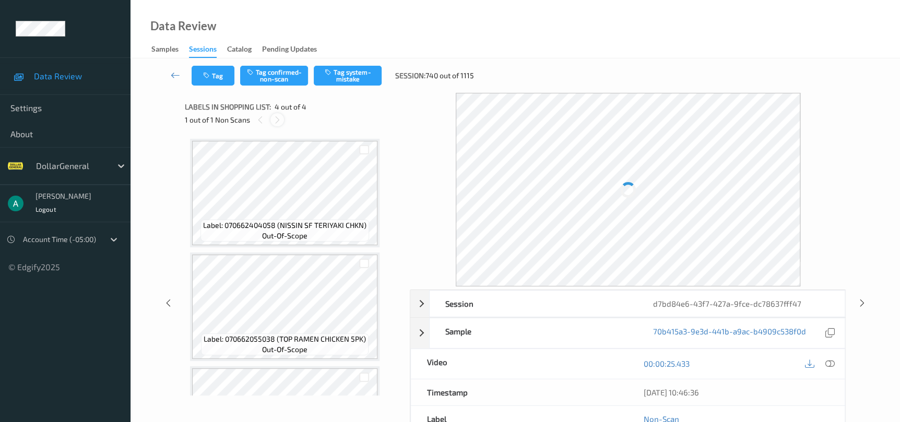
scroll to position [197, 0]
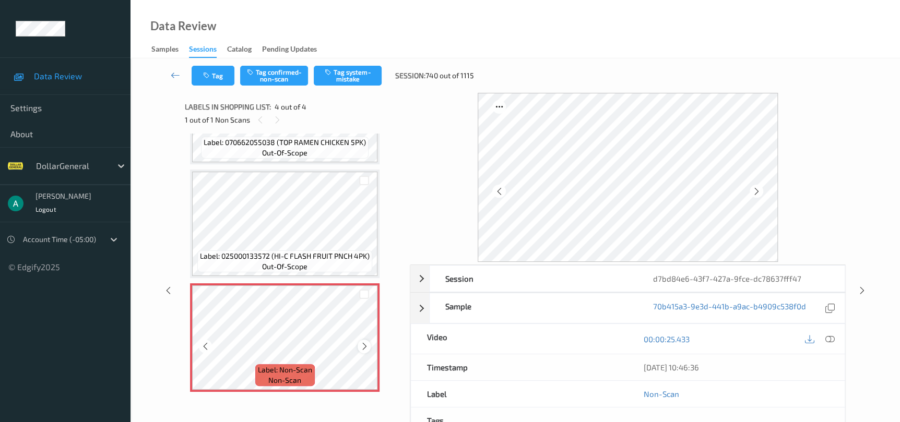
click at [364, 346] on icon at bounding box center [364, 346] width 9 height 9
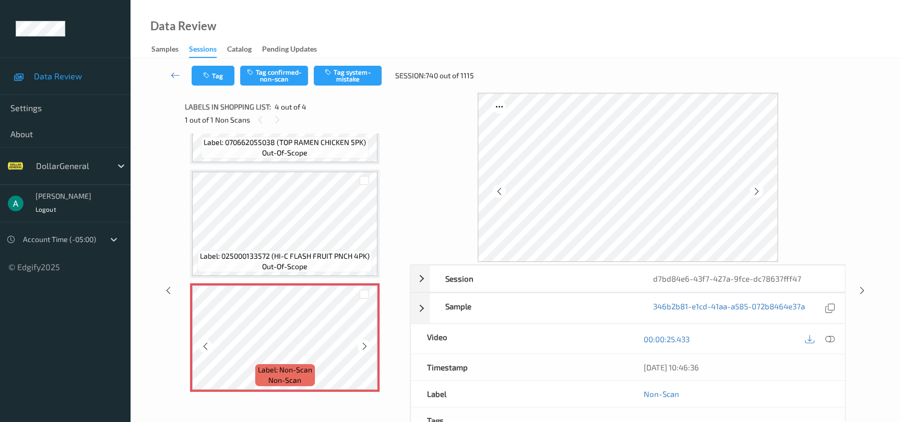
click at [365, 346] on icon at bounding box center [364, 346] width 9 height 9
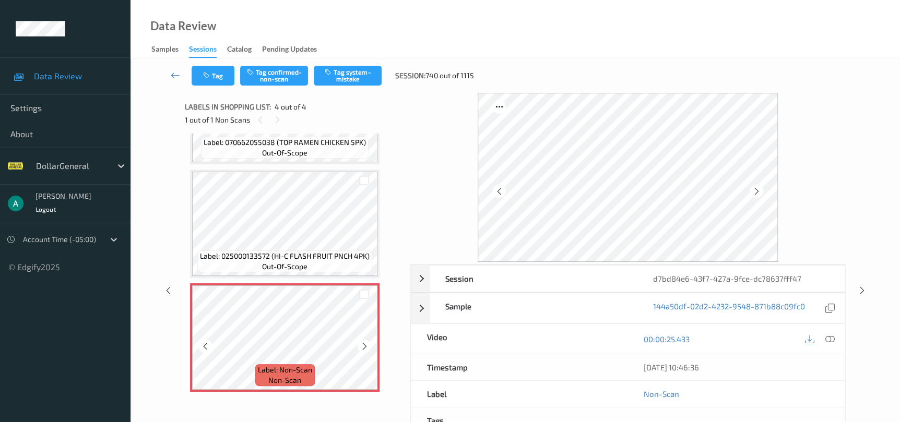
click at [365, 346] on icon at bounding box center [364, 346] width 9 height 9
click at [322, 70] on button "Tag system-mistake" at bounding box center [348, 76] width 68 height 20
click at [865, 286] on icon at bounding box center [861, 290] width 9 height 9
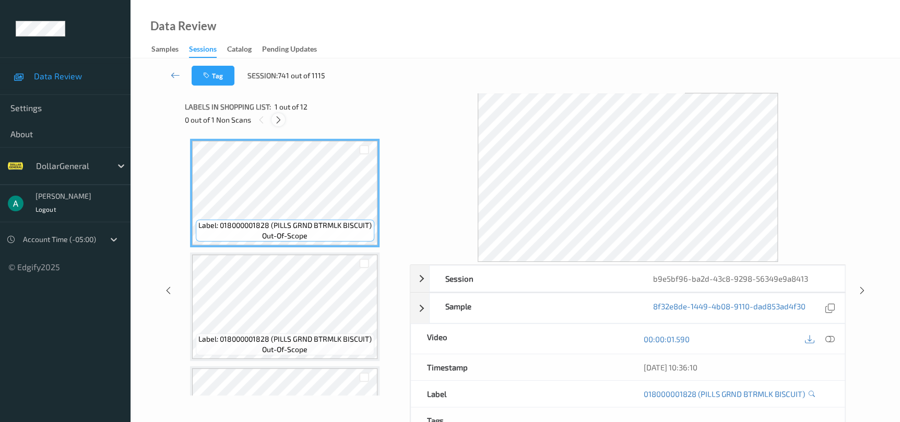
click at [277, 121] on icon at bounding box center [278, 119] width 9 height 9
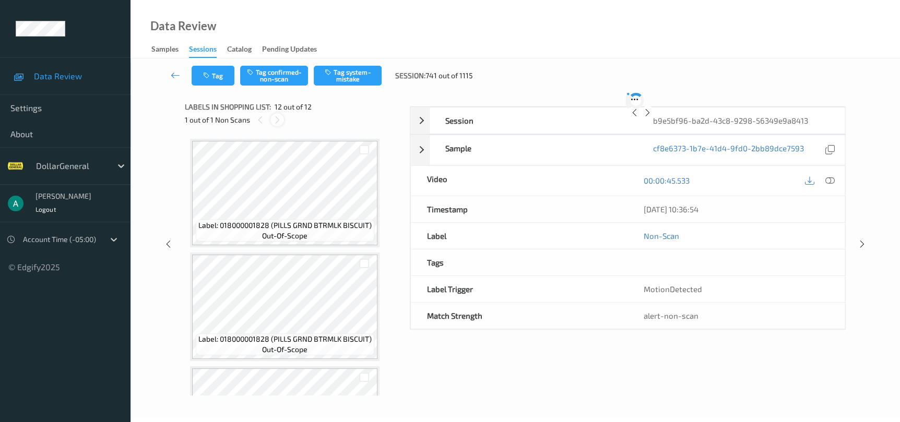
scroll to position [1104, 0]
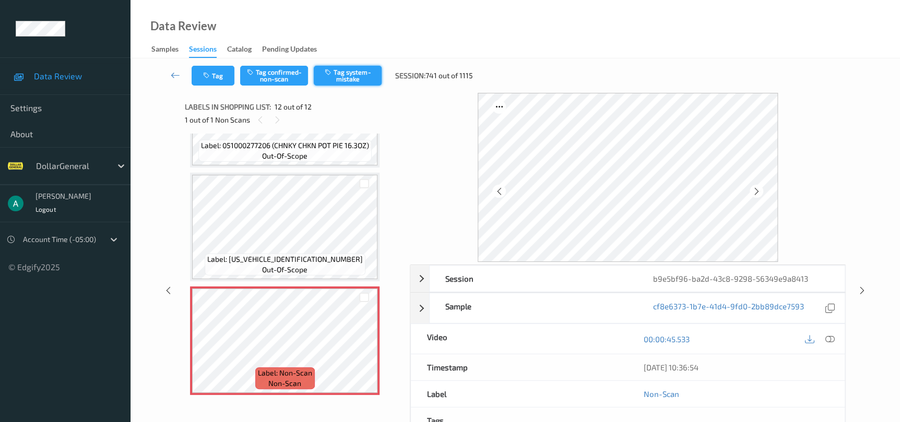
click at [336, 75] on button "Tag system-mistake" at bounding box center [348, 76] width 68 height 20
click at [179, 79] on icon at bounding box center [175, 75] width 9 height 10
